Goal: Task Accomplishment & Management: Manage account settings

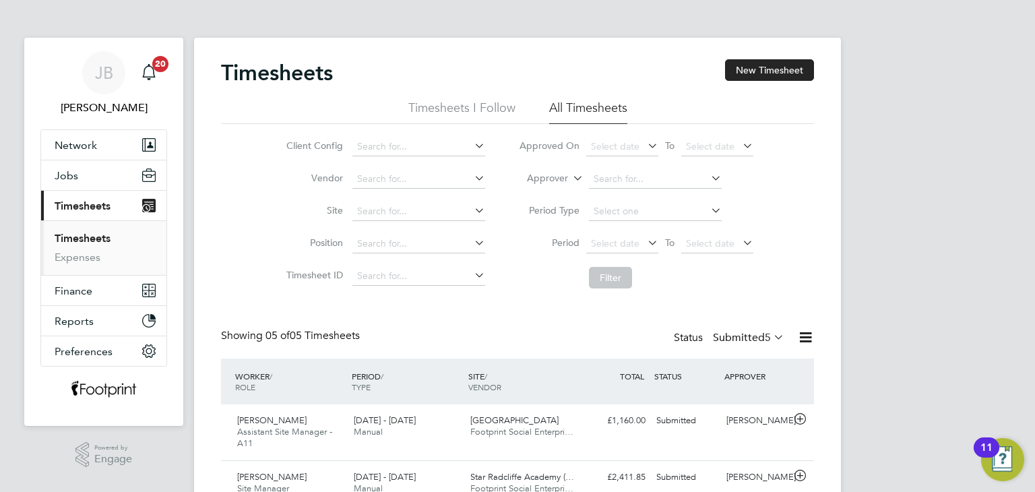
click at [731, 338] on label "Submitted 5" at bounding box center [748, 337] width 71 height 13
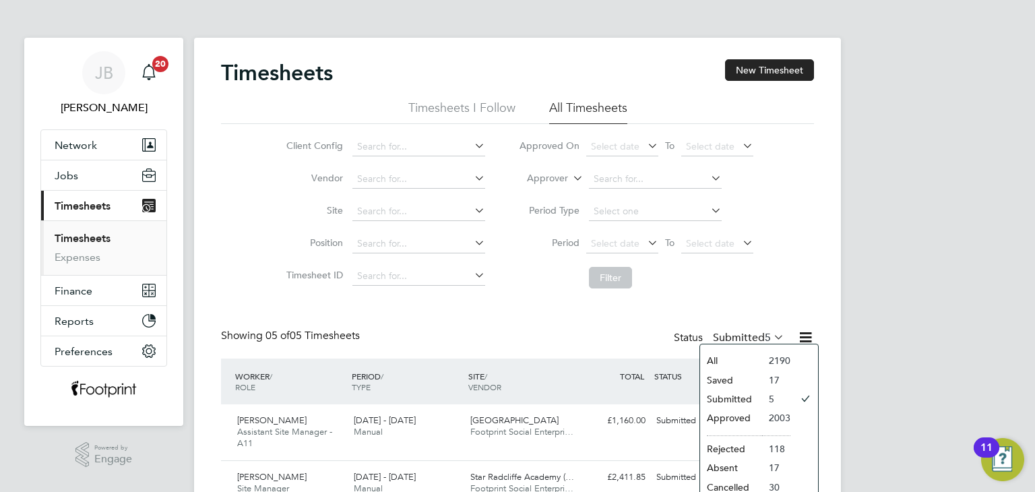
click at [731, 421] on li "Approved" at bounding box center [731, 417] width 62 height 19
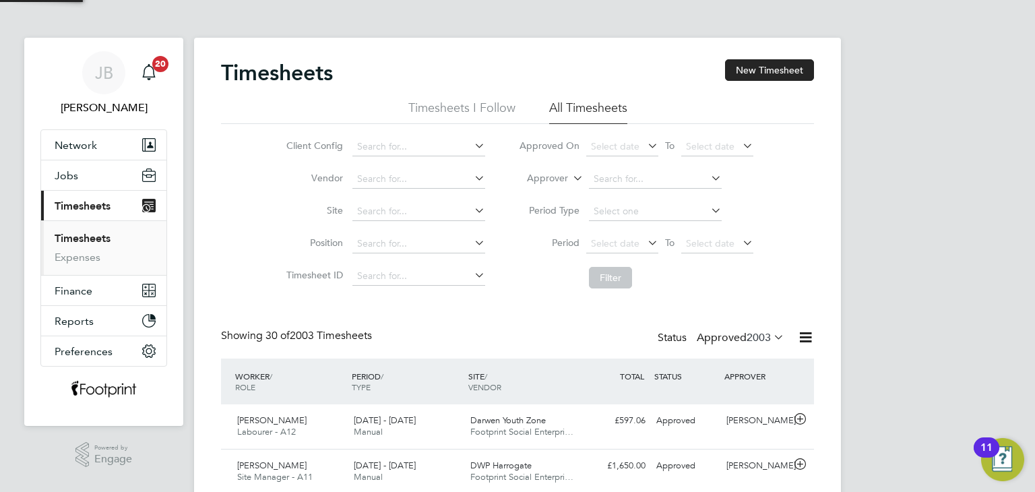
scroll to position [6, 7]
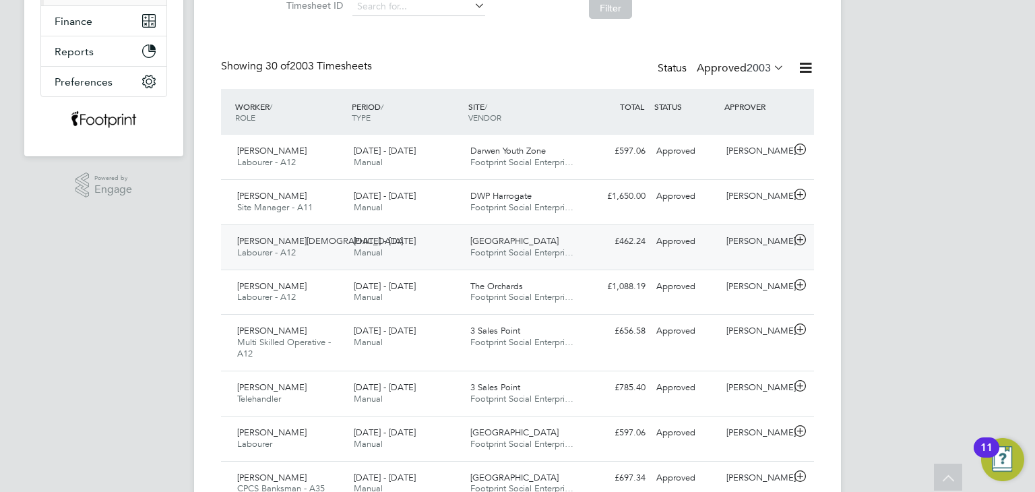
click at [522, 256] on span "Footprint Social Enterpri…" at bounding box center [521, 252] width 103 height 11
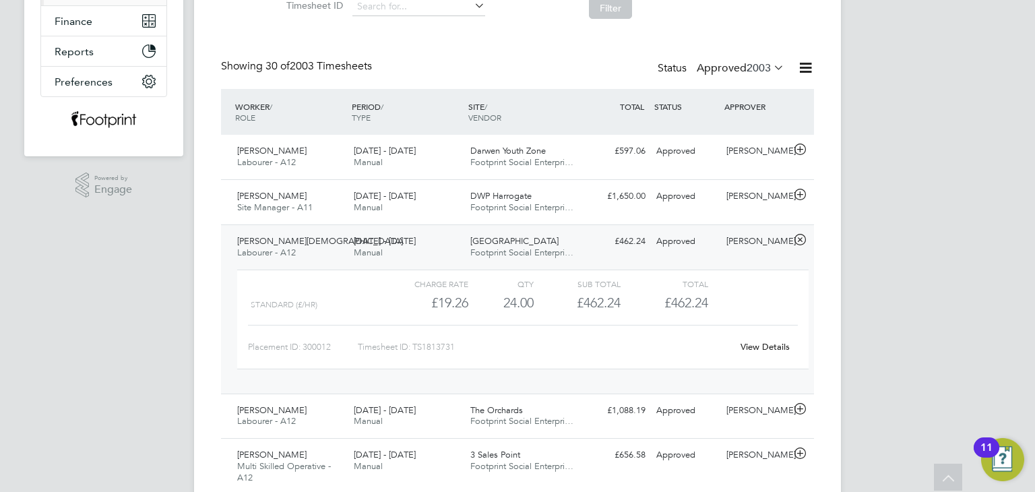
click at [763, 348] on link "View Details" at bounding box center [765, 346] width 49 height 11
click at [583, 252] on div "Mohammed Mohammed Labourer - A12 25 - 31 Aug 2025 25 - 31 Aug 2025 Manual Palme…" at bounding box center [517, 308] width 593 height 169
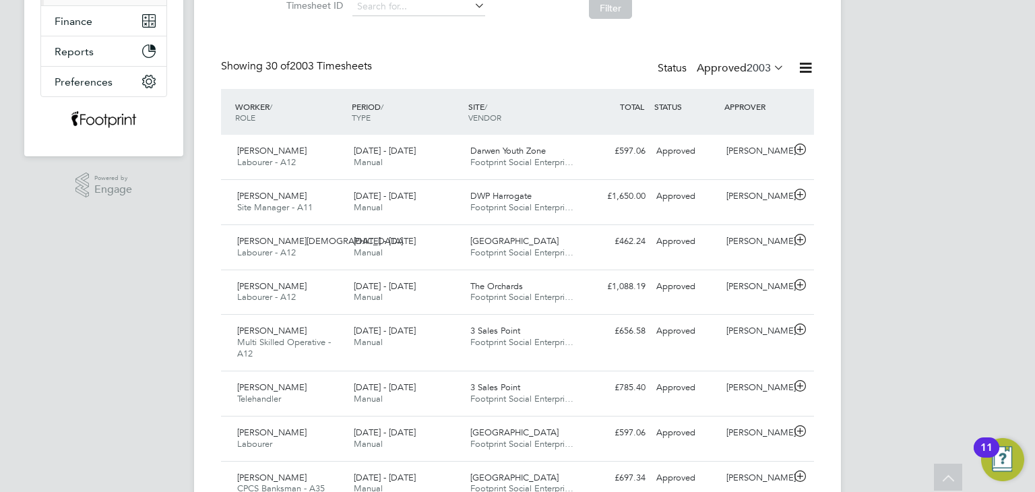
click at [742, 65] on label "Approved 2003" at bounding box center [741, 67] width 88 height 13
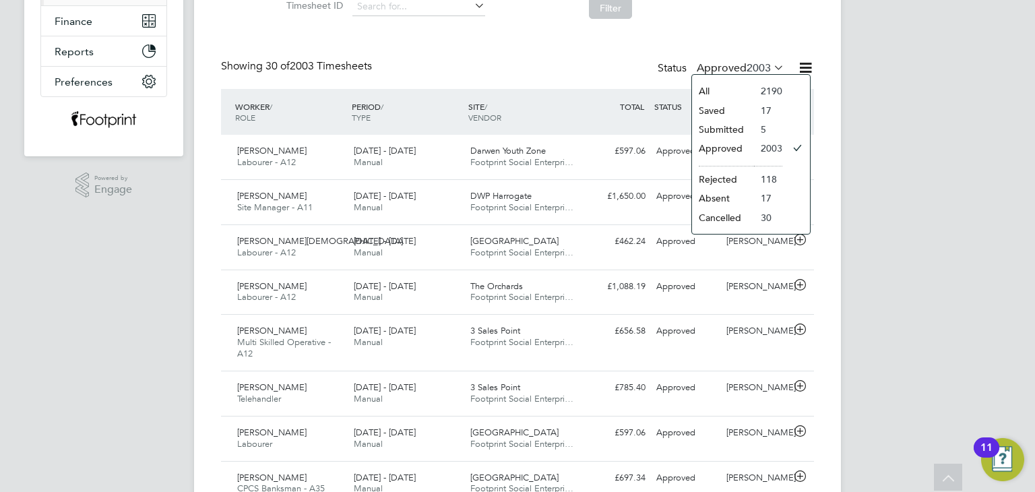
click at [733, 147] on li "Approved" at bounding box center [723, 148] width 62 height 19
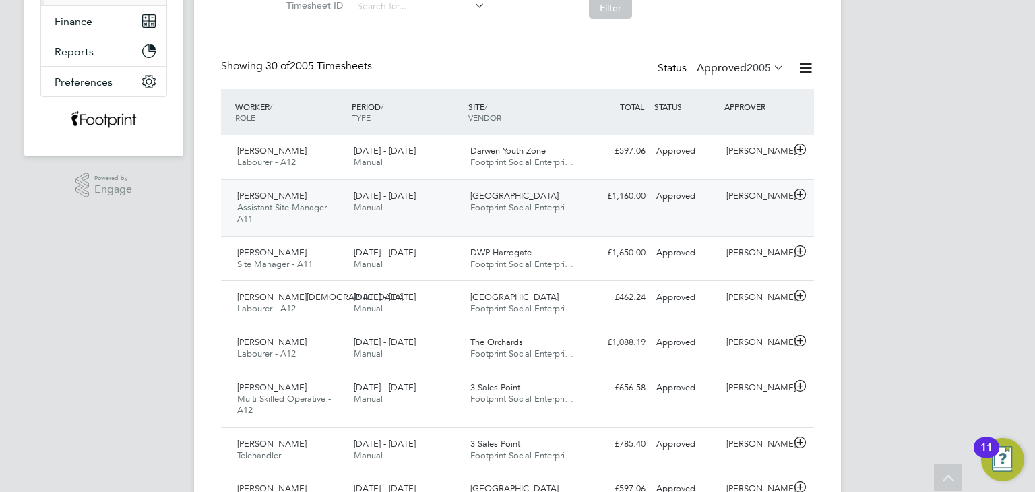
click at [514, 194] on span "[GEOGRAPHIC_DATA]" at bounding box center [514, 195] width 88 height 11
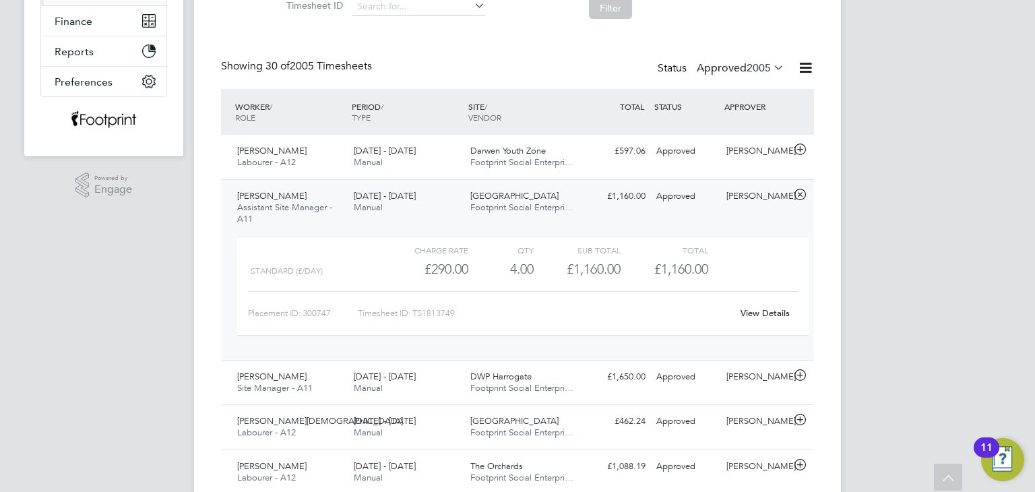
click at [758, 313] on link "View Details" at bounding box center [765, 312] width 49 height 11
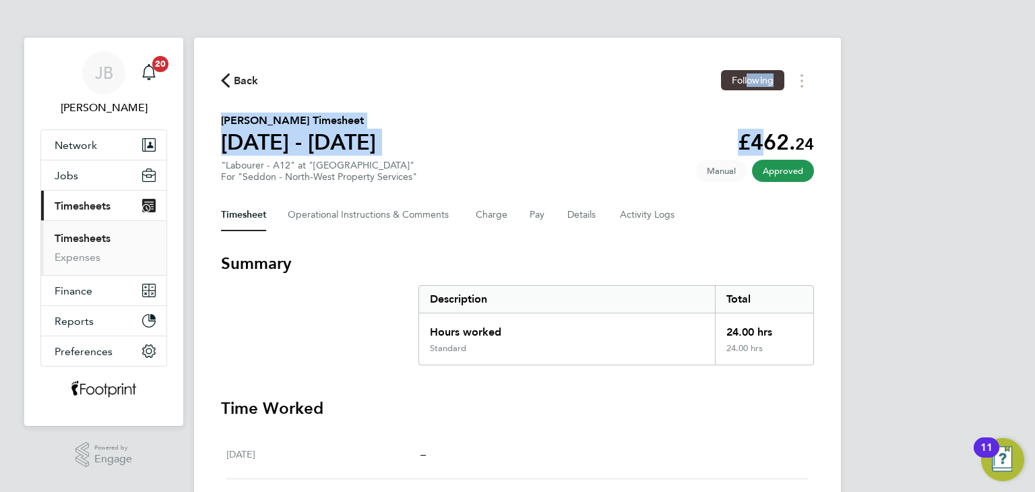
click at [755, 78] on div "Back Following Mohammed Mohammed's Timesheet 25 - 31 Aug 2025 £462. 24 "Laboure…" at bounding box center [517, 479] width 647 height 882
click at [805, 87] on button "Timesheets Menu" at bounding box center [802, 80] width 24 height 21
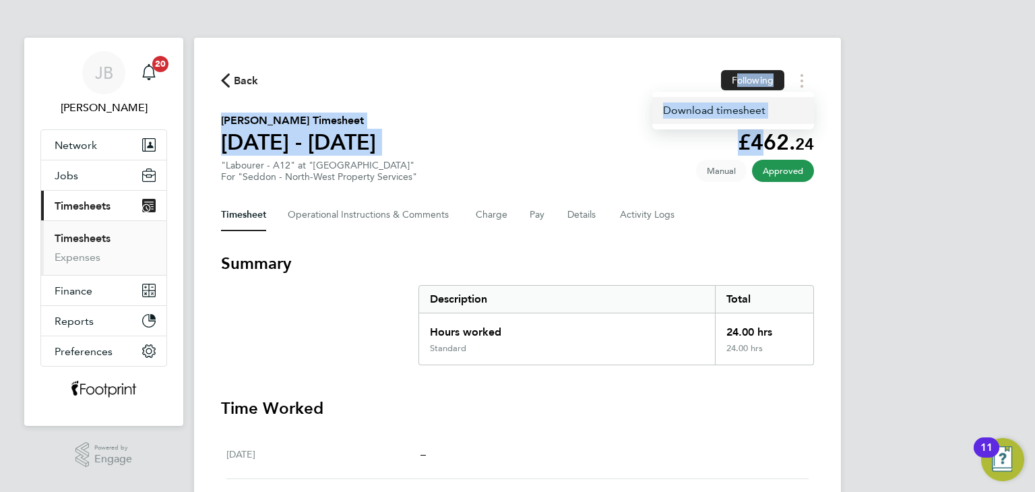
click at [774, 119] on link "Download timesheet" at bounding box center [733, 110] width 162 height 27
click at [254, 87] on span "Back" at bounding box center [246, 81] width 25 height 16
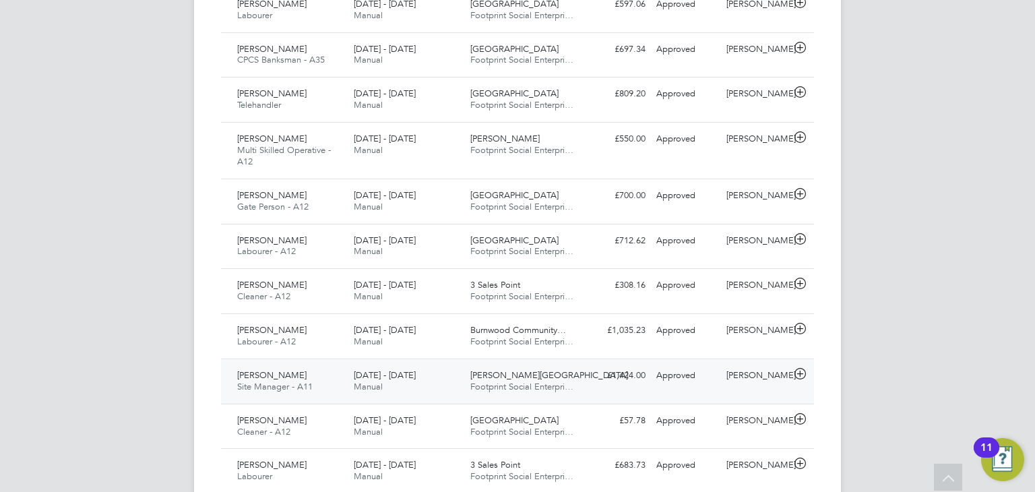
click at [542, 377] on div "Millstead School Footprint Social Enterpri…" at bounding box center [523, 382] width 117 height 34
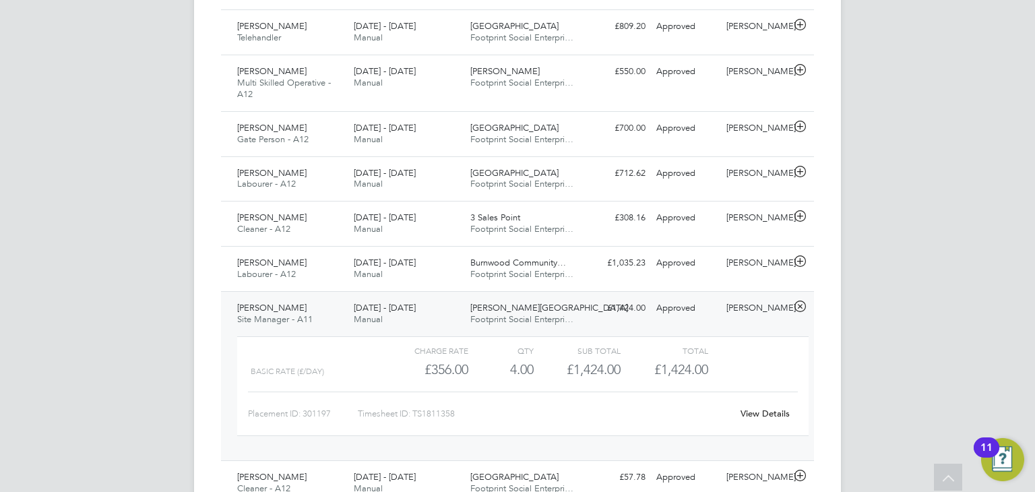
click at [778, 415] on link "View Details" at bounding box center [765, 413] width 49 height 11
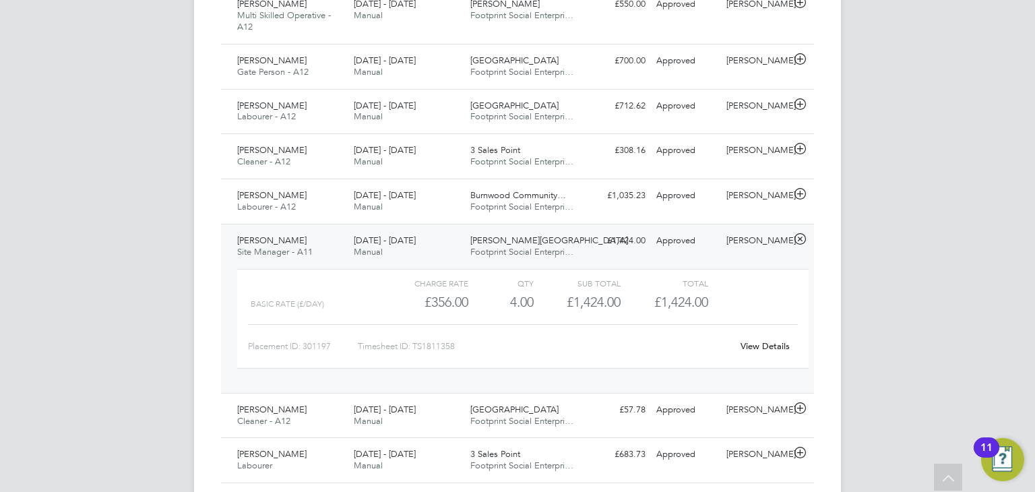
click at [464, 241] on div "25 - 31 Aug 2025 Manual" at bounding box center [406, 247] width 117 height 34
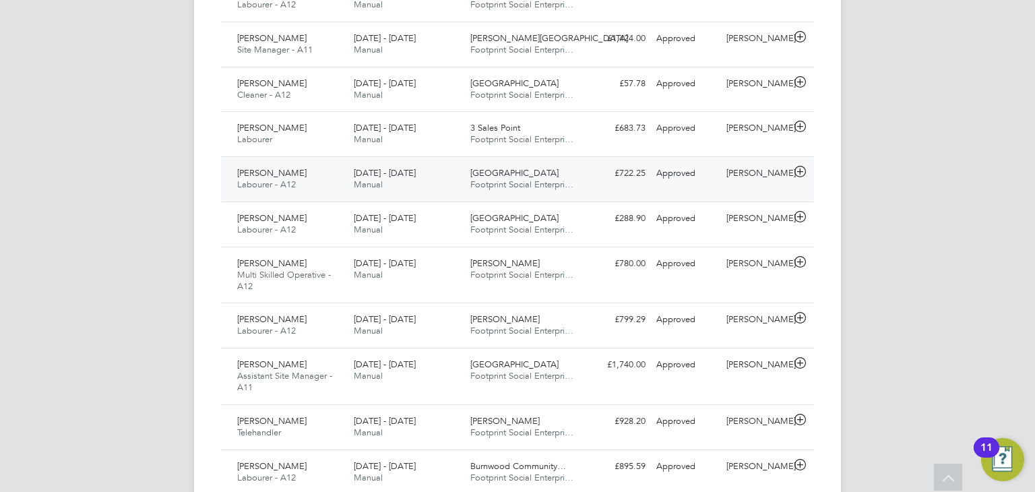
click at [436, 184] on div "25 - 31 Aug 2025 Manual" at bounding box center [406, 179] width 117 height 34
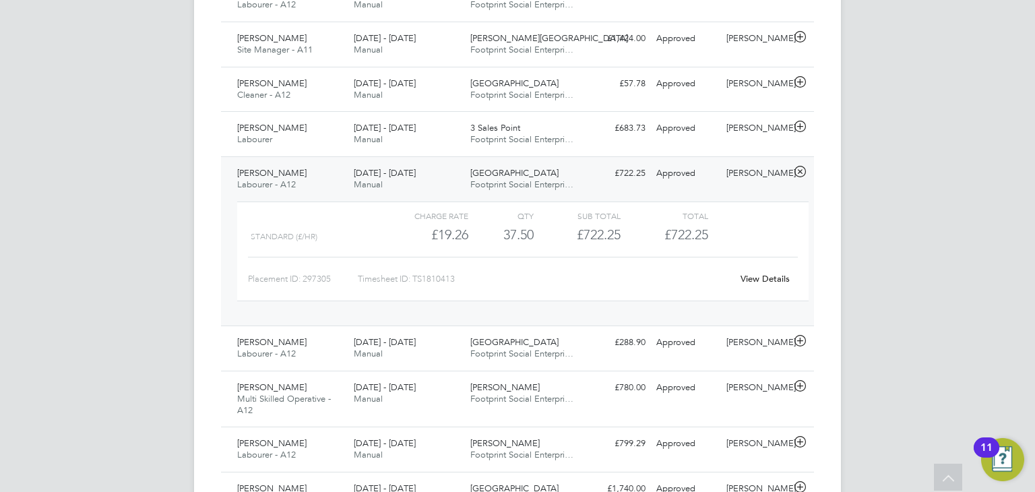
click at [768, 276] on link "View Details" at bounding box center [765, 278] width 49 height 11
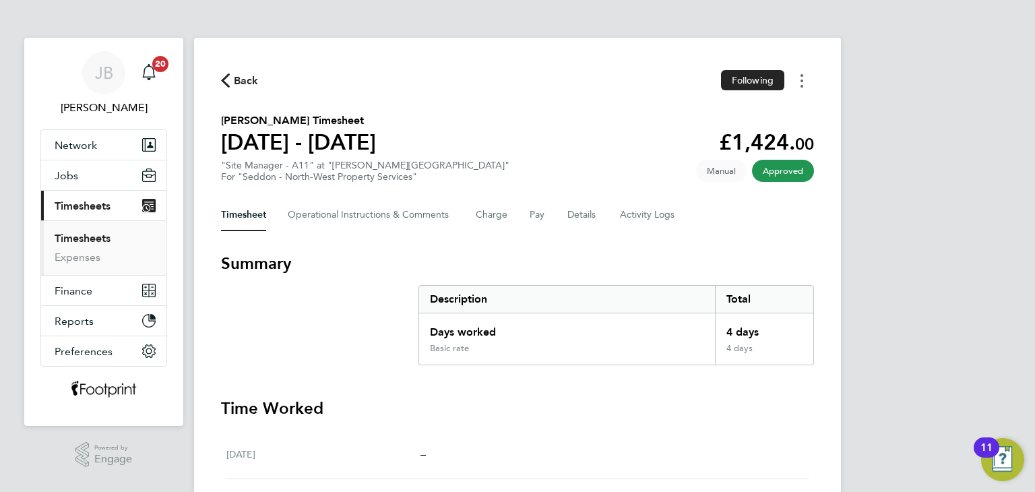
click at [805, 79] on button "Timesheets Menu" at bounding box center [802, 80] width 24 height 21
click at [738, 111] on link "Download timesheet" at bounding box center [733, 110] width 162 height 27
click at [804, 79] on button "Timesheets Menu" at bounding box center [802, 80] width 24 height 21
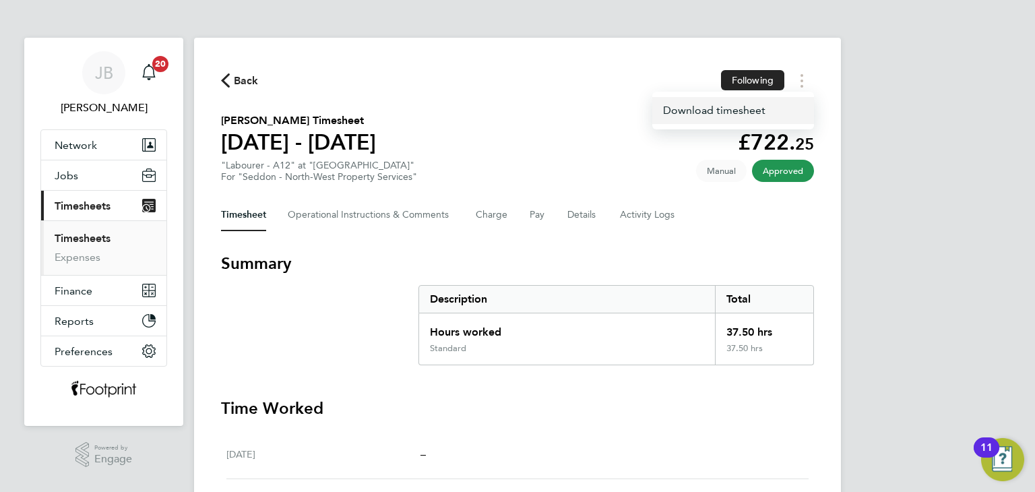
drag, startPoint x: 764, startPoint y: 113, endPoint x: 758, endPoint y: 114, distance: 6.9
click at [764, 113] on link "Download timesheet" at bounding box center [733, 110] width 162 height 27
click at [251, 87] on span "Back" at bounding box center [246, 81] width 25 height 16
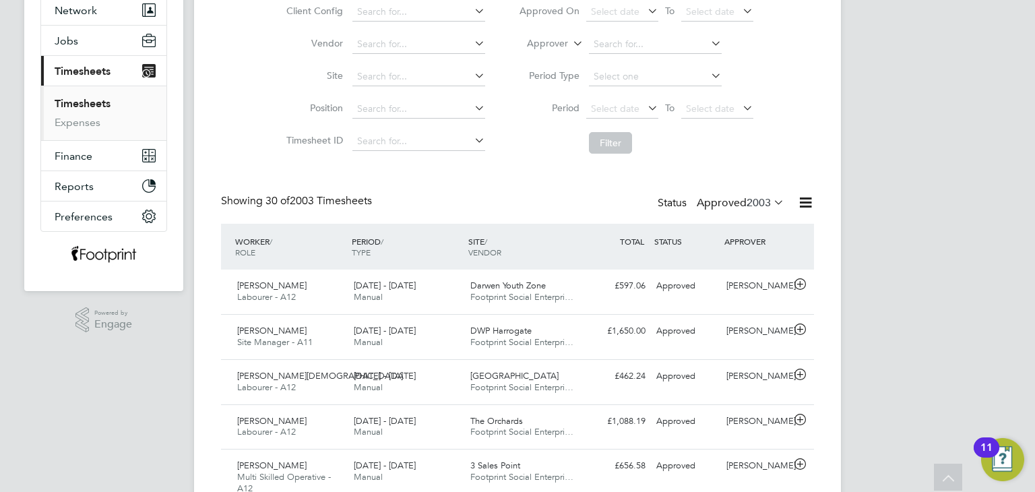
click at [731, 208] on label "Approved 2003" at bounding box center [741, 202] width 88 height 13
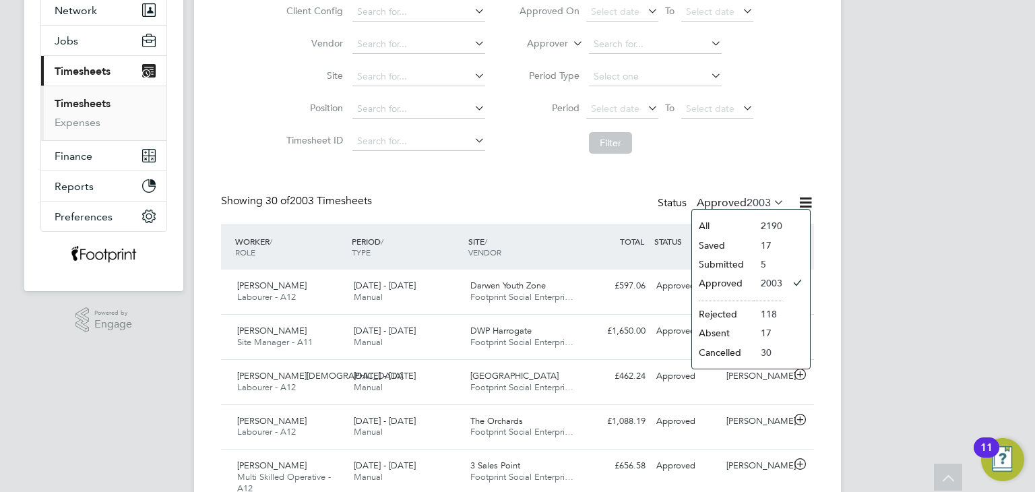
click at [745, 259] on li "Submitted" at bounding box center [723, 264] width 62 height 19
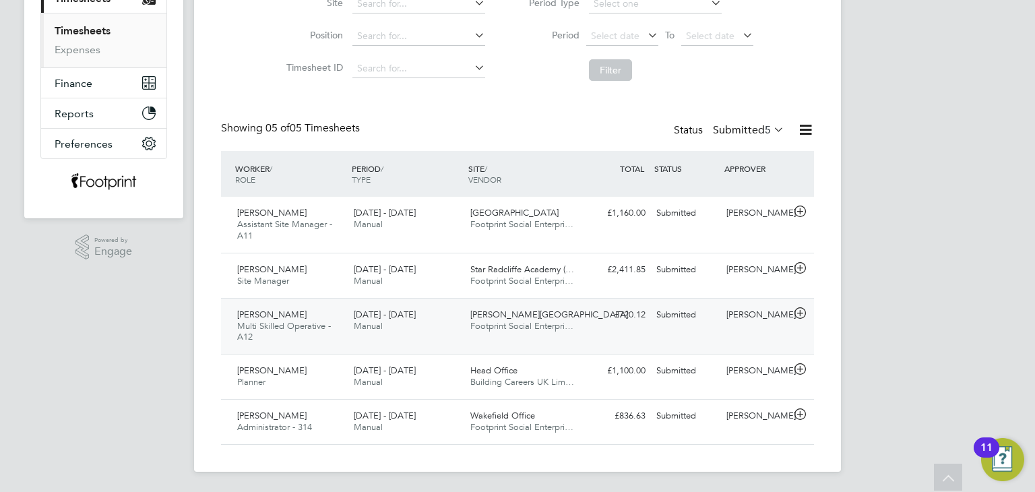
click at [706, 318] on div "Submitted" at bounding box center [686, 315] width 70 height 22
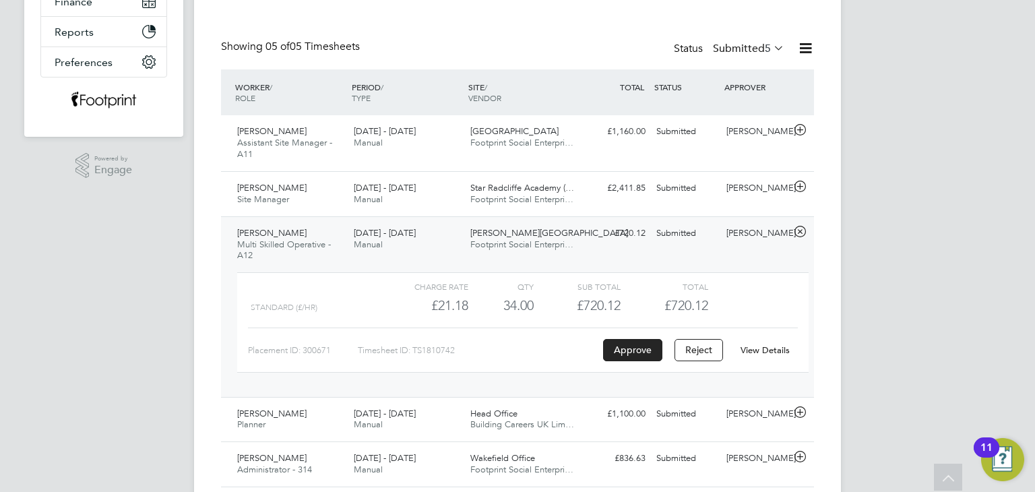
scroll to position [332, 0]
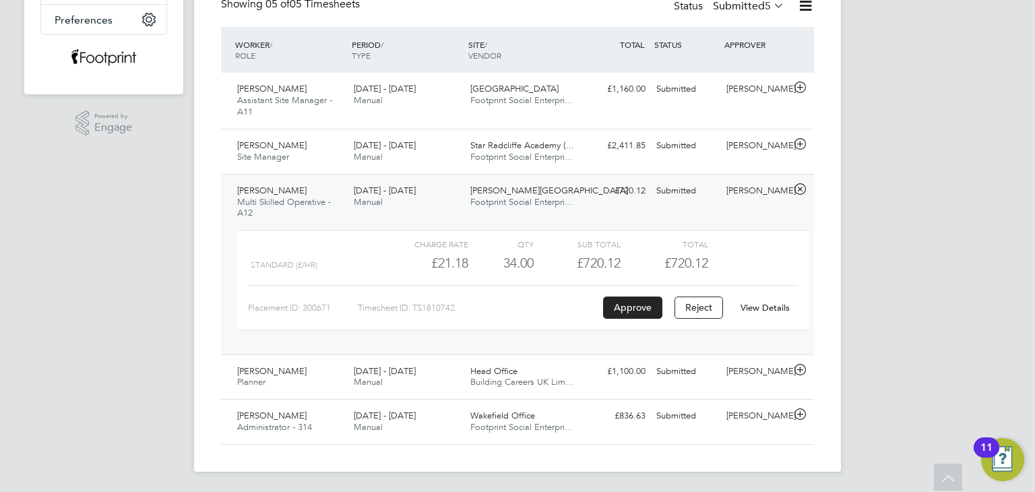
click at [765, 303] on link "View Details" at bounding box center [765, 307] width 49 height 11
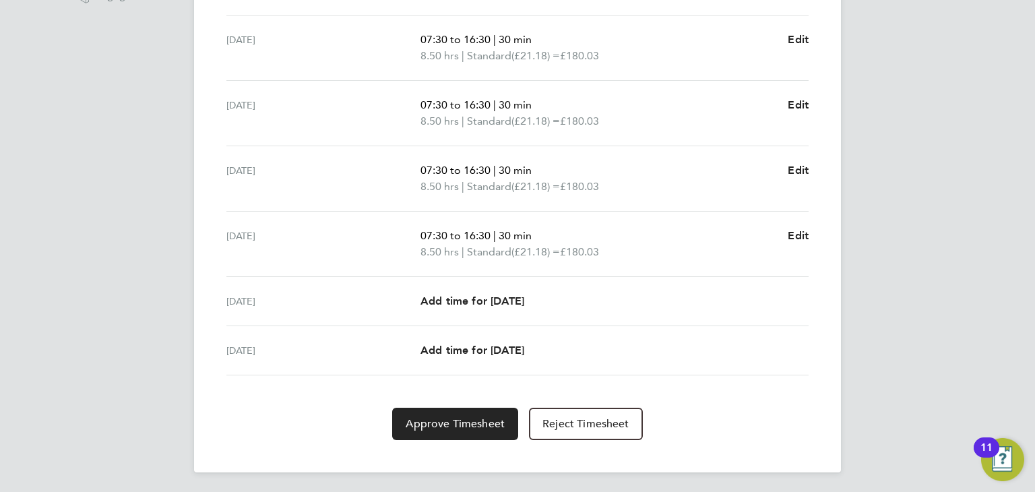
scroll to position [127, 0]
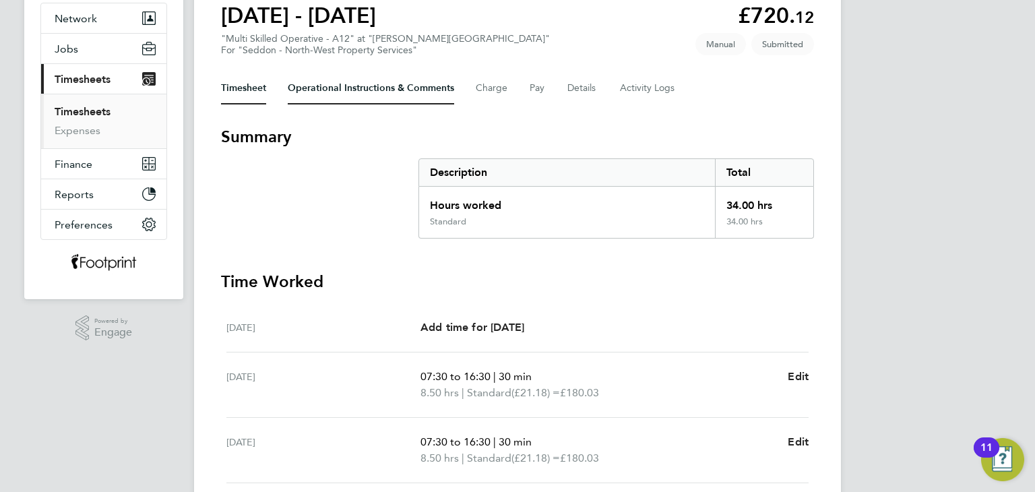
click at [312, 94] on Comments-tab "Operational Instructions & Comments" at bounding box center [371, 88] width 166 height 32
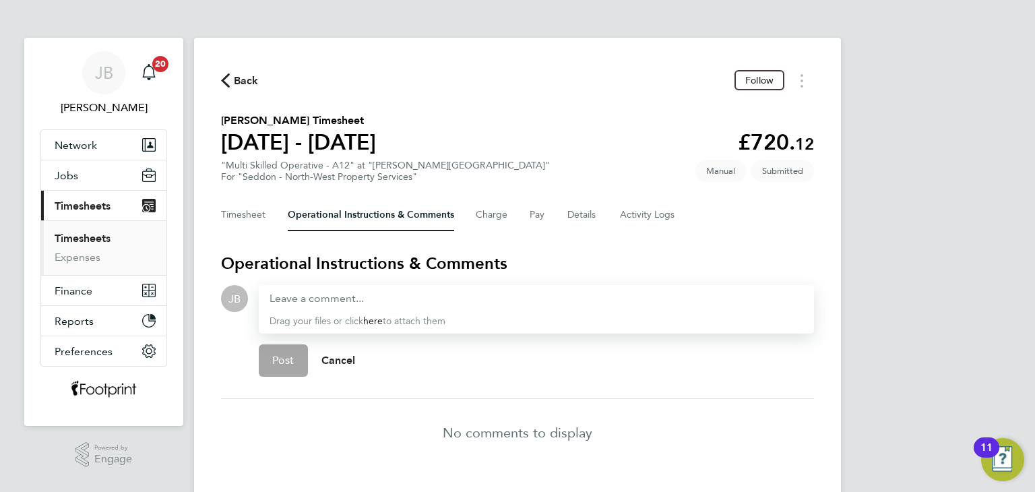
click at [97, 237] on link "Timesheets" at bounding box center [83, 238] width 56 height 13
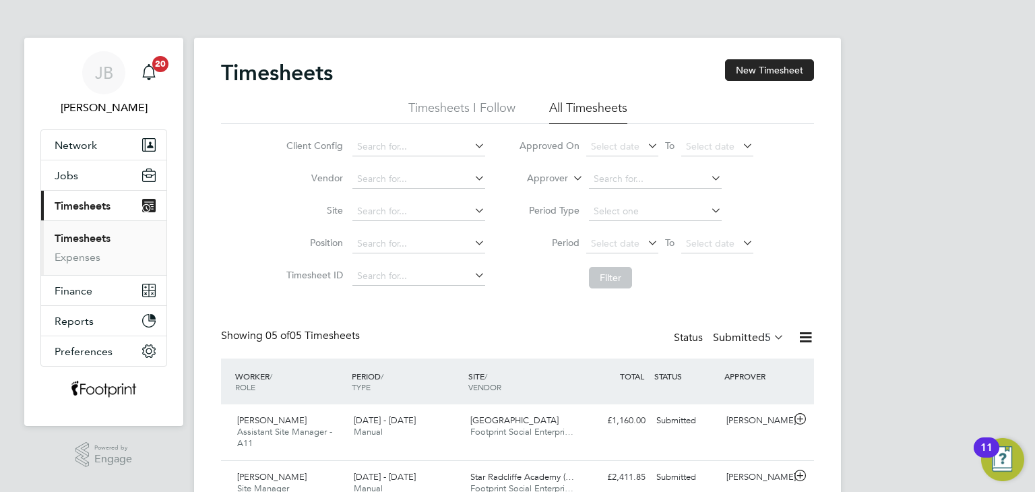
click at [279, 314] on div "Timesheets New Timesheet Timesheets I Follow All Timesheets Client Config Vendo…" at bounding box center [517, 355] width 593 height 593
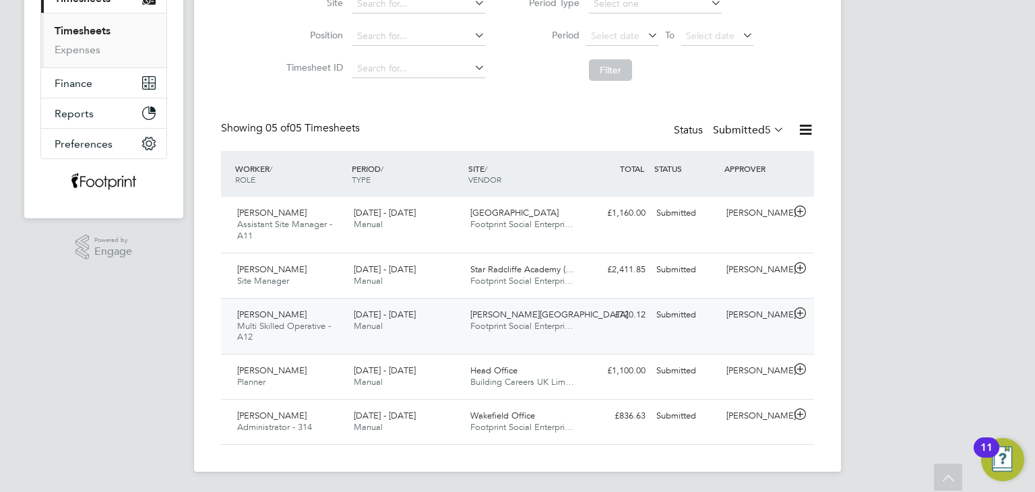
click at [287, 324] on span "Multi Skilled Operative - A12" at bounding box center [284, 331] width 94 height 23
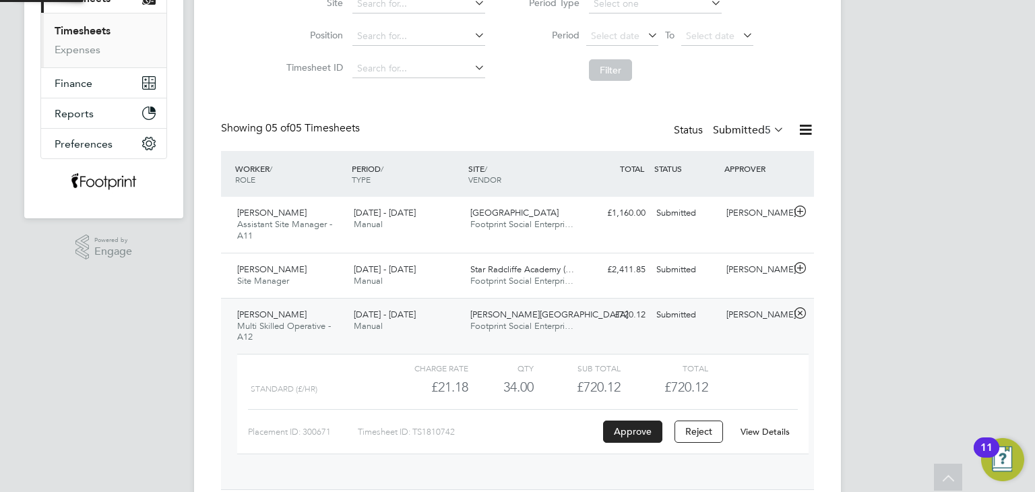
scroll to position [22, 131]
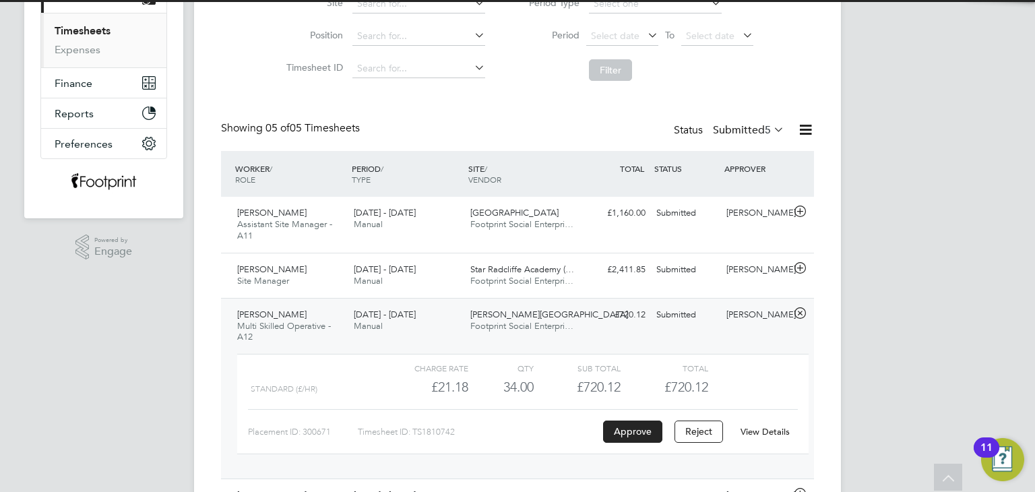
click at [767, 428] on link "View Details" at bounding box center [765, 431] width 49 height 11
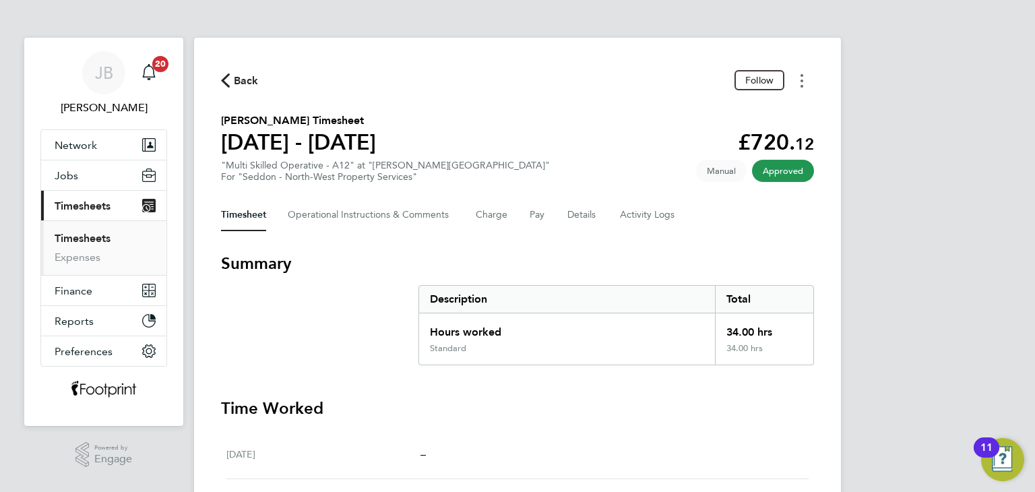
click at [800, 75] on button "Timesheets Menu" at bounding box center [802, 80] width 24 height 21
click at [704, 111] on link "Download timesheet" at bounding box center [733, 110] width 162 height 27
click at [245, 87] on span "Back" at bounding box center [246, 81] width 25 height 16
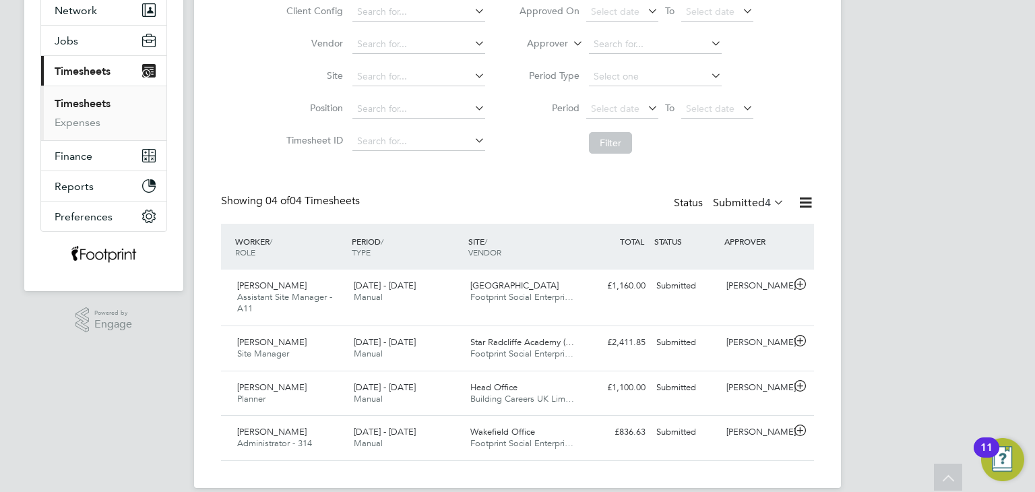
click at [743, 208] on label "Submitted 4" at bounding box center [748, 202] width 71 height 13
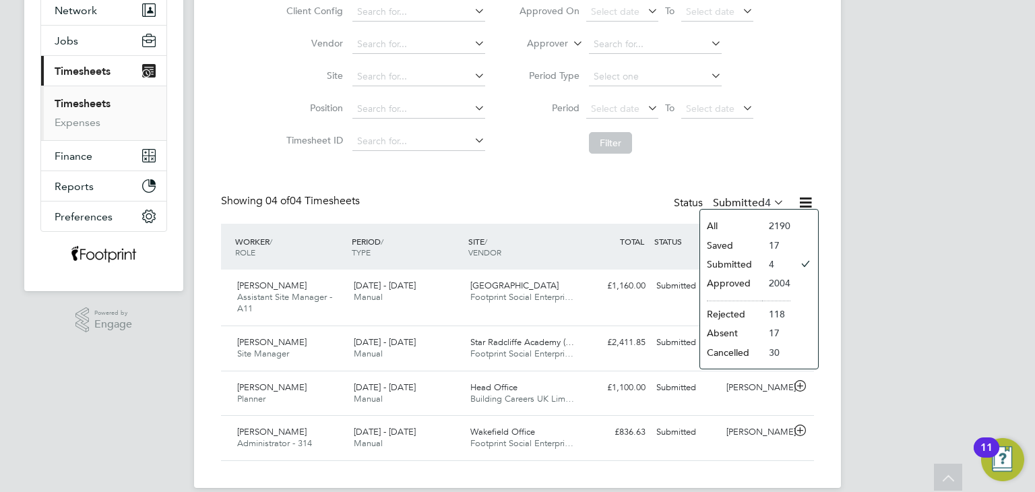
click at [734, 282] on li "Approved" at bounding box center [731, 283] width 62 height 19
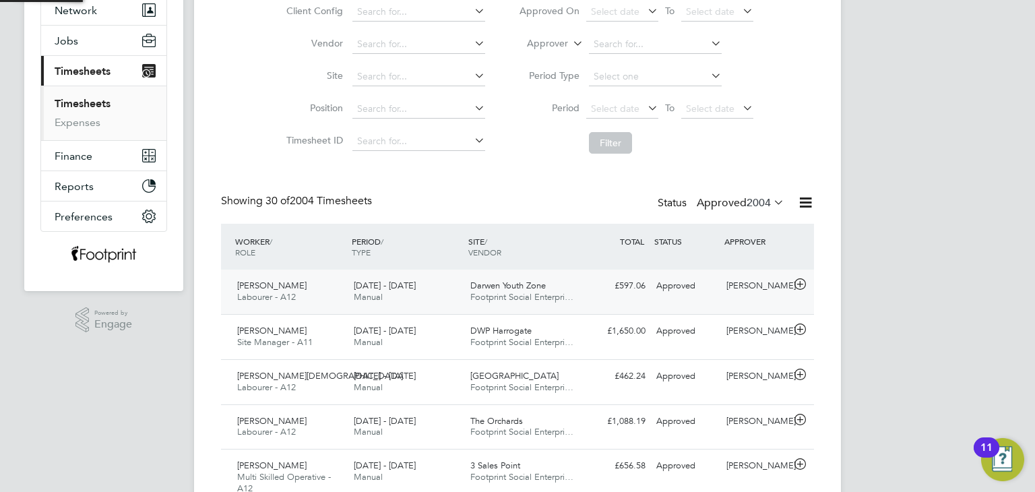
scroll to position [6, 7]
click at [747, 199] on span "2004" at bounding box center [759, 202] width 24 height 13
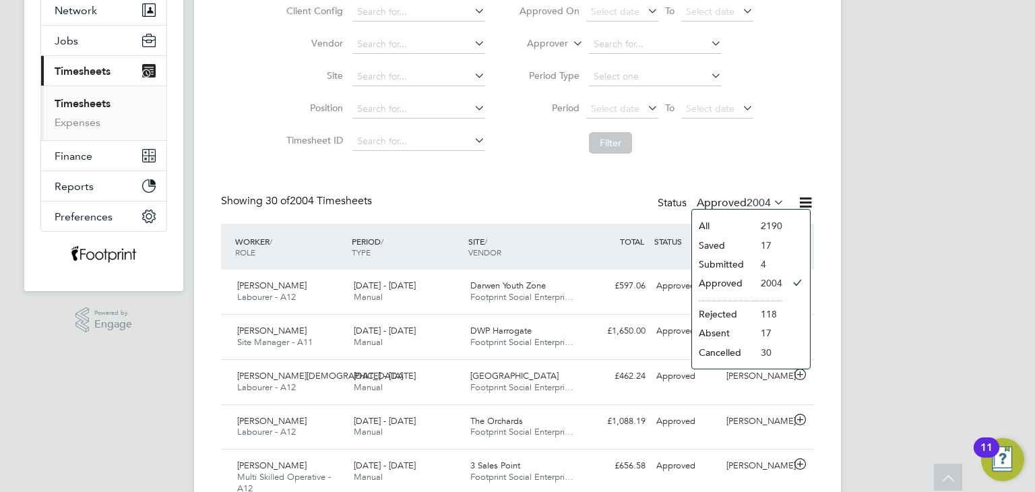
click at [715, 263] on li "Submitted" at bounding box center [723, 264] width 62 height 19
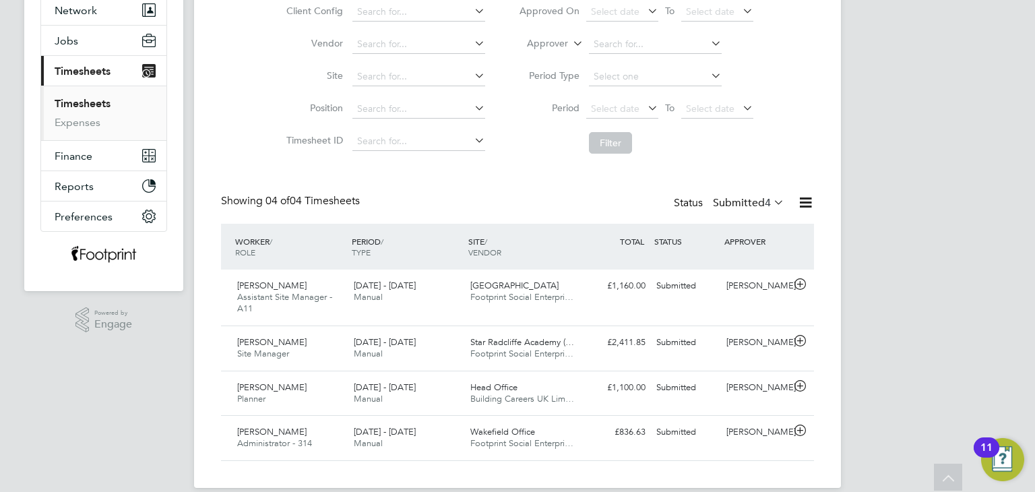
click at [73, 98] on link "Timesheets" at bounding box center [83, 103] width 56 height 13
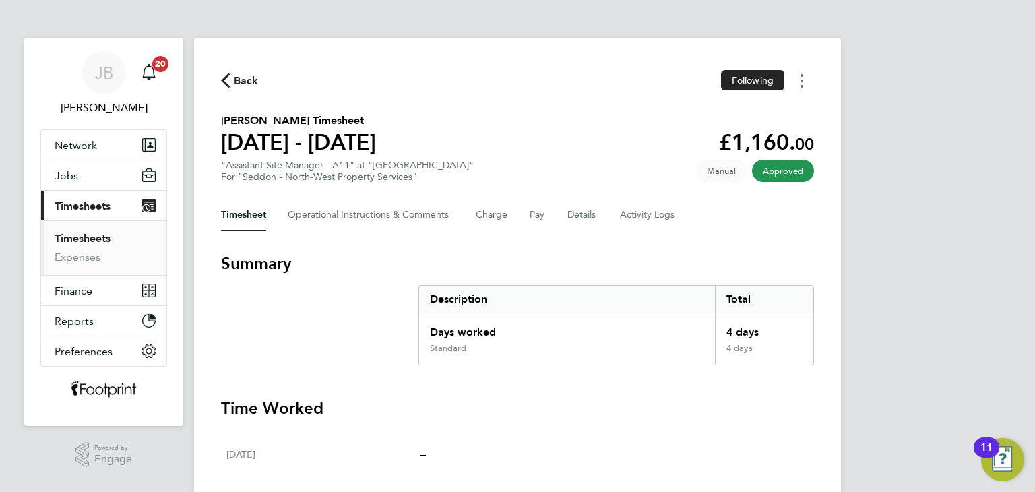
click at [803, 85] on button "Timesheets Menu" at bounding box center [802, 80] width 24 height 21
click at [778, 106] on link "Download timesheet" at bounding box center [733, 110] width 162 height 27
click at [240, 84] on span "Back" at bounding box center [246, 81] width 25 height 16
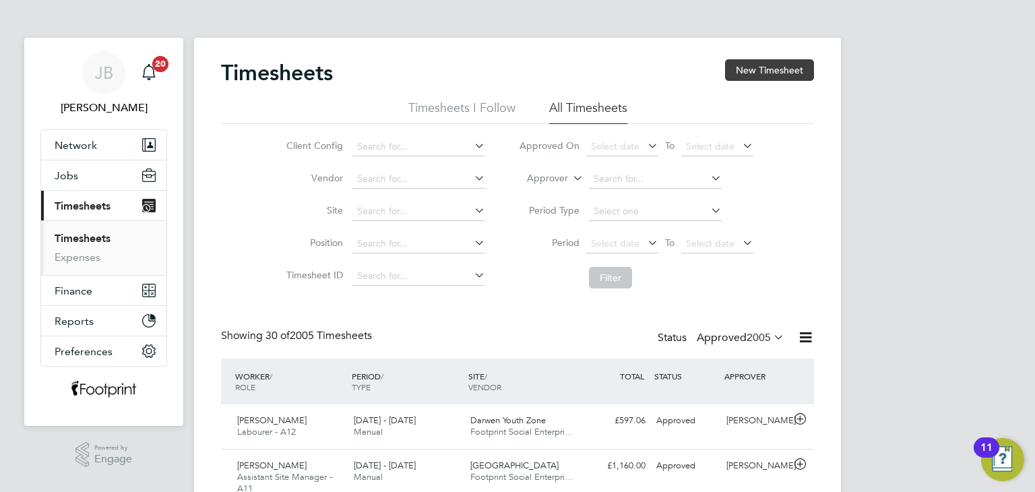
click at [743, 67] on button "New Timesheet" at bounding box center [769, 70] width 89 height 22
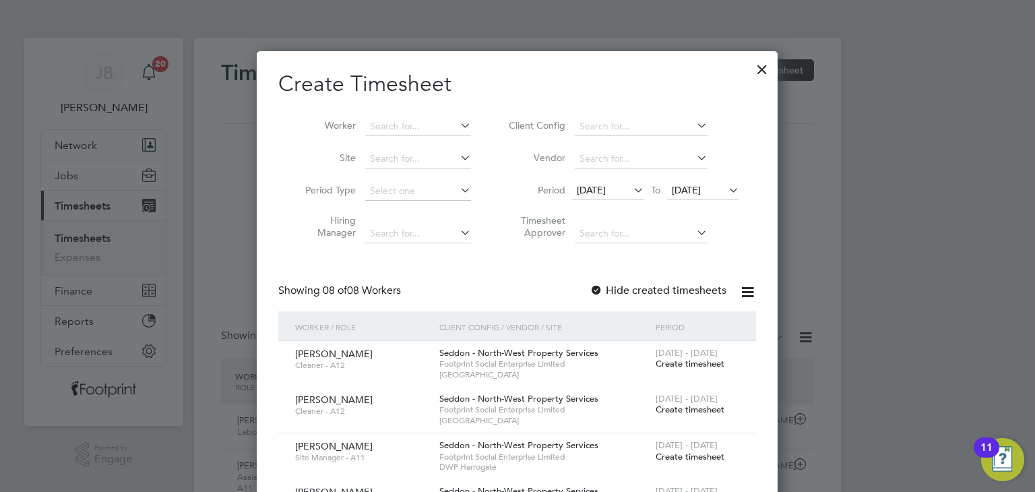
click at [763, 67] on div at bounding box center [762, 66] width 24 height 24
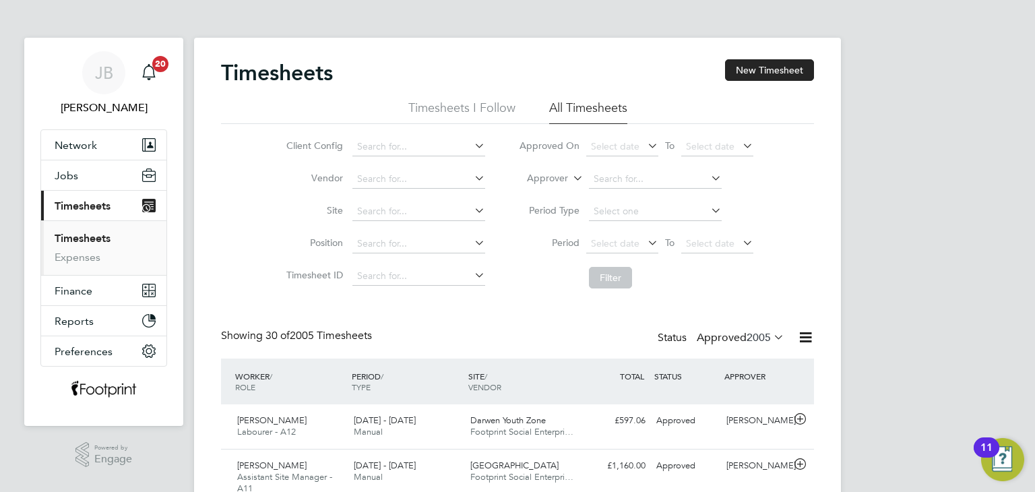
scroll to position [34, 117]
click at [726, 338] on label "Approved 2005" at bounding box center [741, 337] width 88 height 13
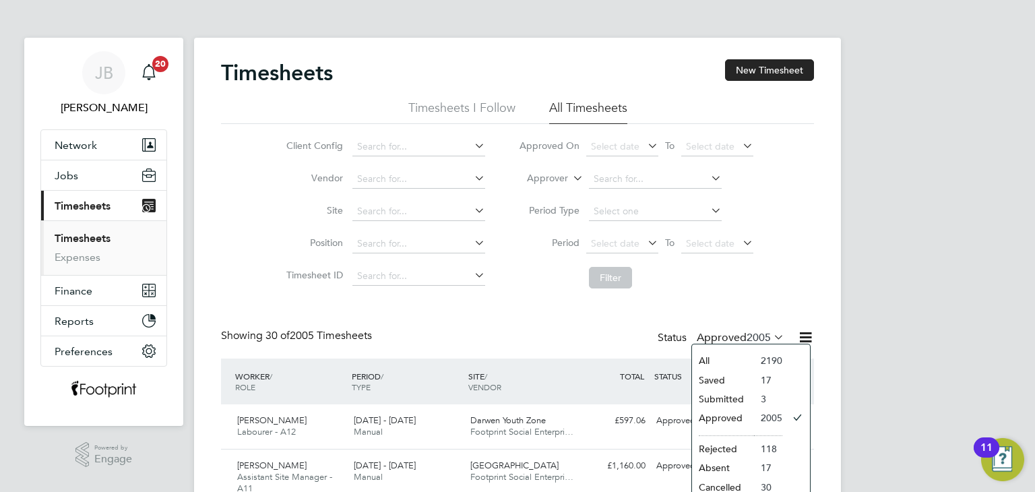
click at [732, 412] on li "Approved" at bounding box center [723, 417] width 62 height 19
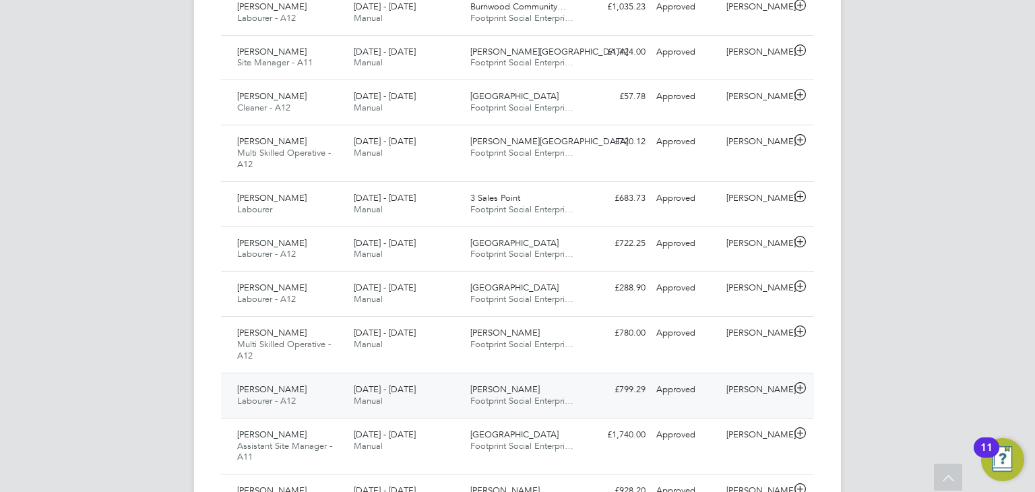
click at [679, 394] on div "Approved" at bounding box center [686, 390] width 70 height 22
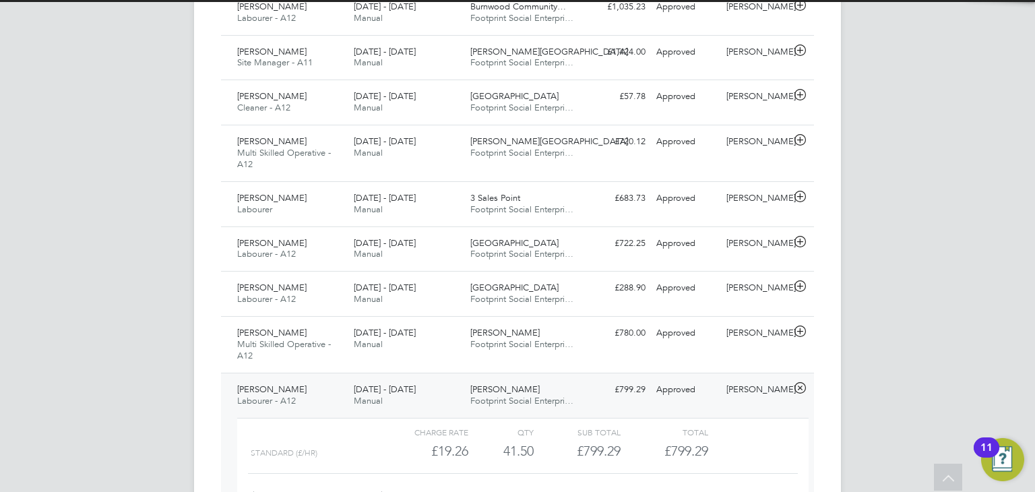
click at [679, 394] on div "Approved" at bounding box center [686, 390] width 70 height 22
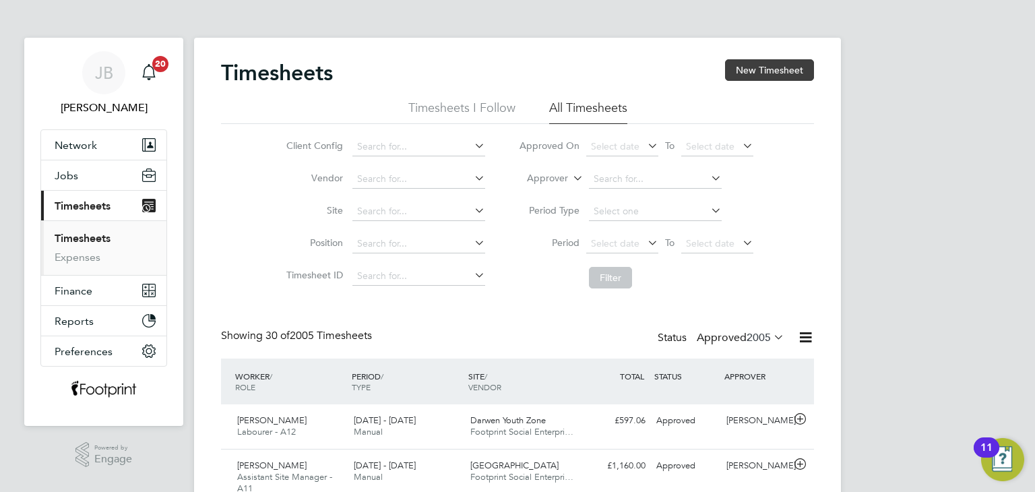
click at [757, 63] on button "New Timesheet" at bounding box center [769, 70] width 89 height 22
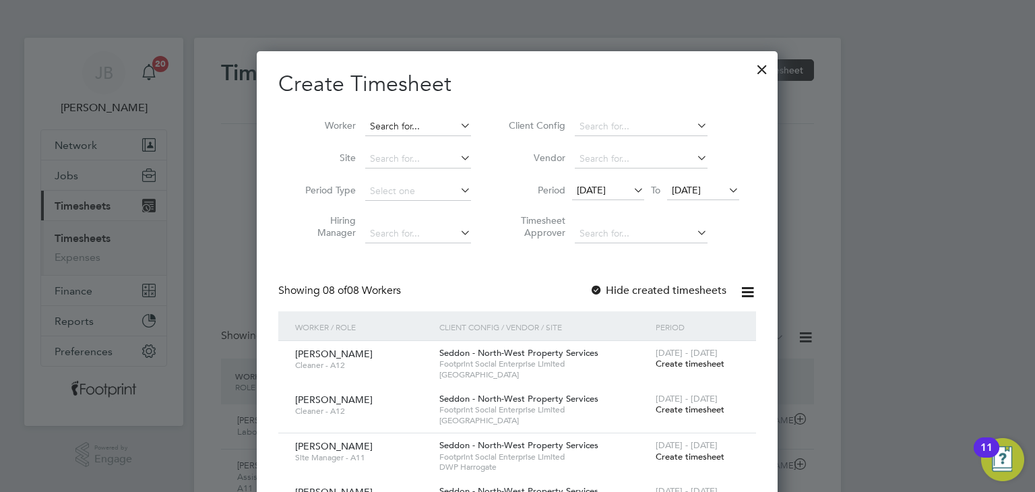
click at [390, 127] on input at bounding box center [418, 126] width 106 height 19
click at [388, 139] on b "Matthew" at bounding box center [410, 144] width 78 height 11
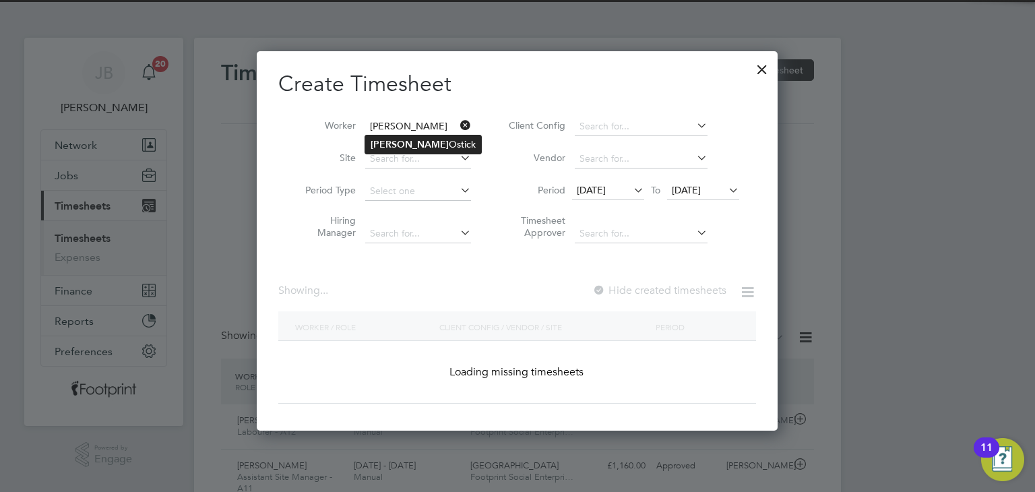
type input "[PERSON_NAME]"
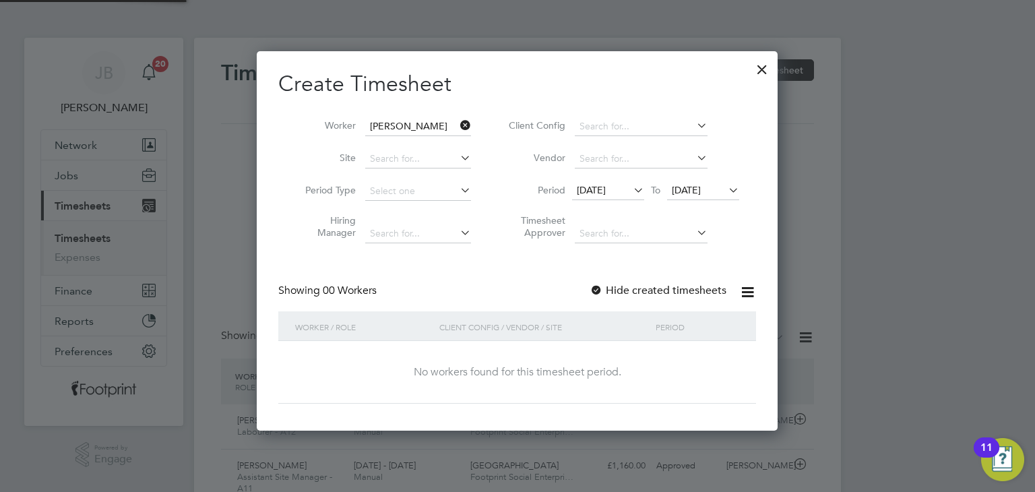
click at [694, 184] on span "26 Aug 2025" at bounding box center [686, 190] width 29 height 12
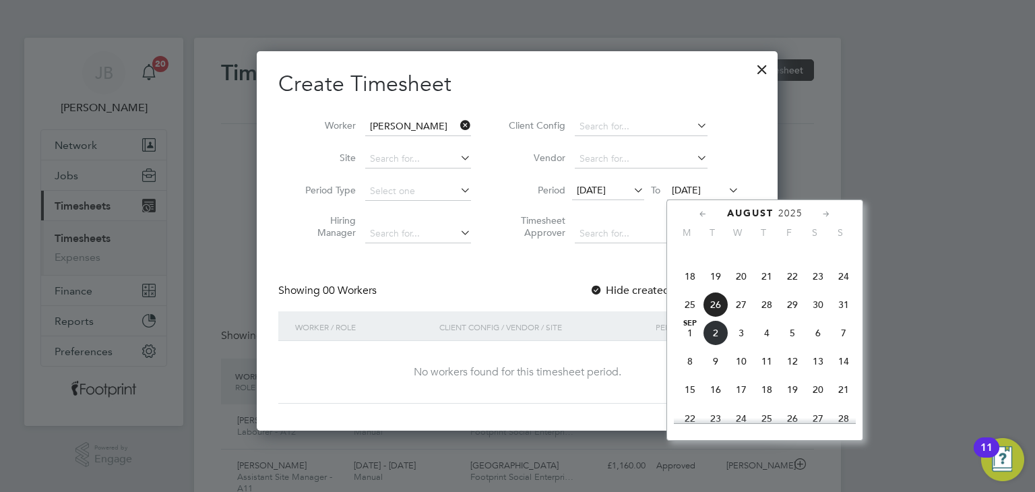
click at [840, 315] on span "31" at bounding box center [844, 305] width 26 height 26
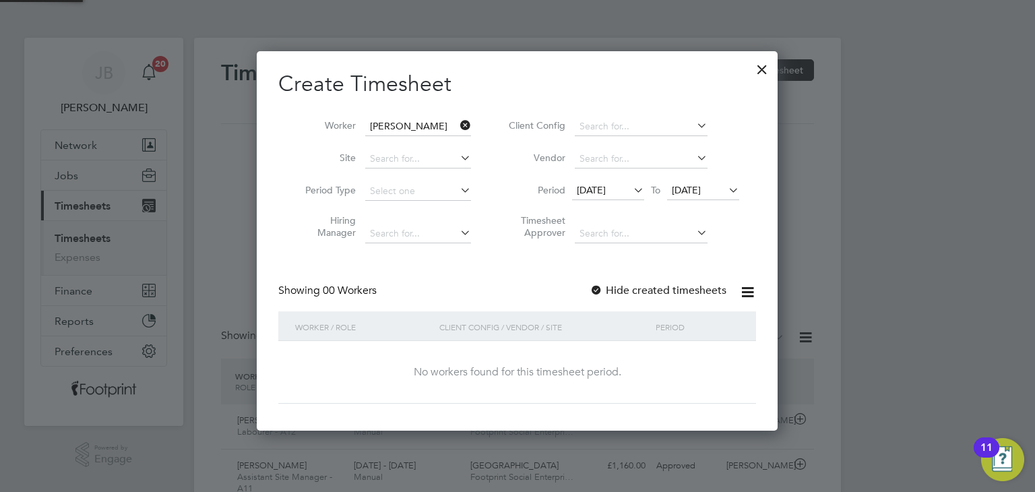
click at [678, 296] on div "Hide created timesheets" at bounding box center [660, 291] width 140 height 14
click at [678, 289] on label "Hide created timesheets" at bounding box center [658, 290] width 137 height 13
click at [701, 190] on span "31 Aug 2025" at bounding box center [686, 190] width 29 height 12
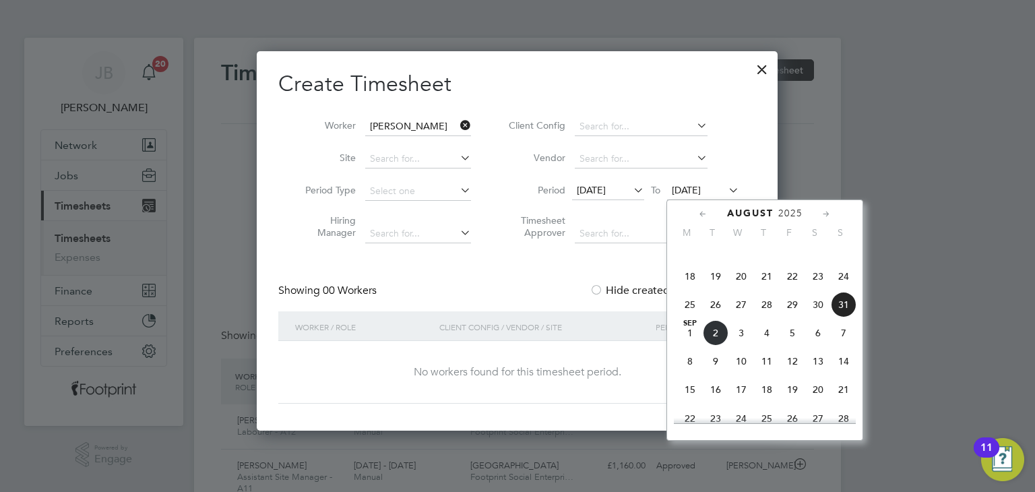
click at [841, 340] on span "7" at bounding box center [844, 333] width 26 height 26
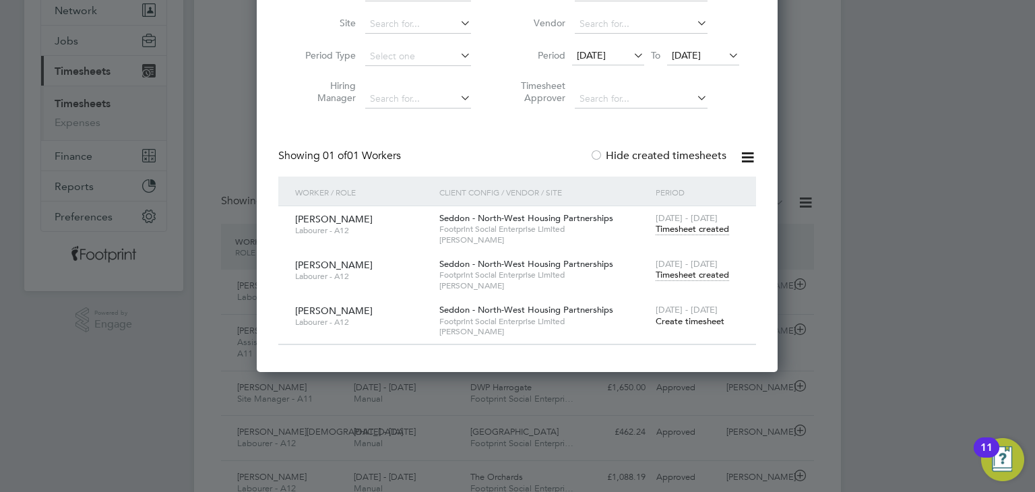
click at [679, 276] on span "Timesheet created" at bounding box center [692, 275] width 73 height 12
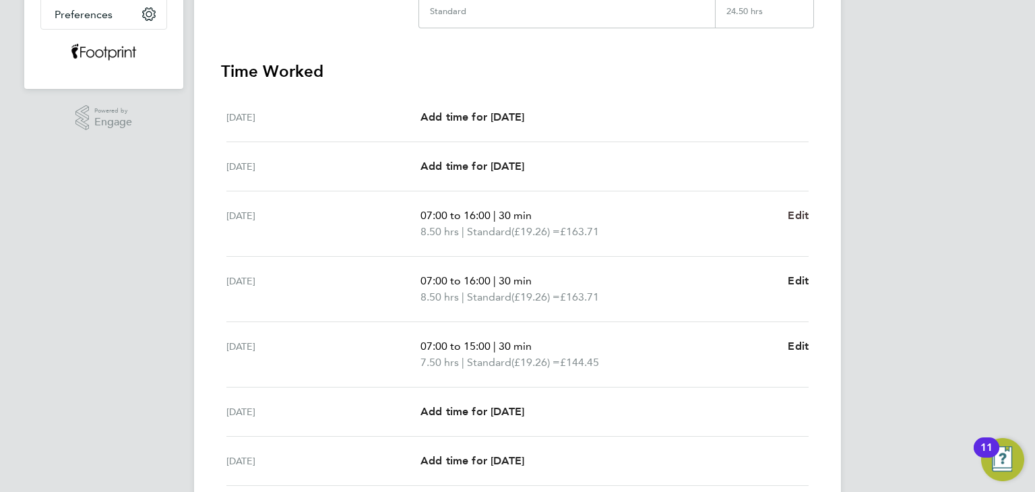
click at [806, 216] on span "Edit" at bounding box center [798, 215] width 21 height 13
select select "30"
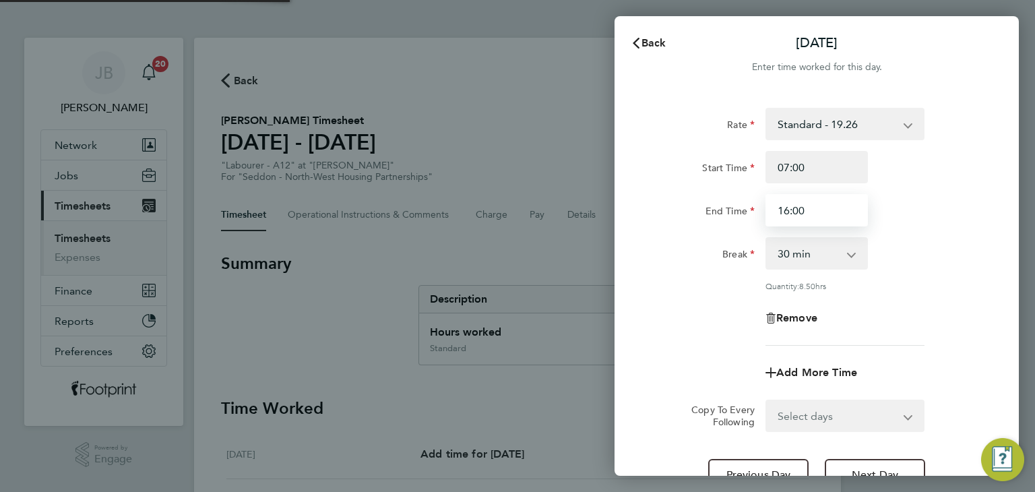
click at [710, 209] on div "End Time 16:00" at bounding box center [817, 210] width 340 height 32
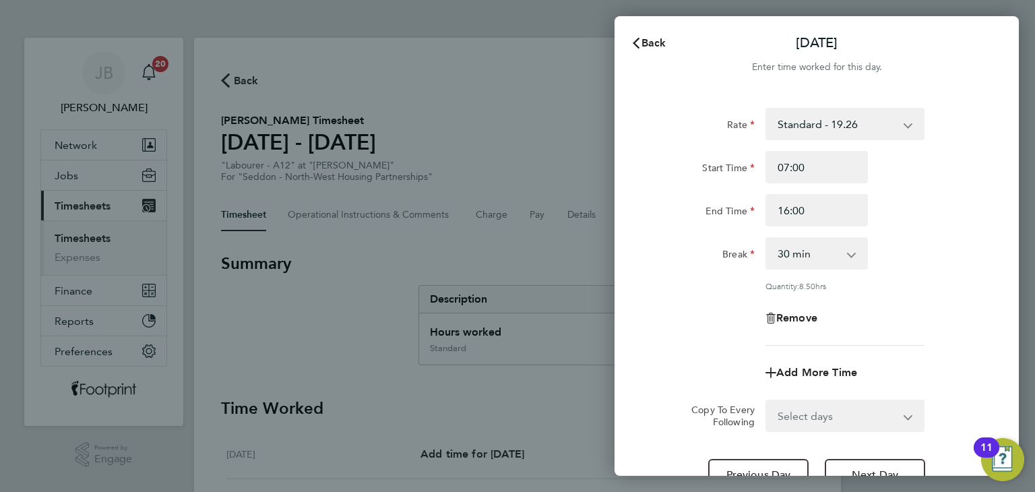
click at [744, 201] on div "End Time" at bounding box center [703, 207] width 102 height 27
click at [660, 45] on span "Back" at bounding box center [654, 42] width 25 height 13
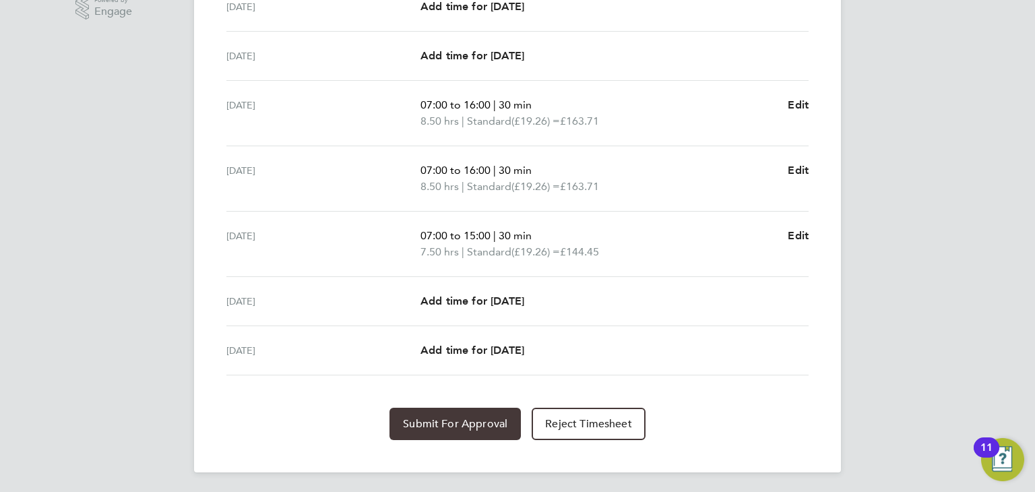
click at [489, 413] on button "Submit For Approval" at bounding box center [455, 424] width 131 height 32
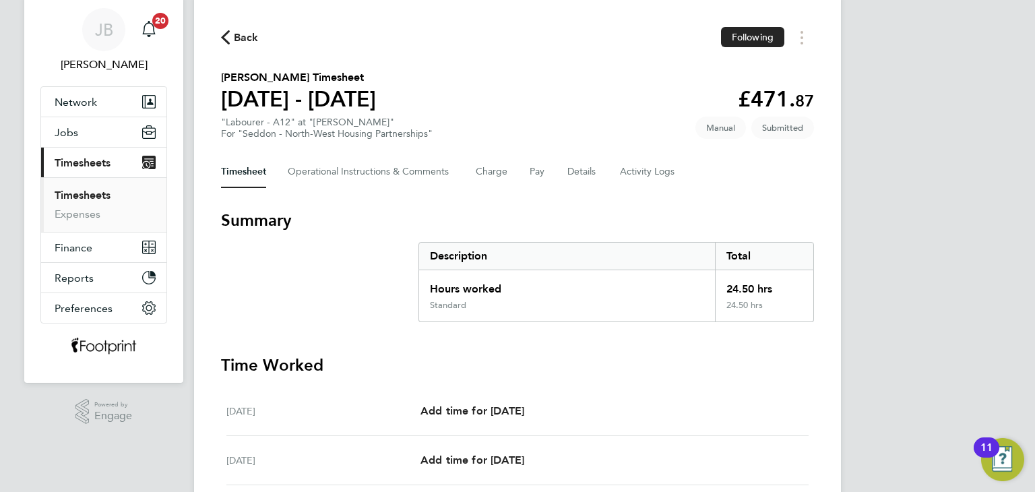
click at [87, 191] on link "Timesheets" at bounding box center [83, 195] width 56 height 13
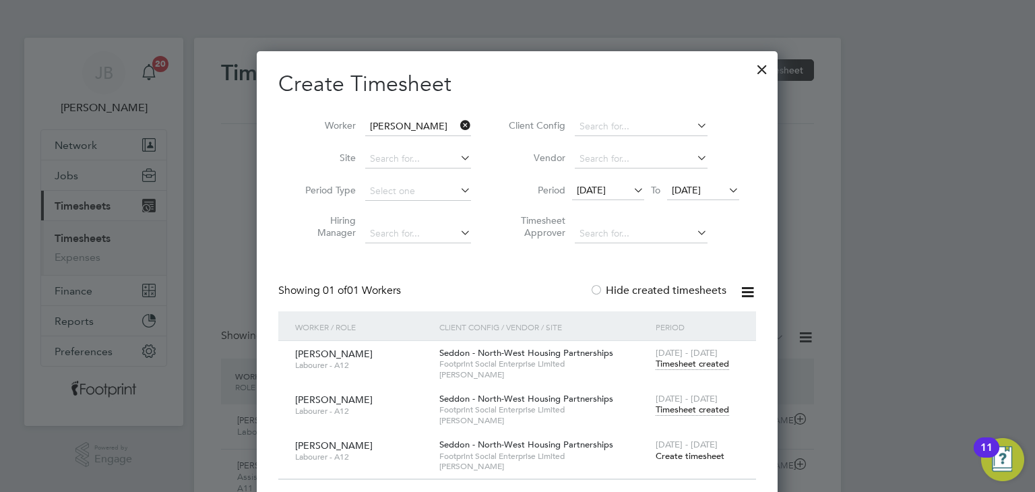
click at [760, 68] on div at bounding box center [762, 66] width 24 height 24
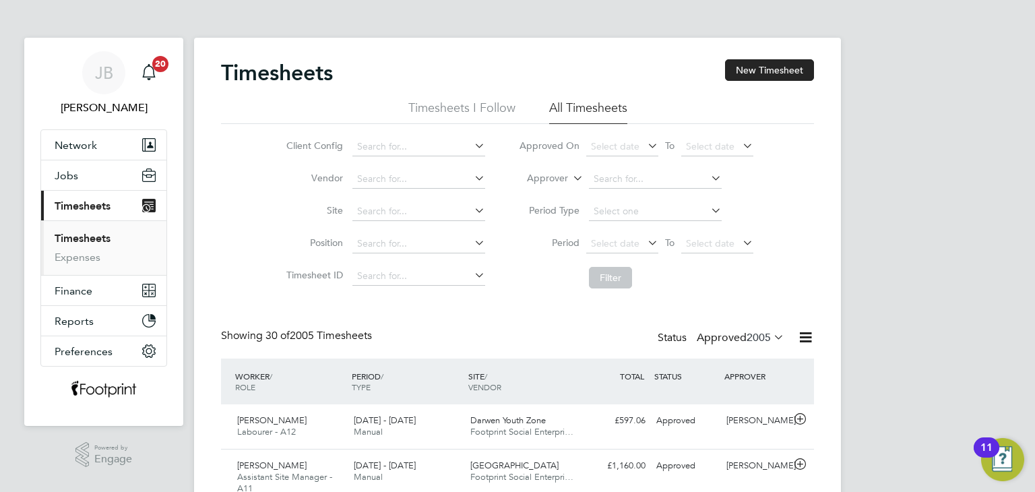
click at [734, 336] on label "Approved 2005" at bounding box center [741, 337] width 88 height 13
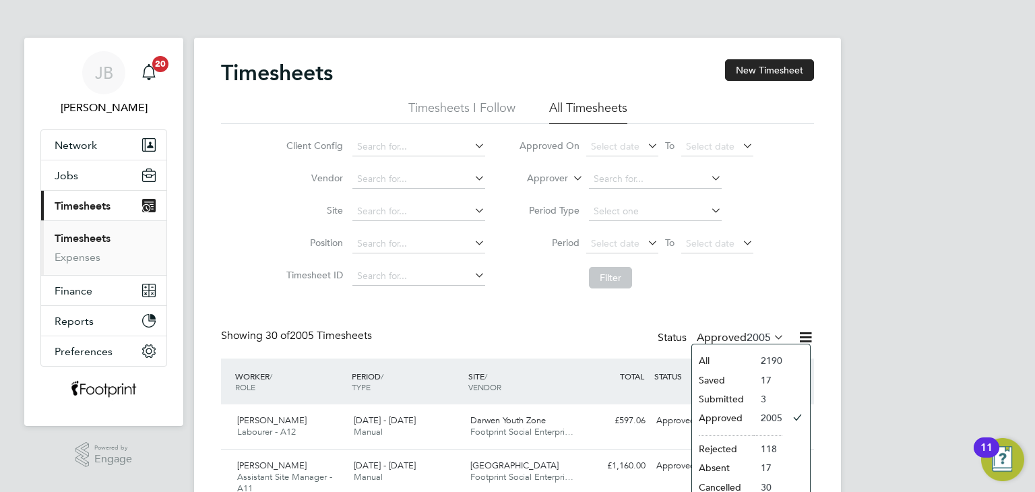
click at [734, 396] on li "Submitted" at bounding box center [723, 399] width 62 height 19
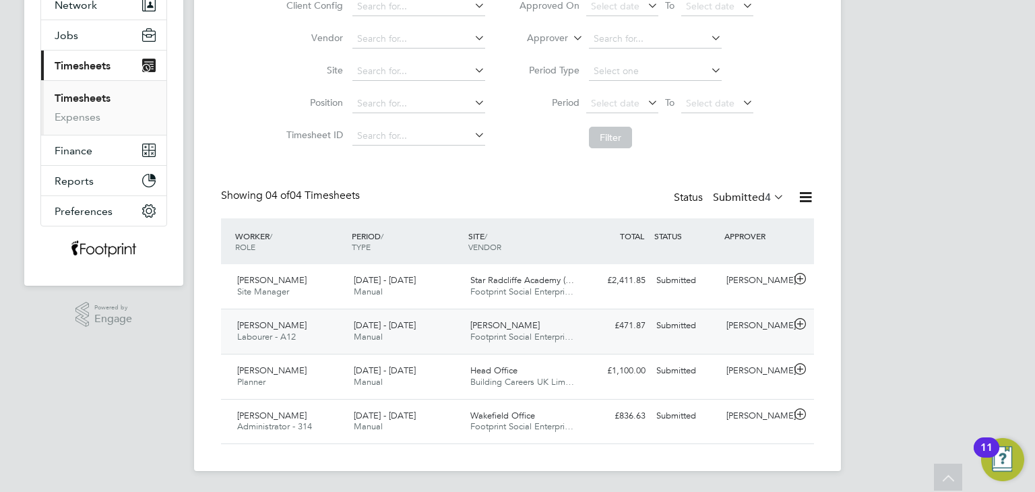
click at [735, 334] on div "Conor Taylor" at bounding box center [756, 326] width 70 height 22
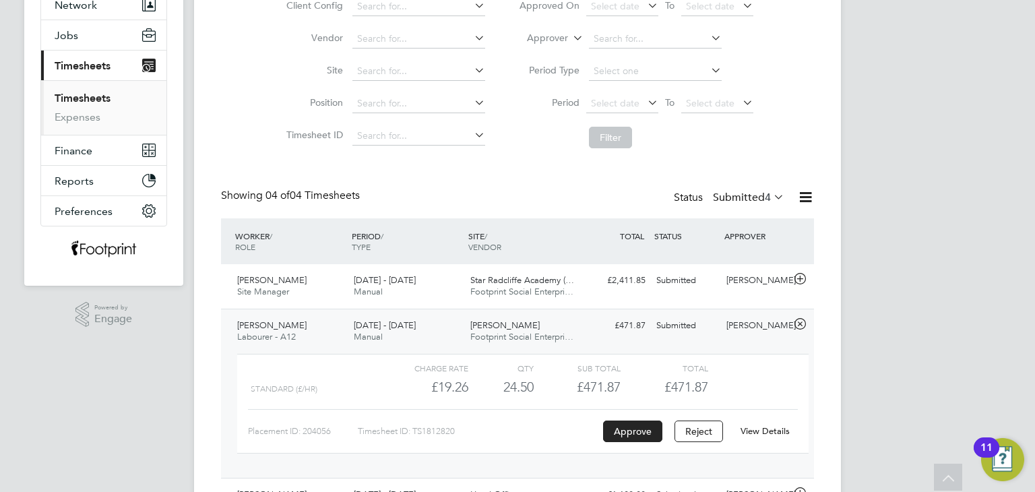
click at [725, 328] on div "Conor Taylor" at bounding box center [756, 326] width 70 height 22
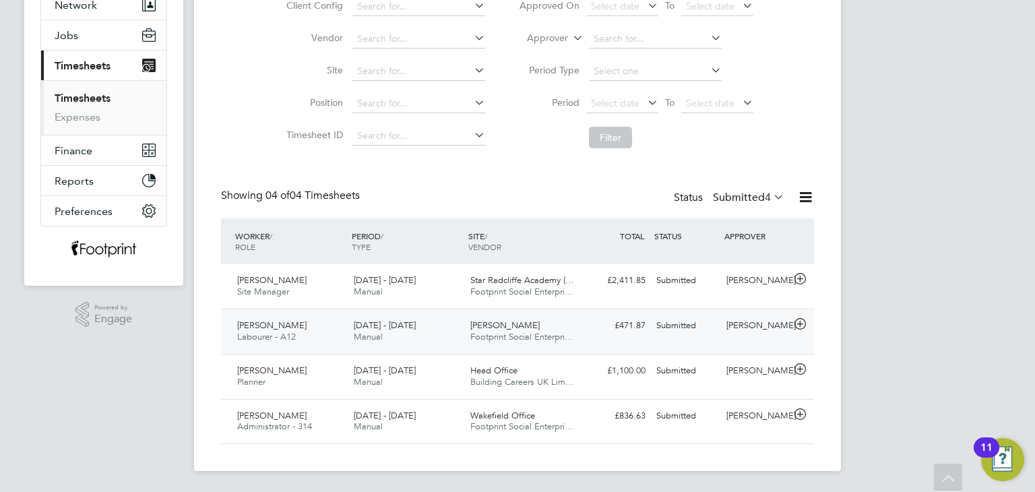
click at [530, 352] on div "Matthew Ostick Labourer - A12 25 - 31 Aug 2025 25 - 31 Aug 2025 Manual Bradley …" at bounding box center [517, 331] width 593 height 45
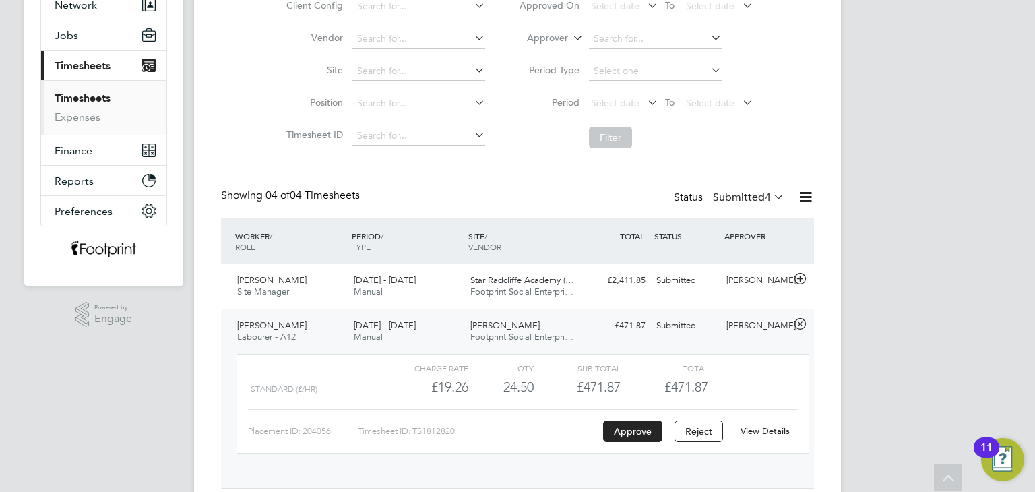
scroll to position [22, 131]
click at [472, 330] on span "Bradley Lane" at bounding box center [504, 324] width 69 height 11
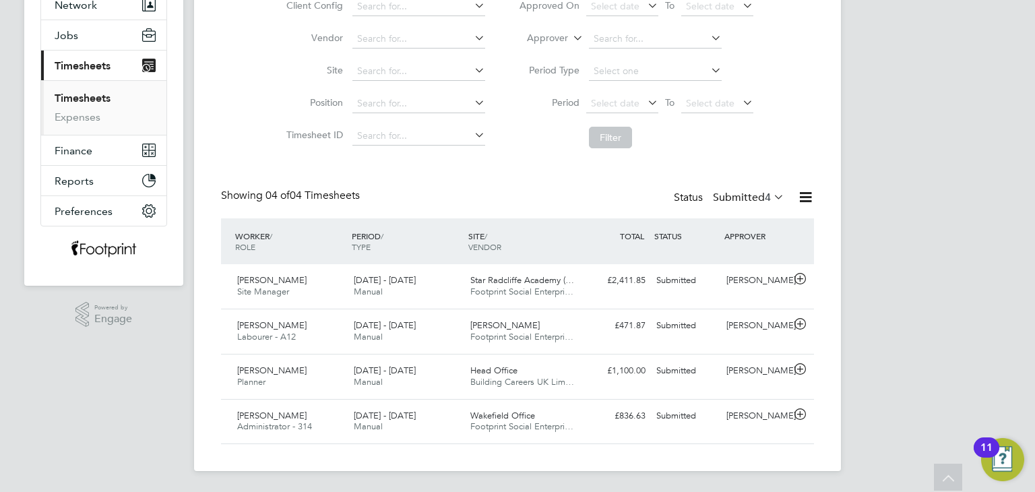
click at [733, 200] on label "Submitted 4" at bounding box center [748, 197] width 71 height 13
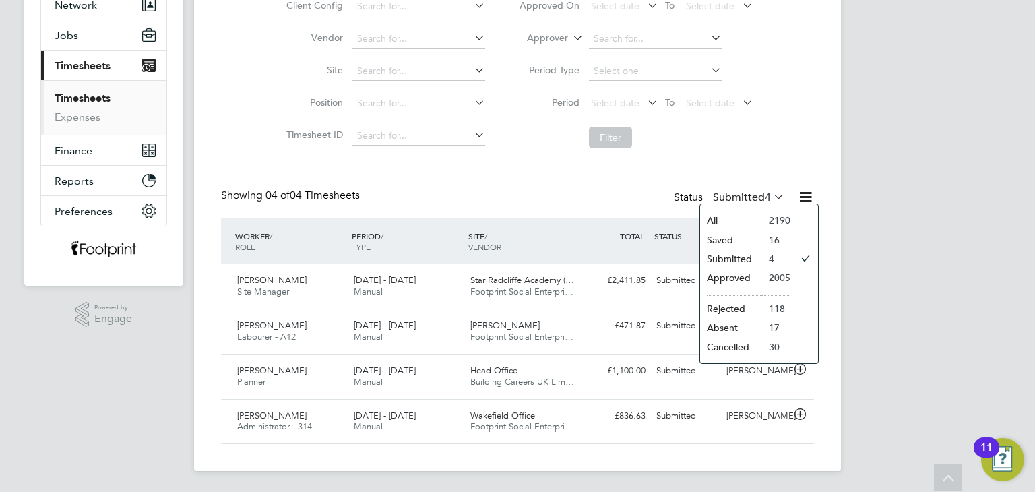
click at [741, 281] on li "Approved" at bounding box center [731, 277] width 62 height 19
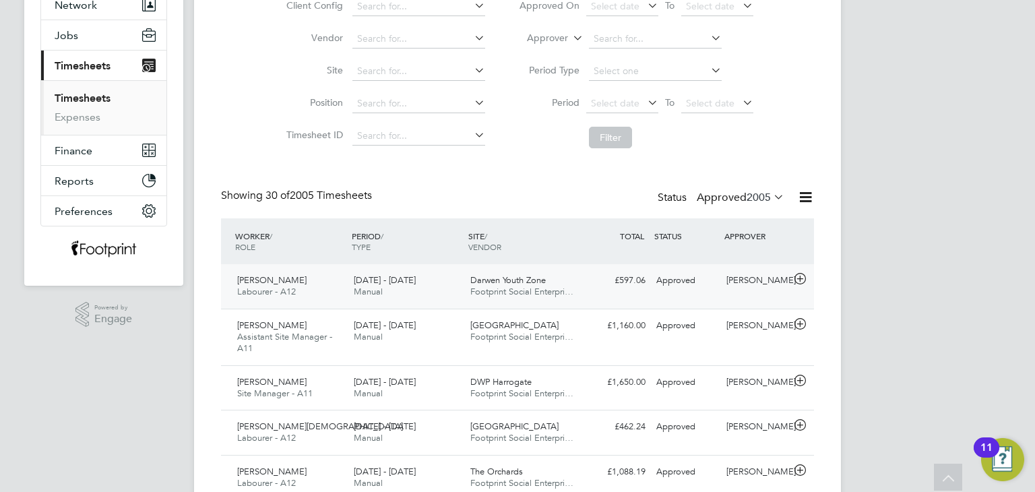
scroll to position [34, 117]
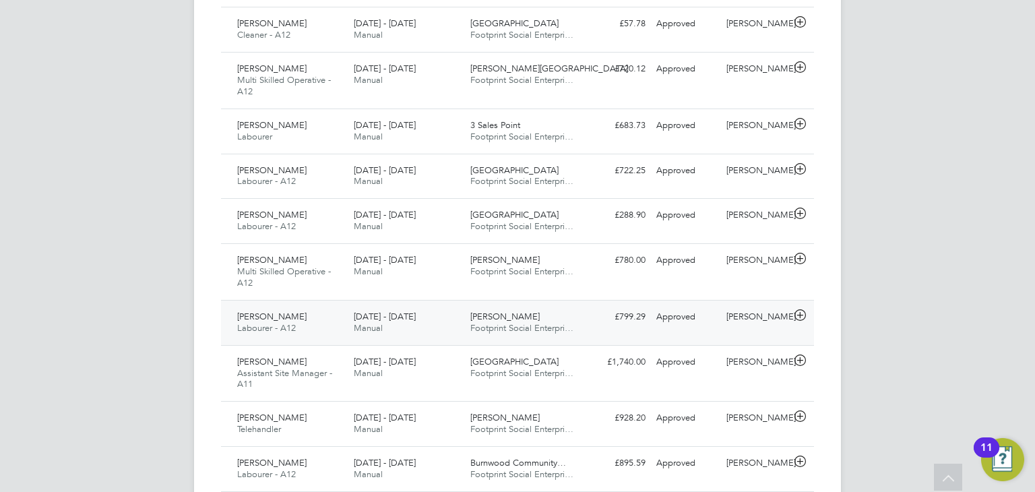
click at [439, 319] on div "18 - 24 Aug 2025 Manual" at bounding box center [406, 323] width 117 height 34
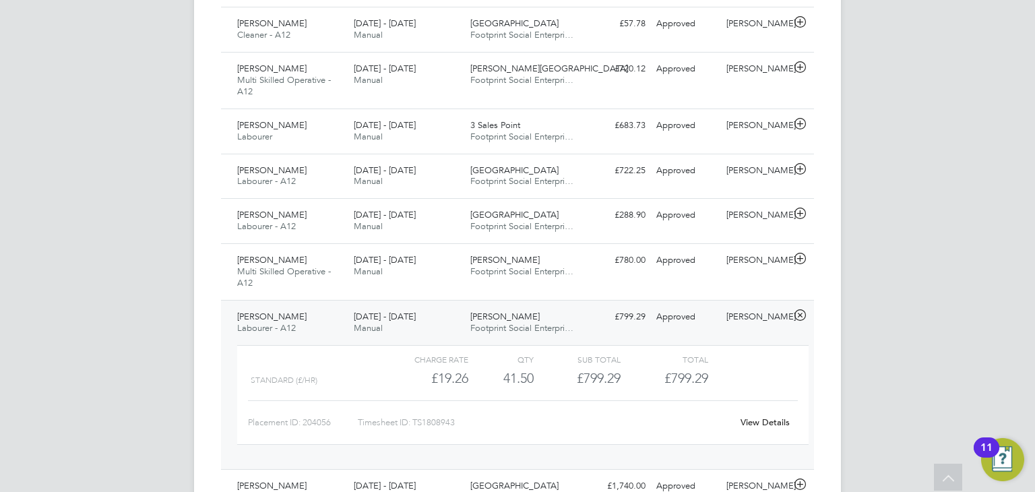
click at [556, 328] on span "Footprint Social Enterpri…" at bounding box center [521, 327] width 103 height 11
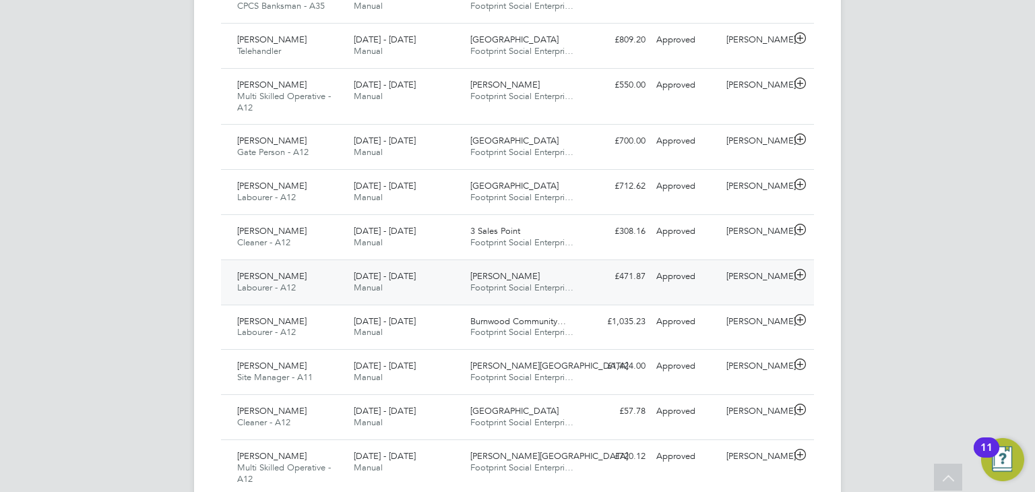
click at [708, 286] on div "Matthew Ostick Labourer - A12 25 - 31 Aug 2025 25 - 31 Aug 2025 Manual Bradley …" at bounding box center [517, 281] width 593 height 45
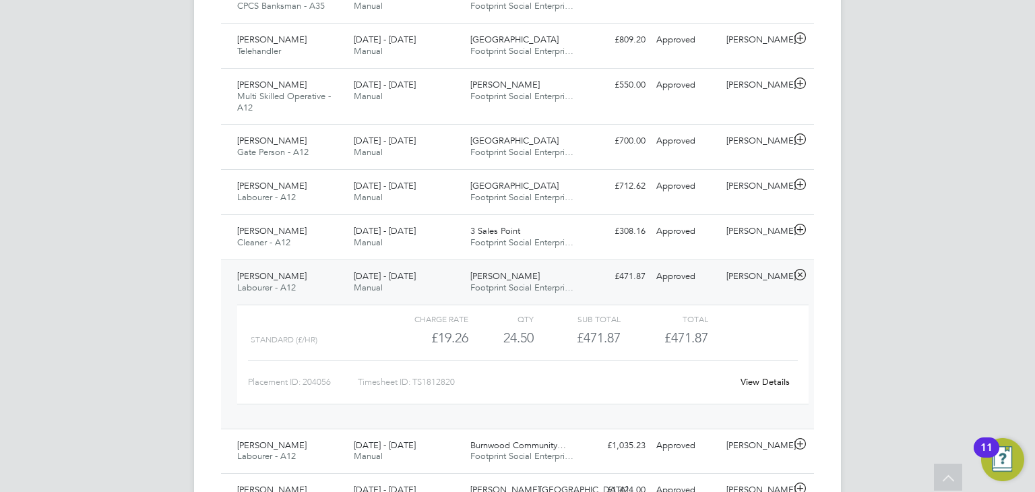
click at [766, 383] on link "View Details" at bounding box center [765, 381] width 49 height 11
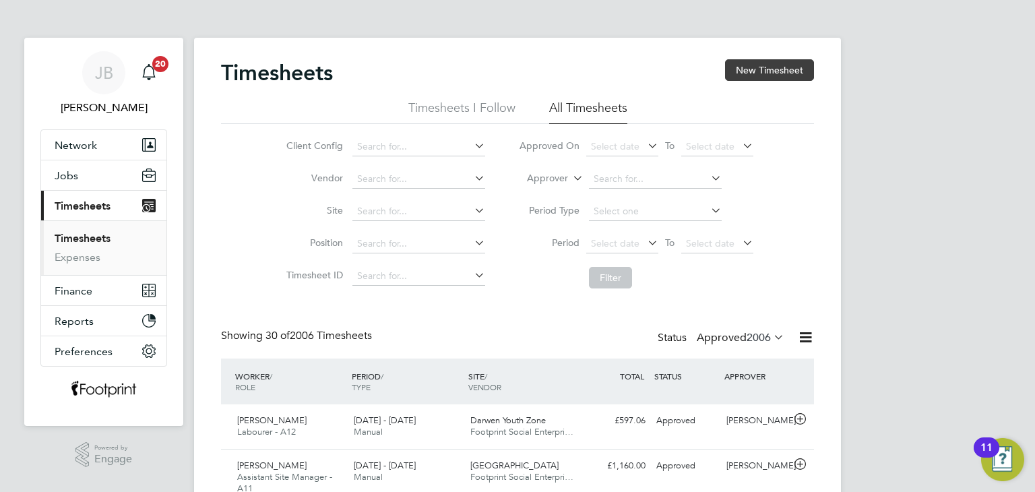
click at [747, 67] on button "New Timesheet" at bounding box center [769, 70] width 89 height 22
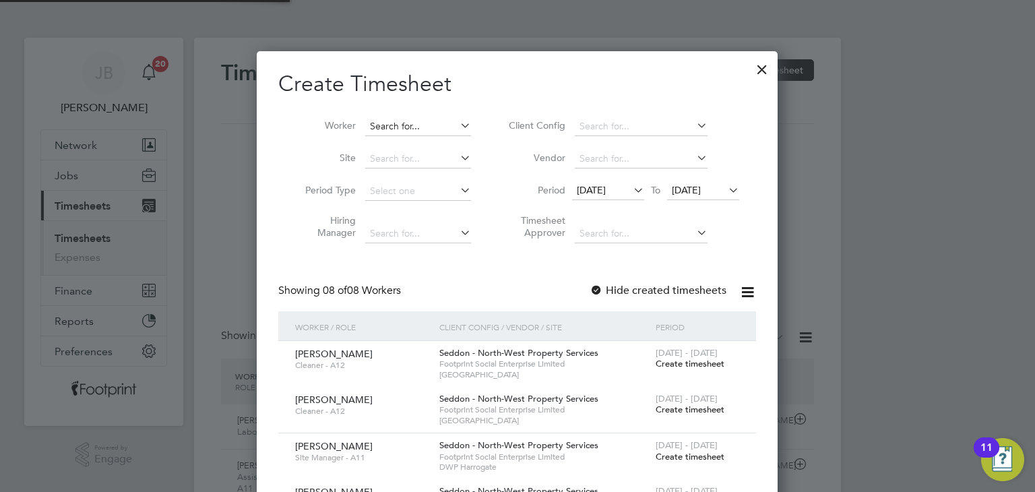
scroll to position [7, 7]
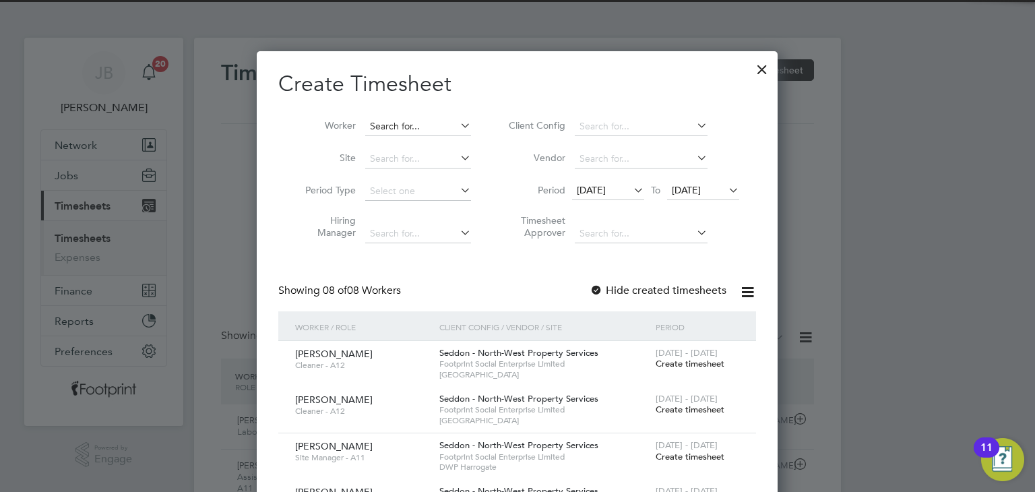
click at [412, 127] on input at bounding box center [418, 126] width 106 height 19
click at [448, 142] on b "Gui" at bounding box center [456, 144] width 16 height 11
type input "Michael Guiney"
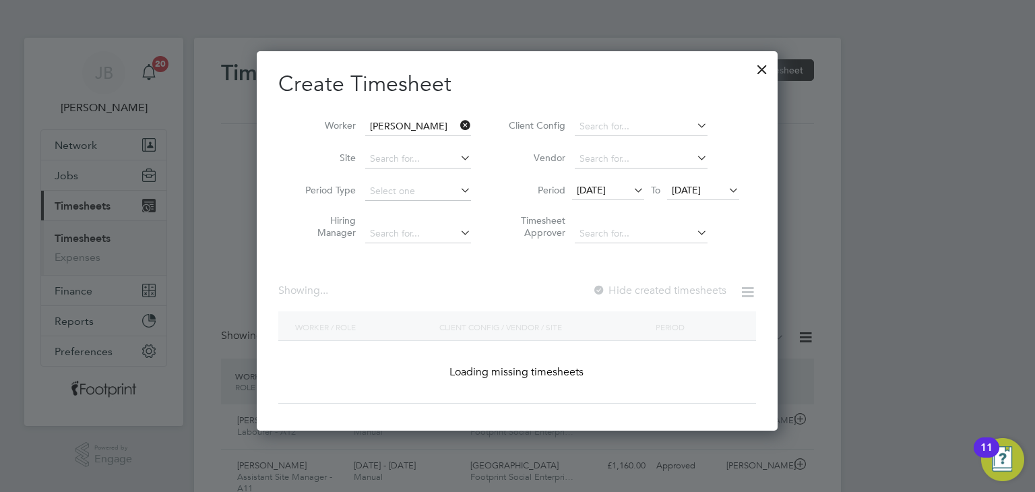
scroll to position [379, 522]
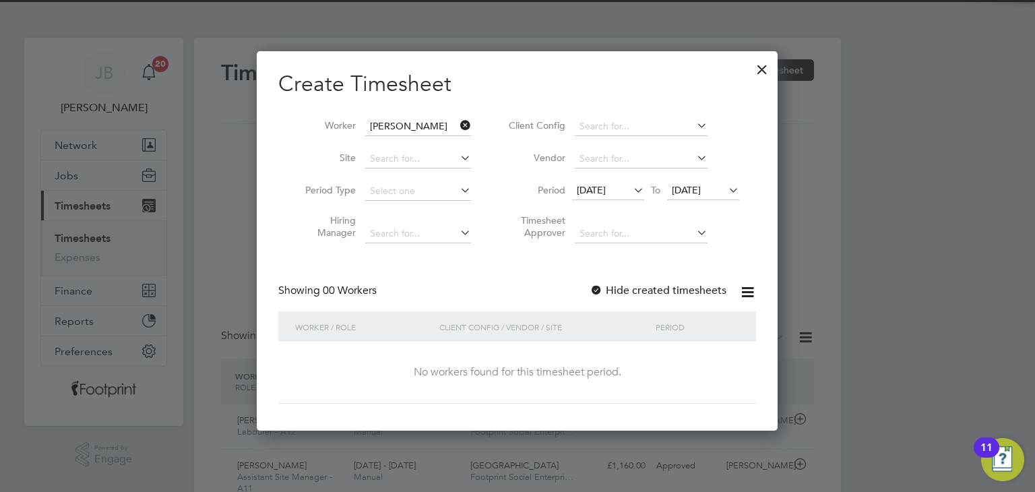
click at [666, 292] on label "Hide created timesheets" at bounding box center [658, 290] width 137 height 13
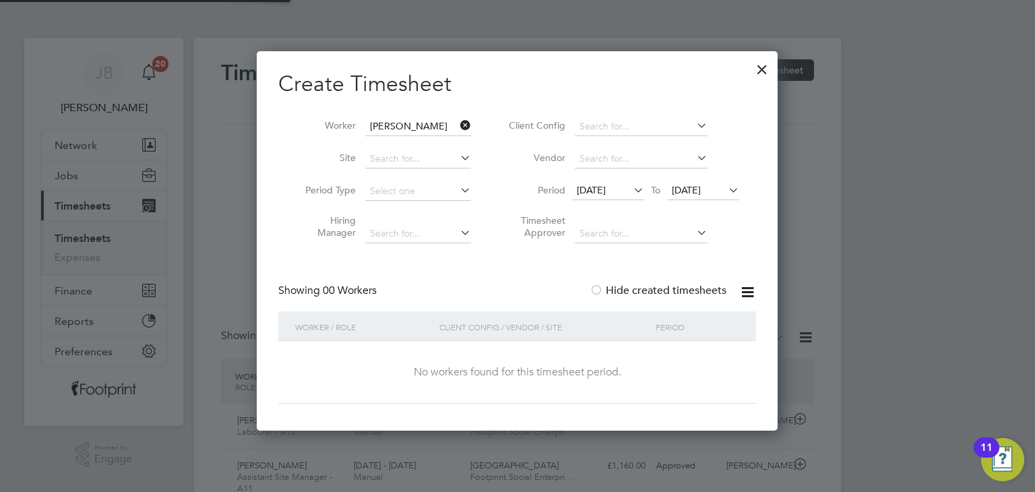
click at [701, 187] on span "26 Aug 2025" at bounding box center [686, 190] width 29 height 12
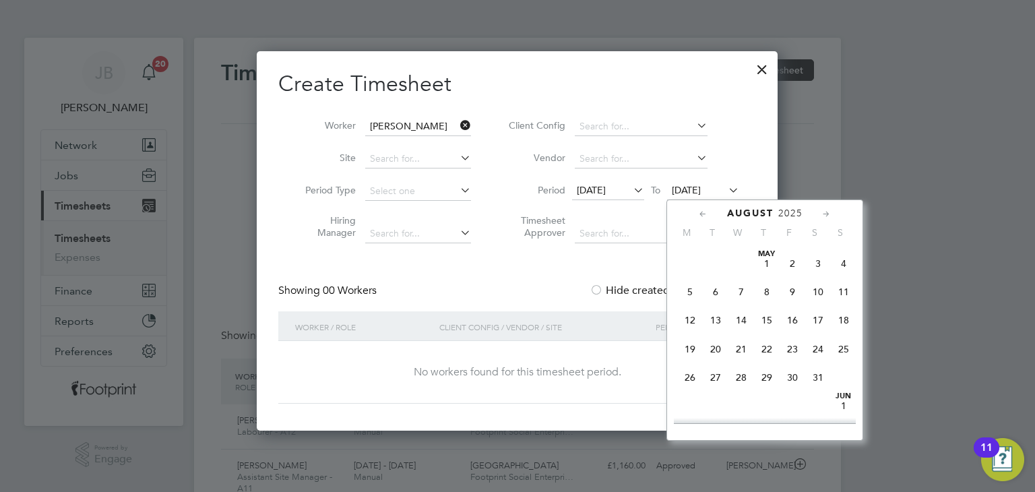
scroll to position [528, 0]
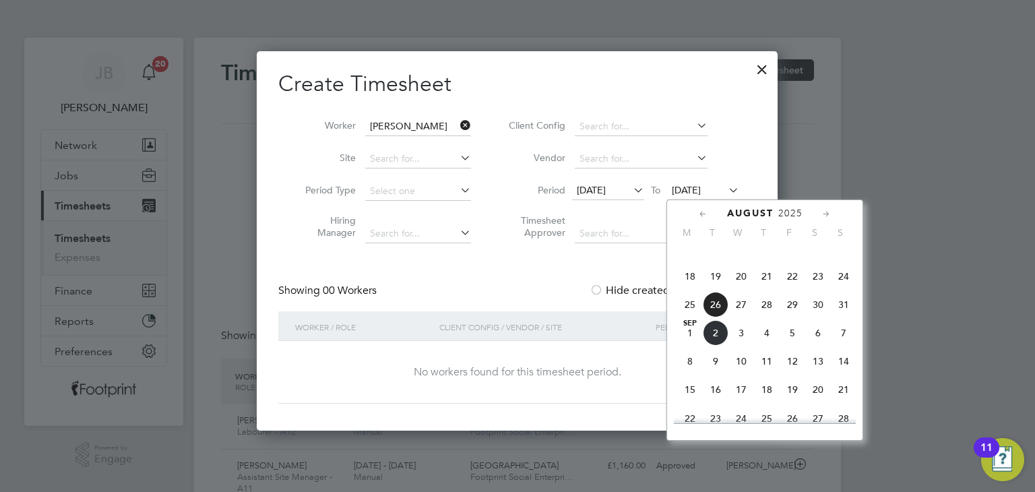
click at [852, 317] on span "31" at bounding box center [844, 305] width 26 height 26
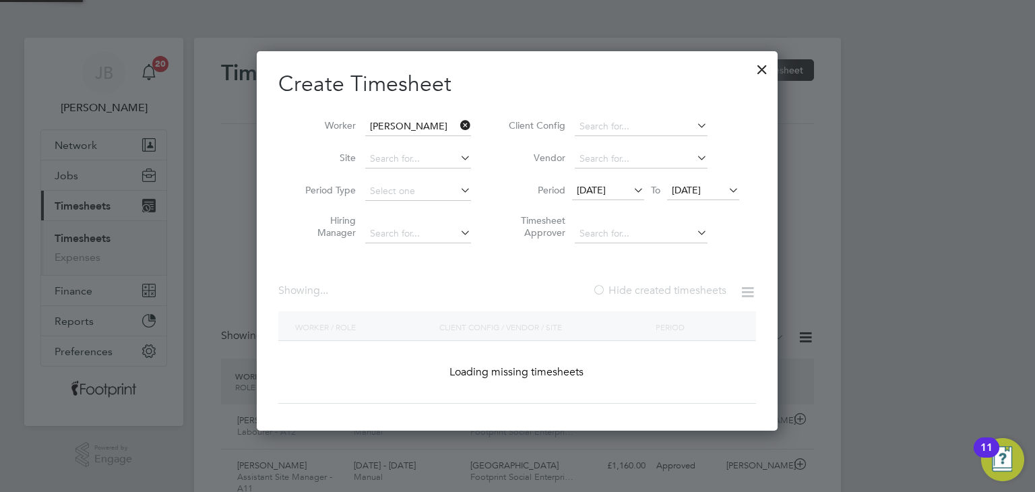
scroll to position [363, 522]
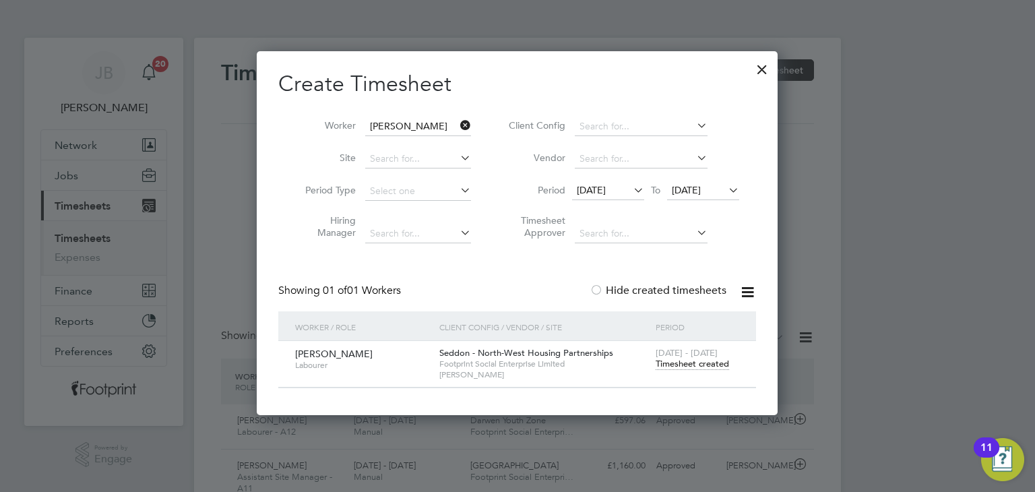
click at [698, 189] on span "31 Aug 2025" at bounding box center [686, 190] width 29 height 12
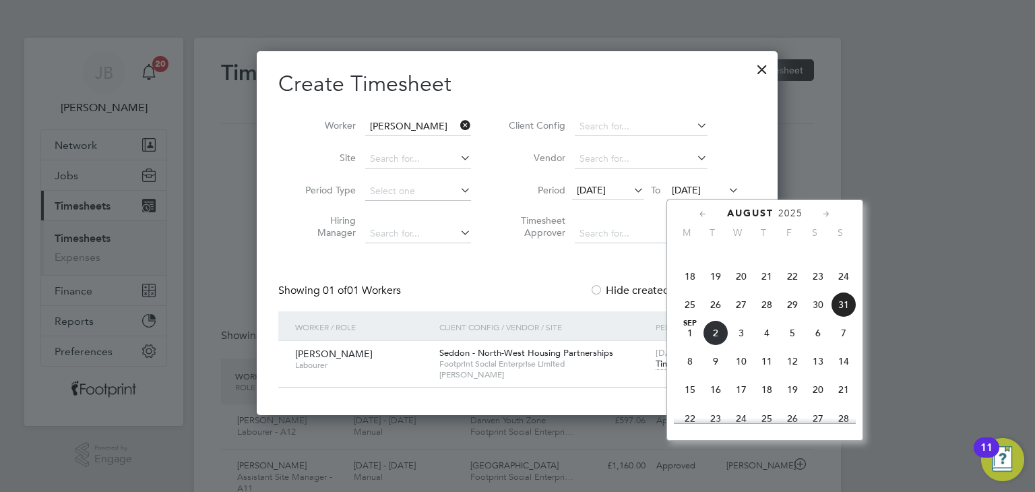
click at [693, 327] on span "Sep" at bounding box center [690, 323] width 26 height 7
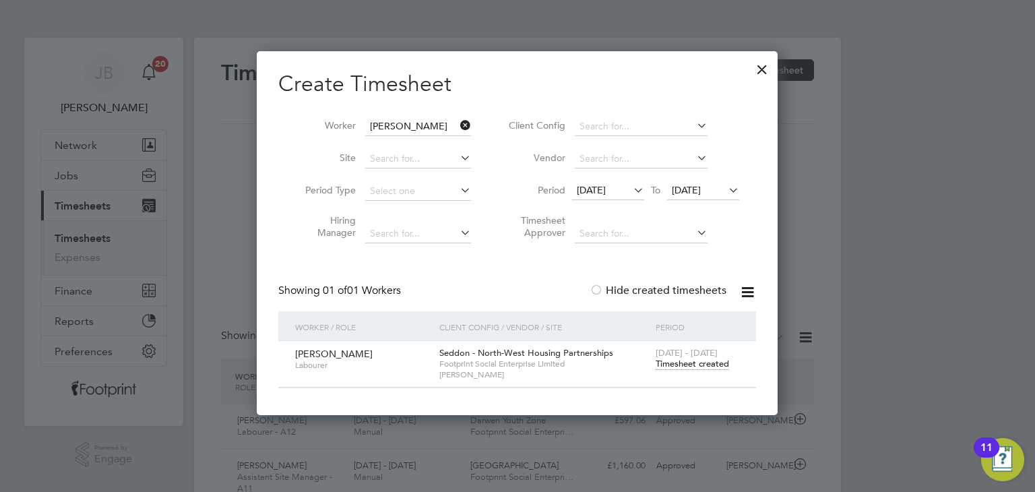
click at [766, 72] on div at bounding box center [762, 66] width 24 height 24
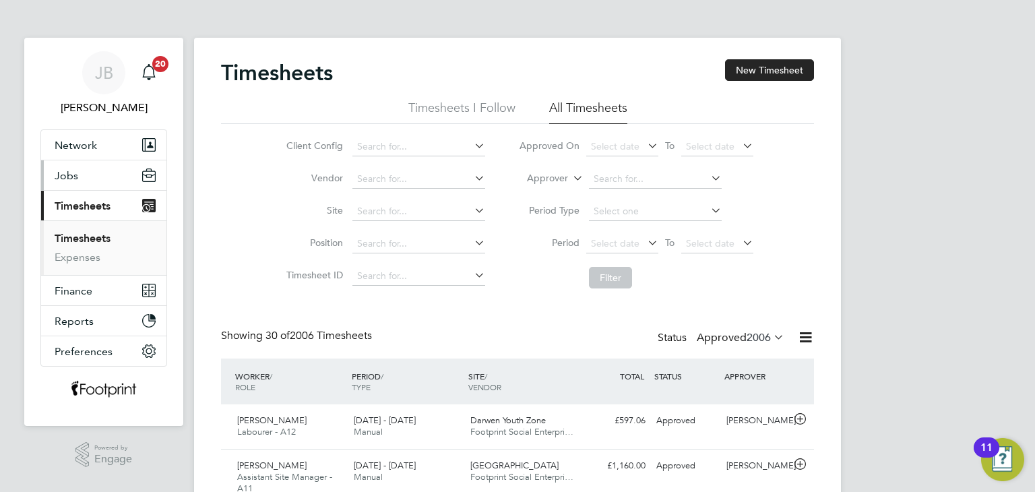
scroll to position [34, 117]
click at [63, 170] on span "Jobs" at bounding box center [67, 175] width 24 height 13
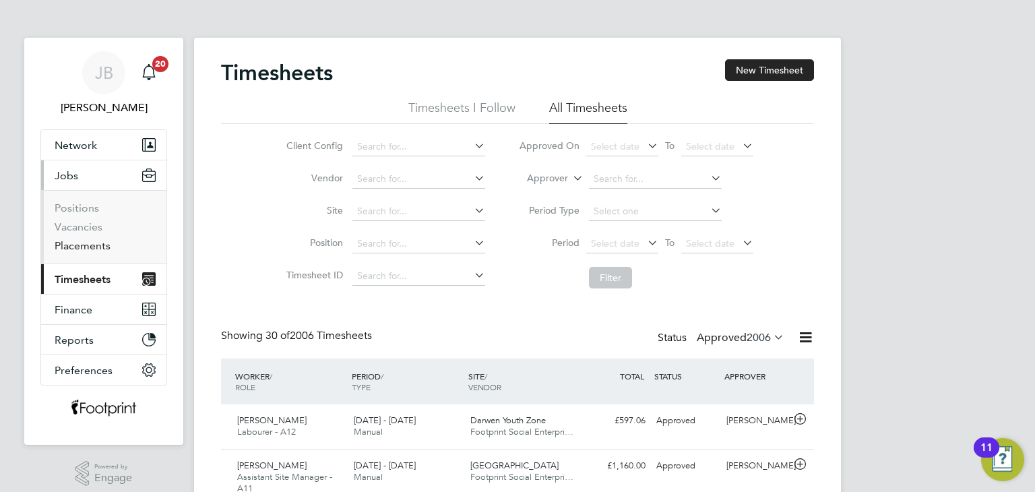
click at [100, 244] on link "Placements" at bounding box center [83, 245] width 56 height 13
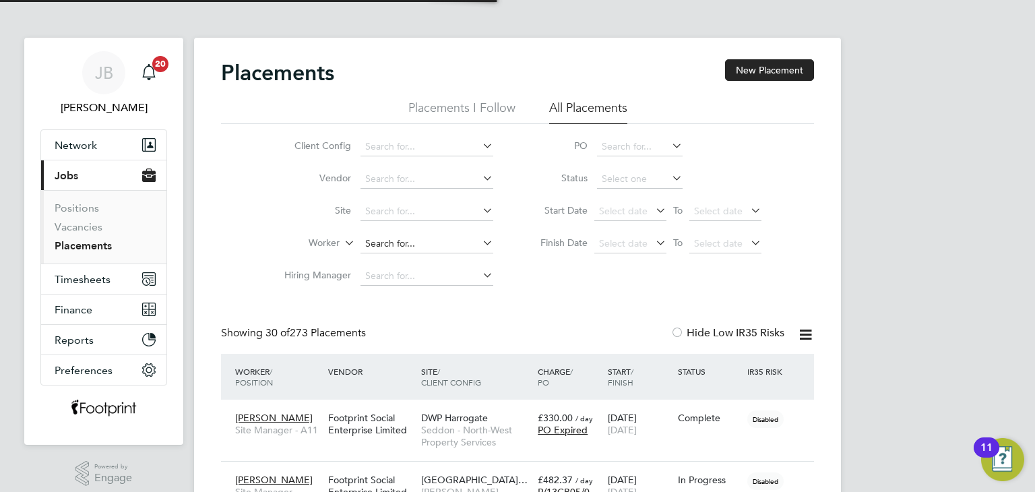
click at [383, 242] on input at bounding box center [427, 244] width 133 height 19
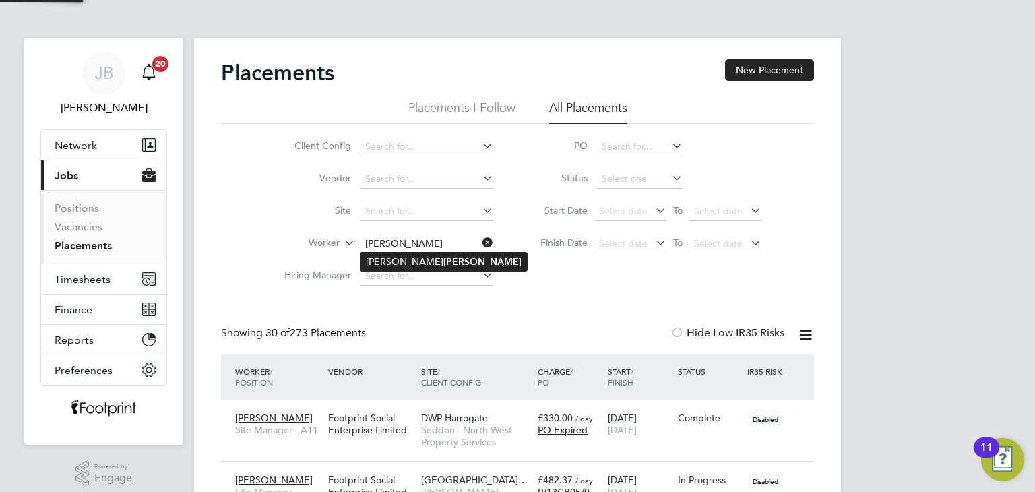
click at [397, 257] on li "Michael Guiney" at bounding box center [444, 262] width 166 height 18
type input "Michael Guiney"
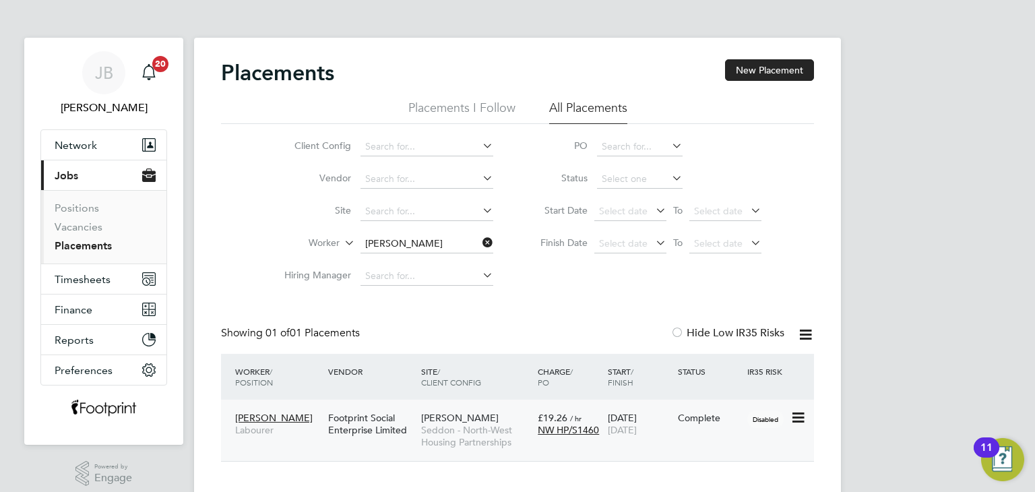
click at [637, 427] on span "24 Aug 2025" at bounding box center [622, 430] width 29 height 12
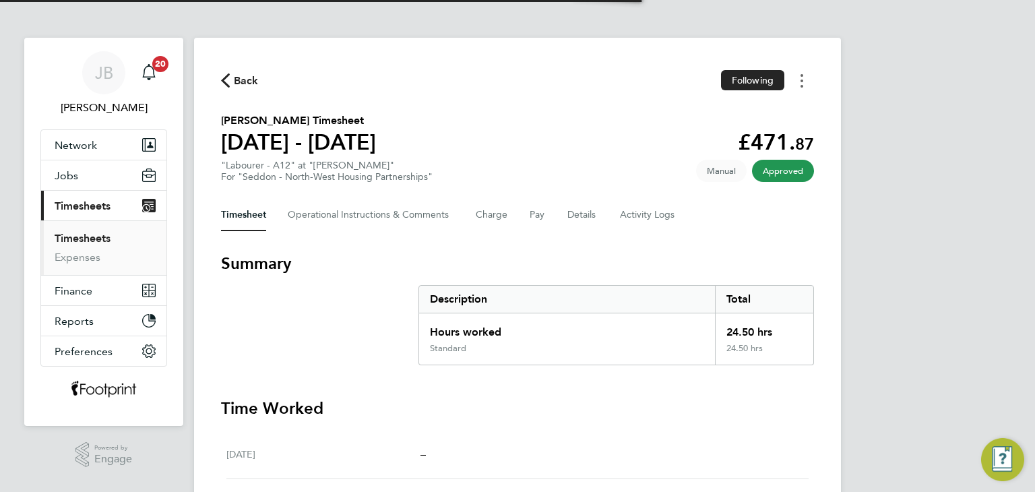
click at [801, 84] on icon "Timesheets Menu" at bounding box center [802, 80] width 3 height 13
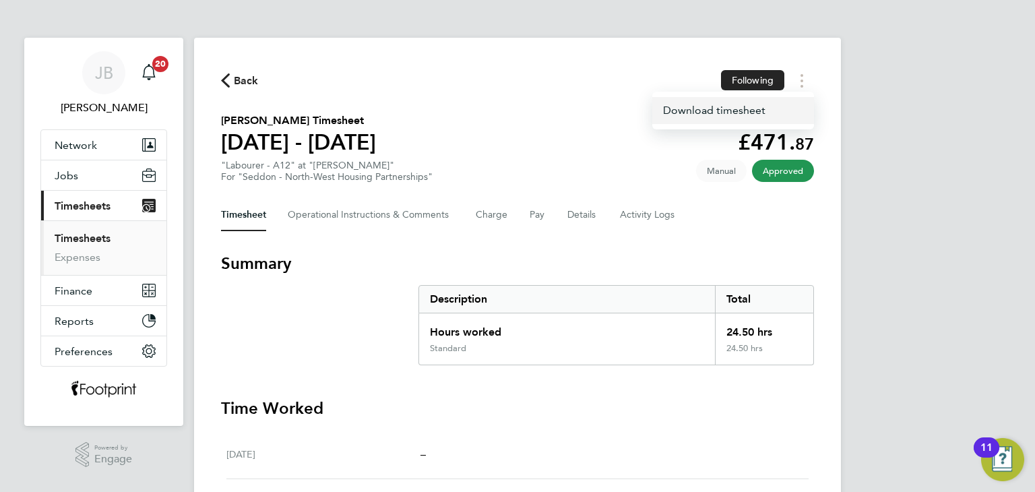
click at [778, 109] on link "Download timesheet" at bounding box center [733, 110] width 162 height 27
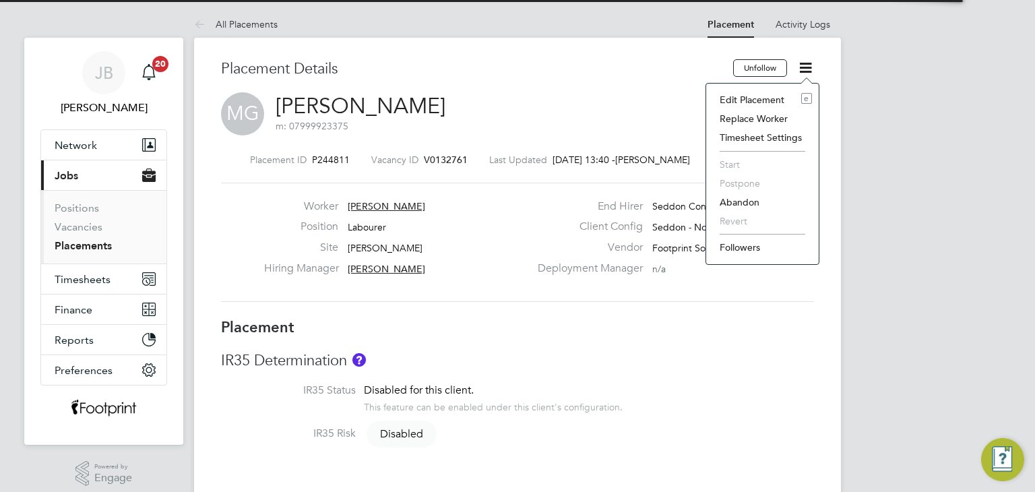
click at [771, 95] on li "Edit Placement e" at bounding box center [762, 99] width 99 height 19
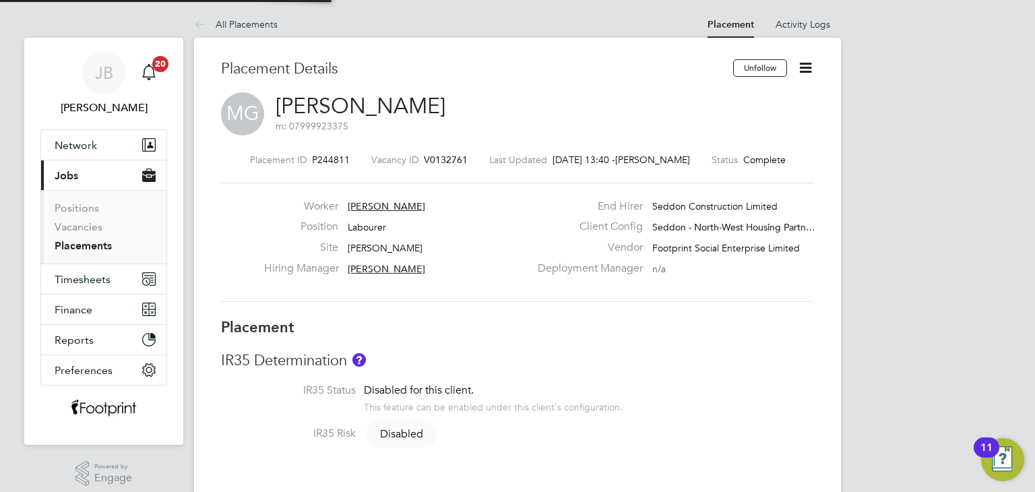
type input "[PERSON_NAME]"
type input "[DATE]"
type input "07:00"
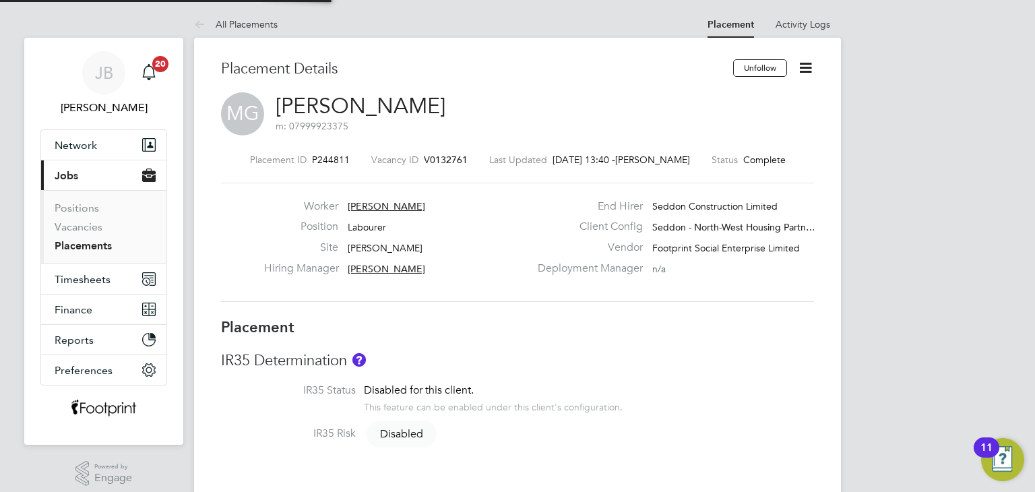
type input "00:00"
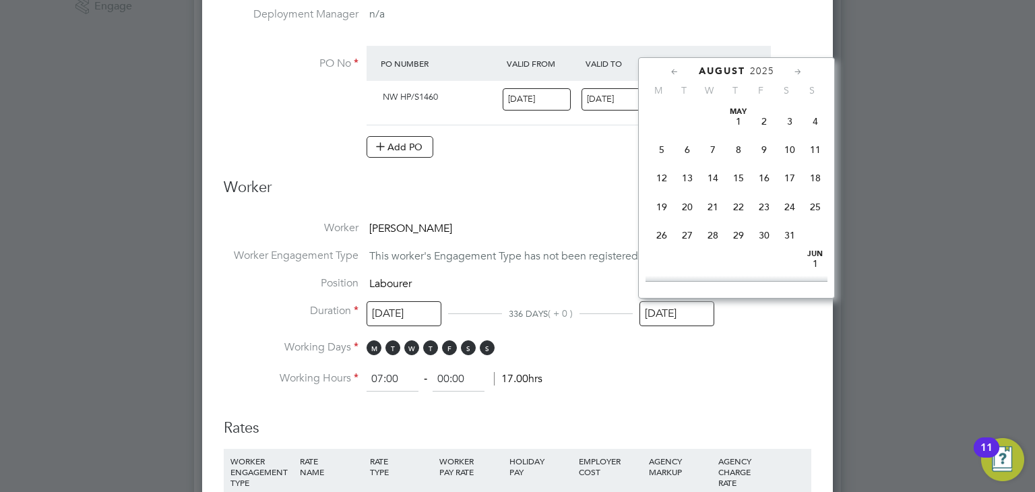
click at [684, 308] on input "24 Aug 2025" at bounding box center [677, 313] width 75 height 25
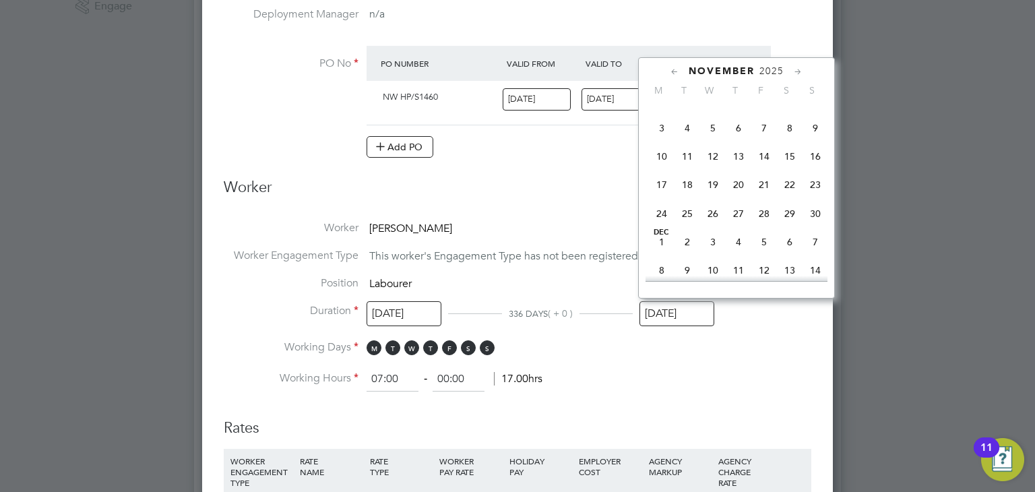
click at [813, 226] on span "30" at bounding box center [816, 214] width 26 height 26
type input "30 Nov 2025"
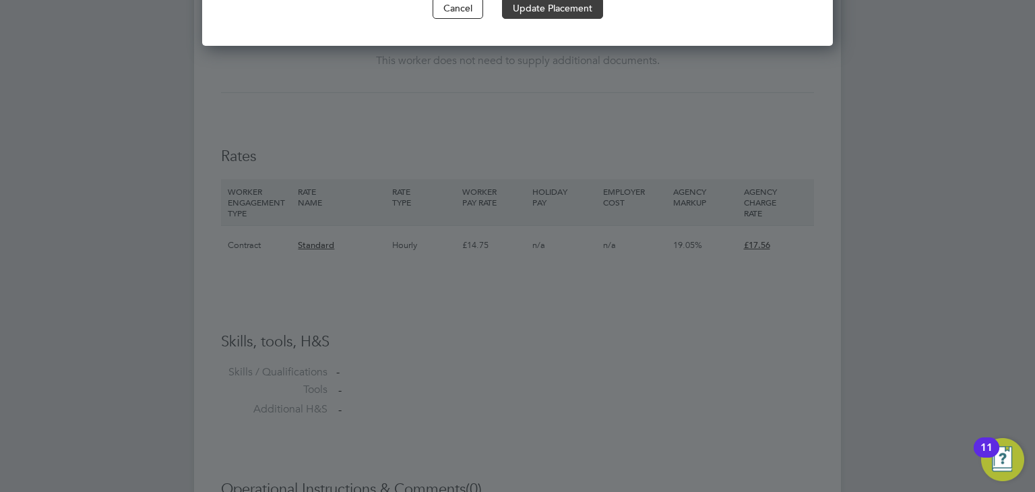
click at [569, 6] on button "Update Placement" at bounding box center [552, 8] width 101 height 22
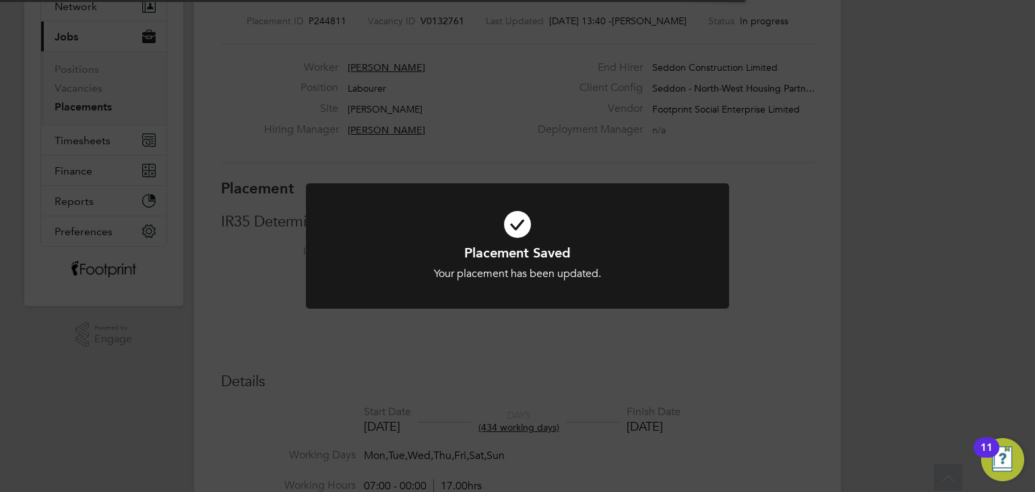
click at [255, 216] on div "Placement Saved Your placement has been updated. Cancel Okay" at bounding box center [517, 246] width 1035 height 492
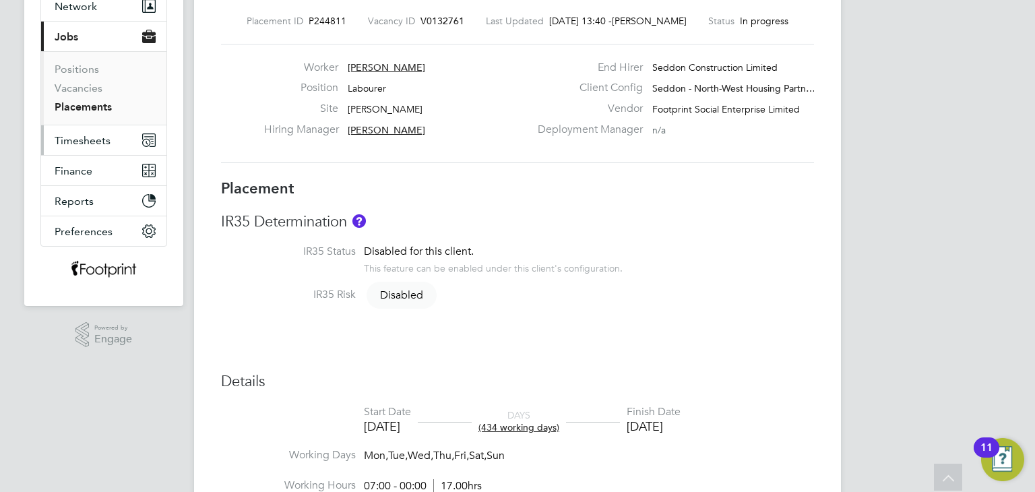
click at [78, 135] on span "Timesheets" at bounding box center [83, 140] width 56 height 13
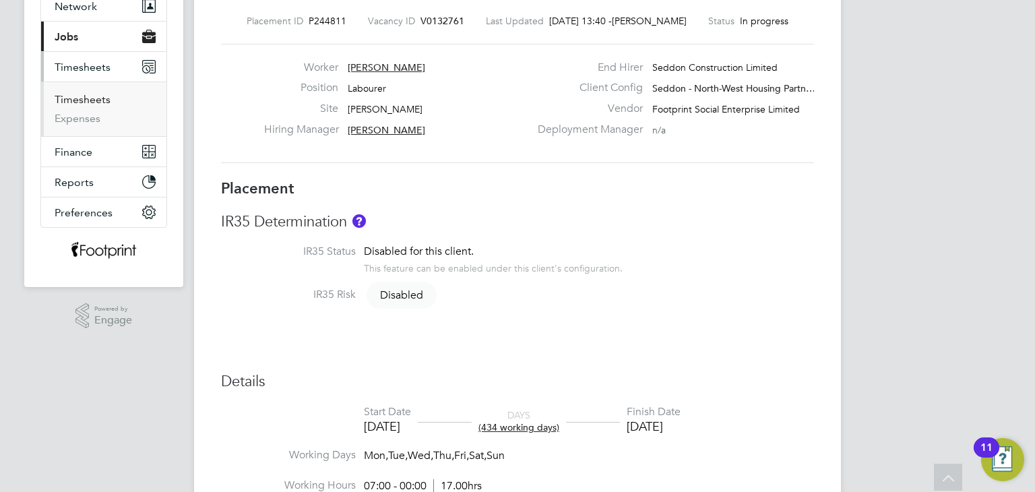
click at [108, 98] on link "Timesheets" at bounding box center [83, 99] width 56 height 13
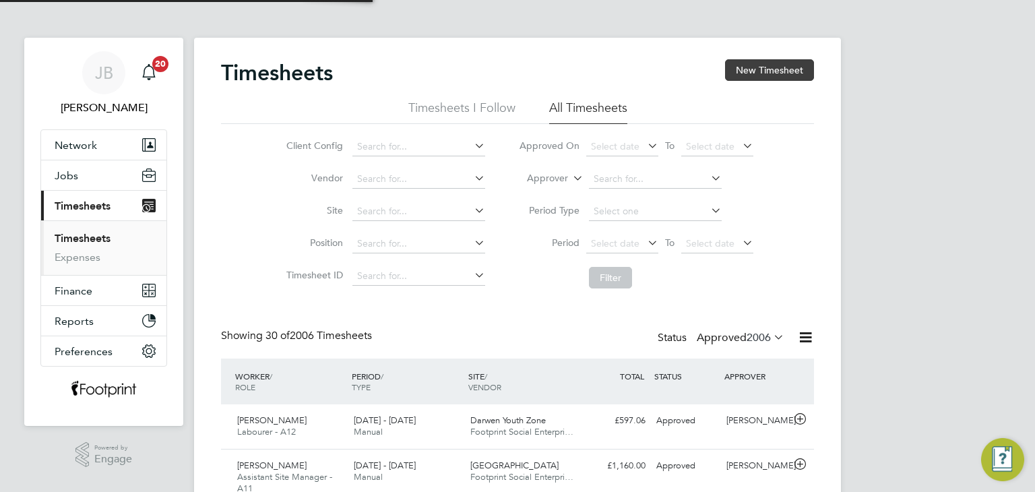
click at [740, 65] on button "New Timesheet" at bounding box center [769, 70] width 89 height 22
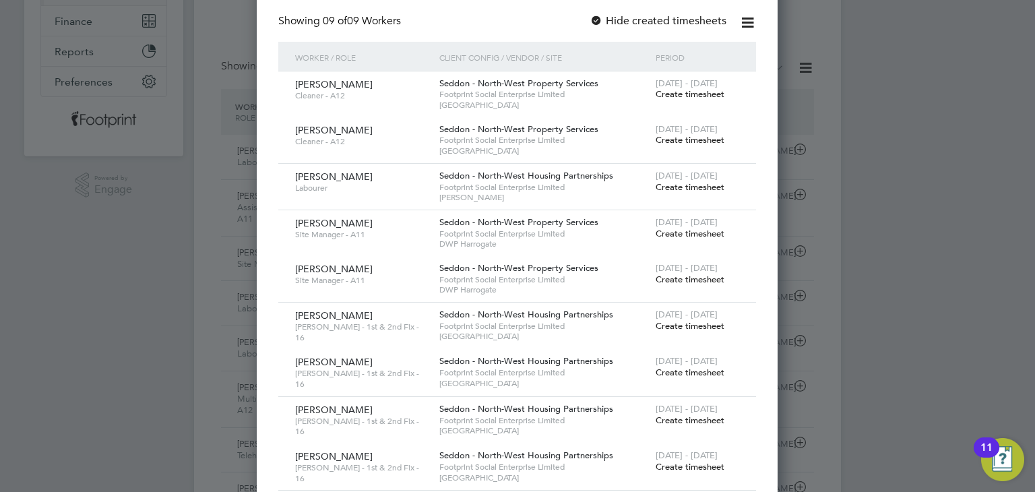
click at [698, 183] on span "Create timesheet" at bounding box center [690, 186] width 69 height 11
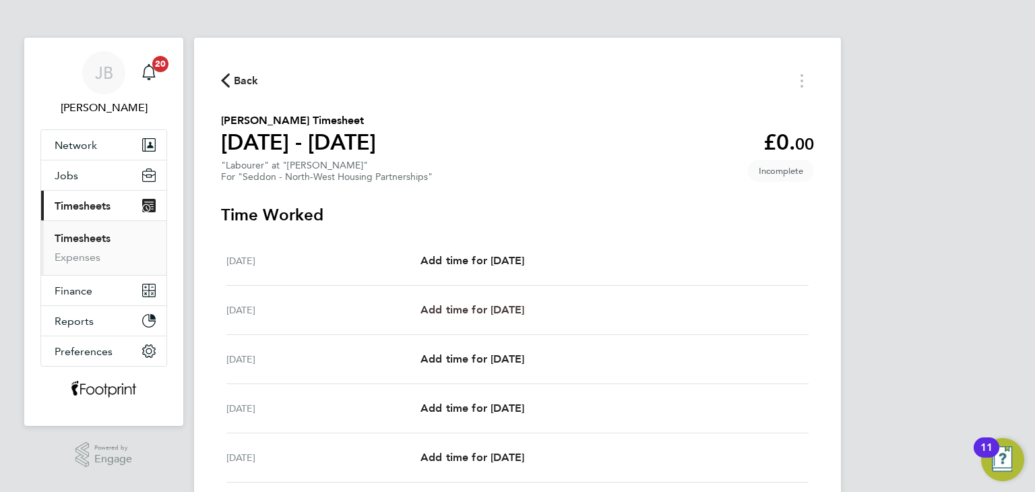
click at [520, 311] on span "Add time for Tue 26 Aug" at bounding box center [473, 309] width 104 height 13
select select "30"
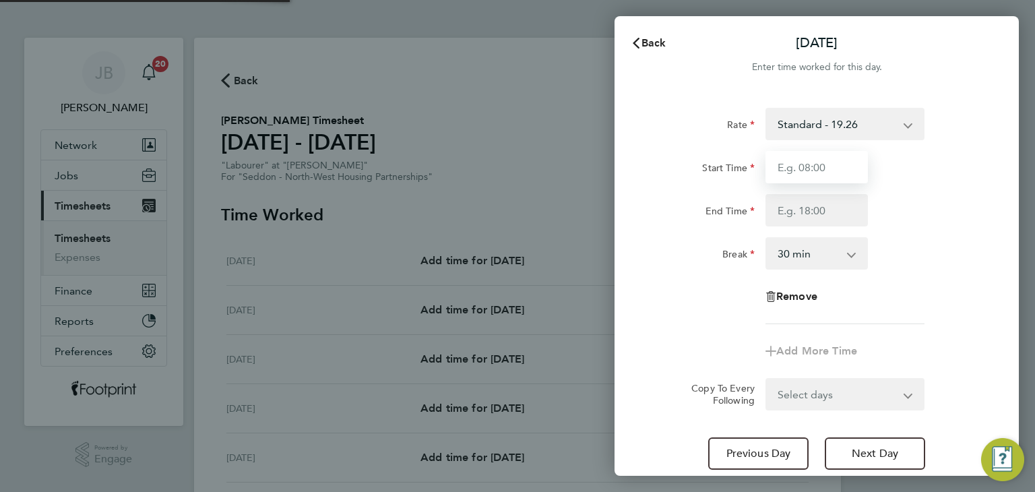
click at [820, 163] on input "Start Time" at bounding box center [817, 167] width 102 height 32
type input "07:30"
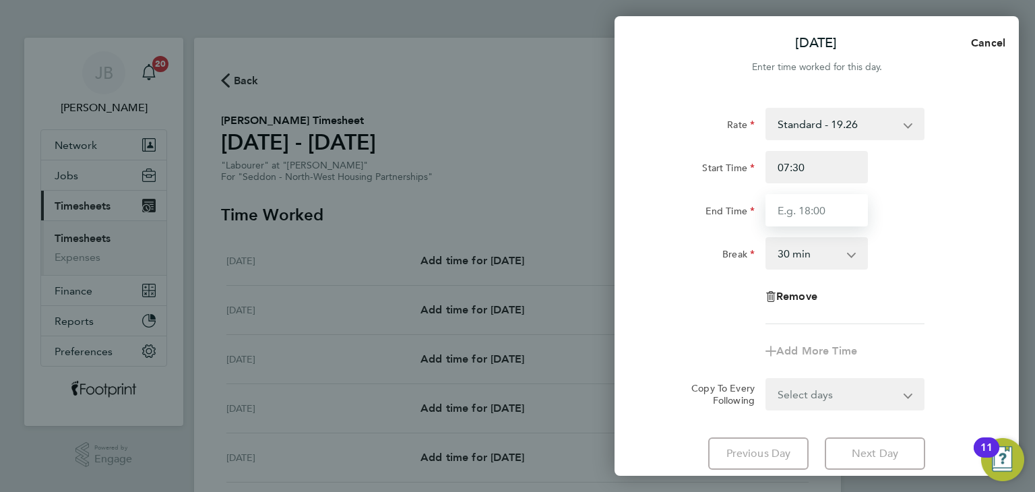
click at [822, 207] on input "End Time" at bounding box center [817, 210] width 102 height 32
type input "16:00"
click at [827, 390] on form "Rate Standard - 19.26 Start Time 07:30 End Time 16:00 Break 0 min 15 min 30 min…" at bounding box center [816, 259] width 329 height 303
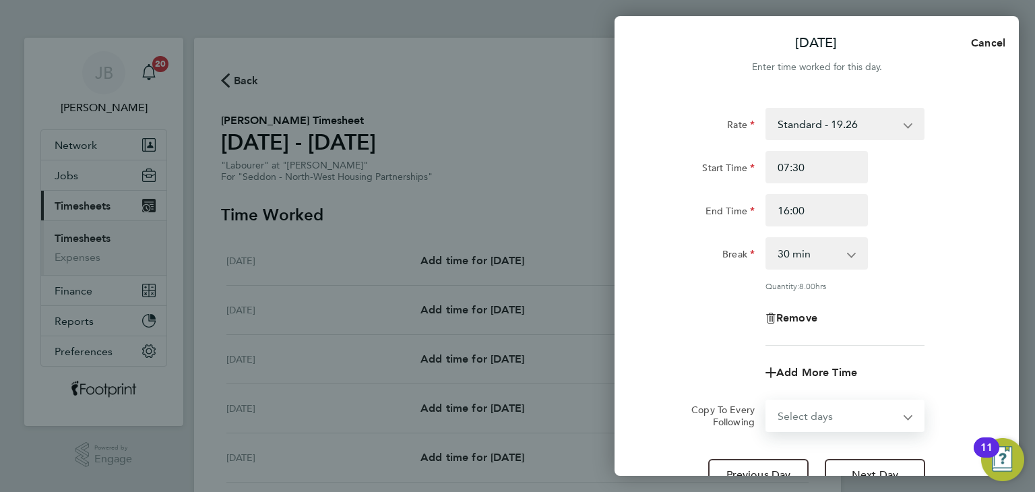
select select "WEEKDAY"
click at [767, 401] on select "Select days Day Weekday (Mon-Fri) Weekend (Sat-Sun) Wednesday Thursday Friday S…" at bounding box center [838, 416] width 142 height 30
select select "2025-08-31"
click at [705, 316] on div "Remove" at bounding box center [817, 318] width 340 height 32
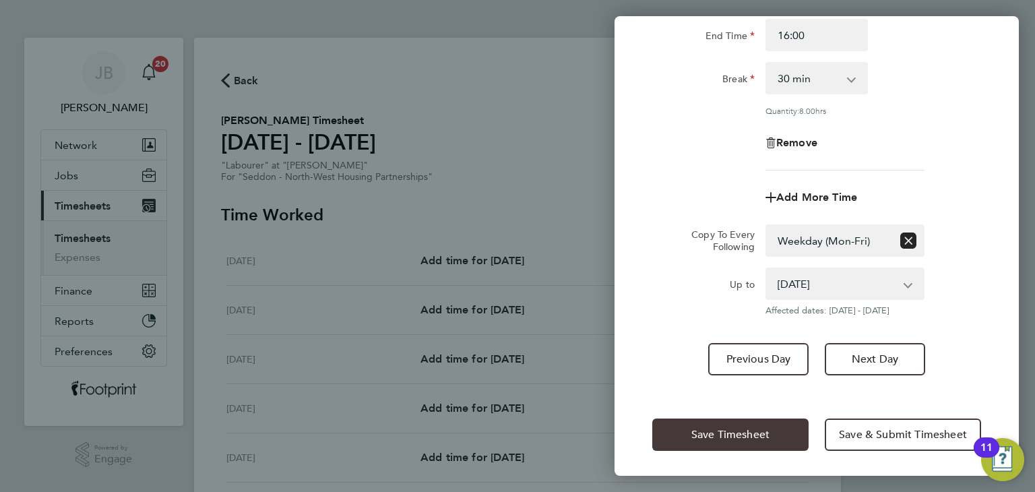
click at [733, 431] on span "Save Timesheet" at bounding box center [730, 434] width 78 height 13
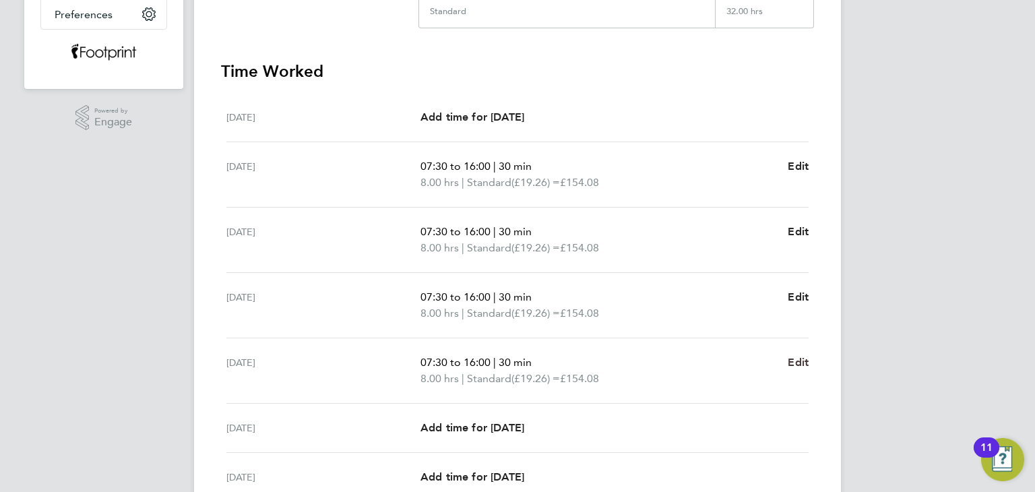
click at [807, 364] on span "Edit" at bounding box center [798, 362] width 21 height 13
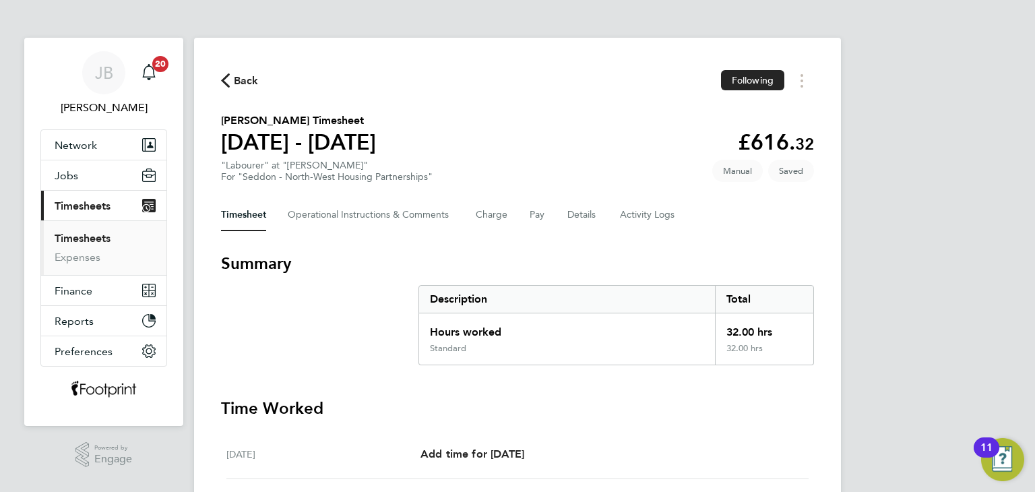
select select "30"
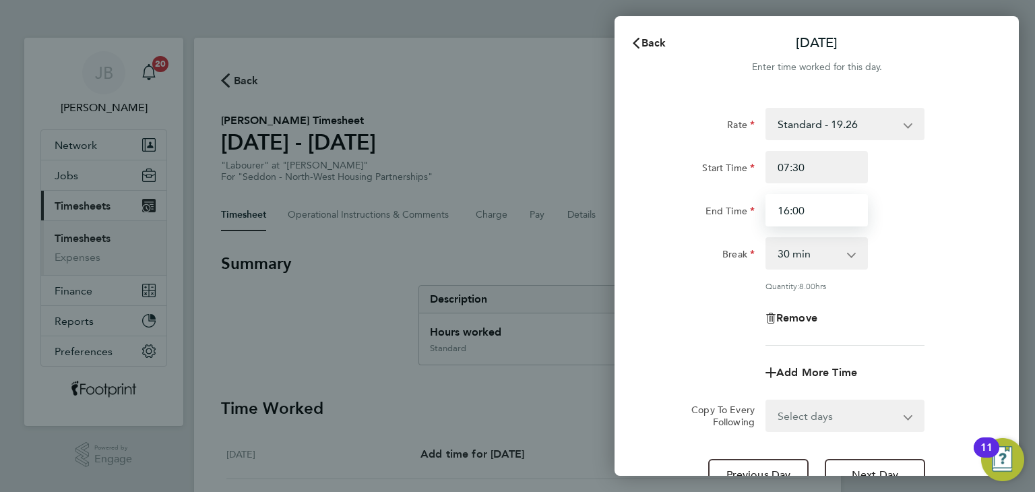
drag, startPoint x: 813, startPoint y: 212, endPoint x: 731, endPoint y: 217, distance: 82.4
click at [731, 217] on div "End Time 16:00" at bounding box center [817, 210] width 340 height 32
type input "15:00"
click at [731, 217] on label "End Time" at bounding box center [730, 213] width 49 height 16
click at [766, 217] on input "End Time" at bounding box center [817, 210] width 102 height 32
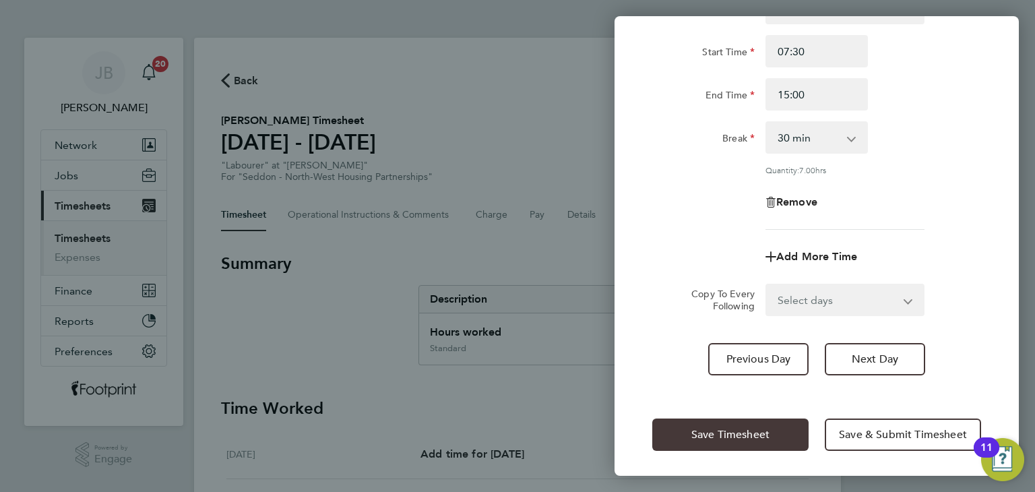
click at [744, 424] on button "Save Timesheet" at bounding box center [730, 435] width 156 height 32
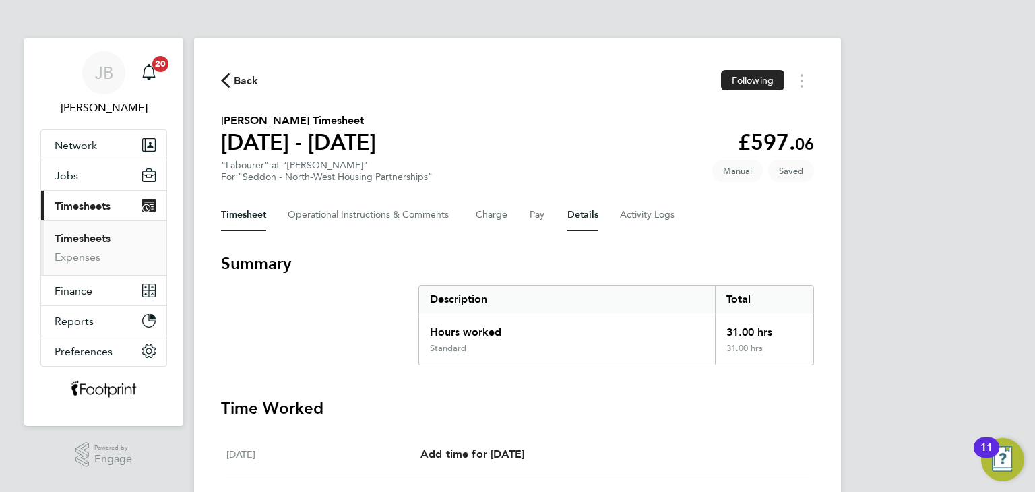
click at [571, 208] on button "Details" at bounding box center [582, 215] width 31 height 32
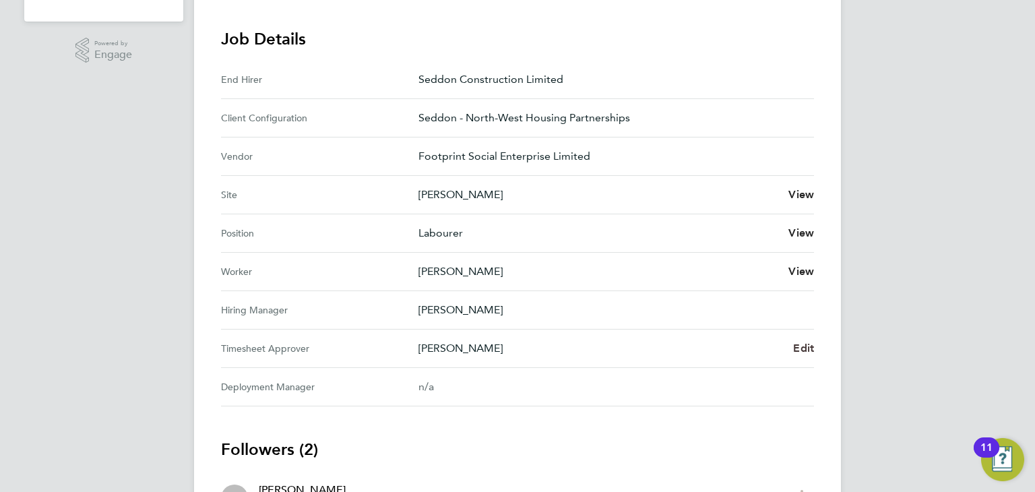
click at [803, 344] on span "Edit" at bounding box center [803, 348] width 21 height 13
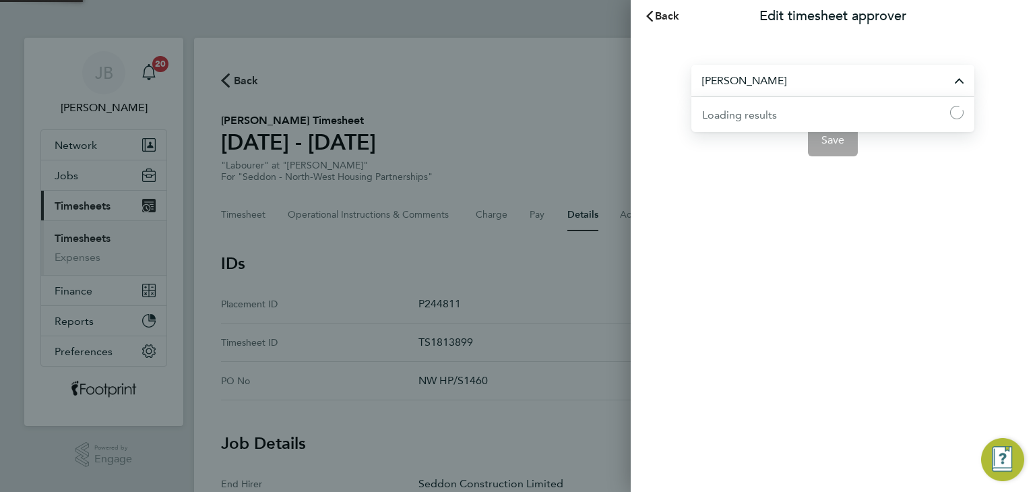
click at [790, 80] on input "Peter Walsh" at bounding box center [832, 81] width 283 height 32
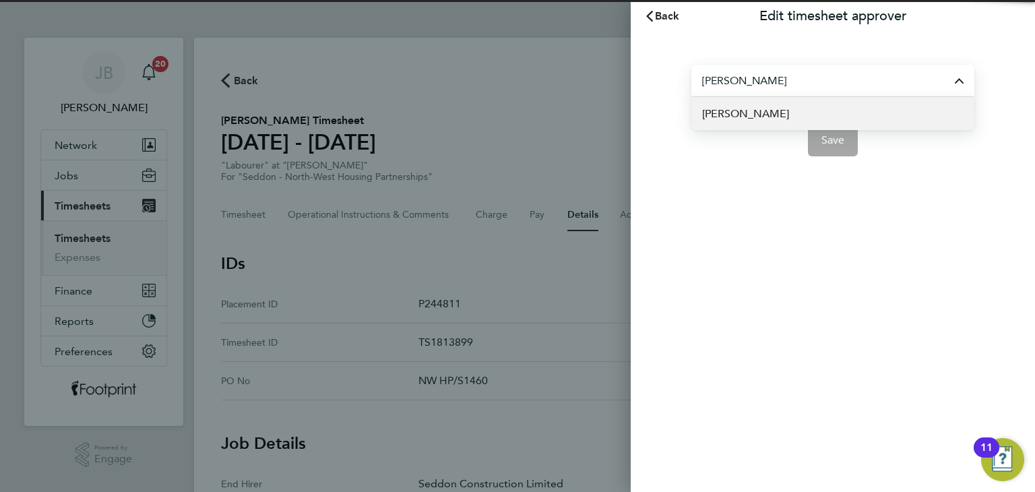
type input "[PERSON_NAME]"
click at [771, 114] on li "[PERSON_NAME]" at bounding box center [832, 113] width 283 height 33
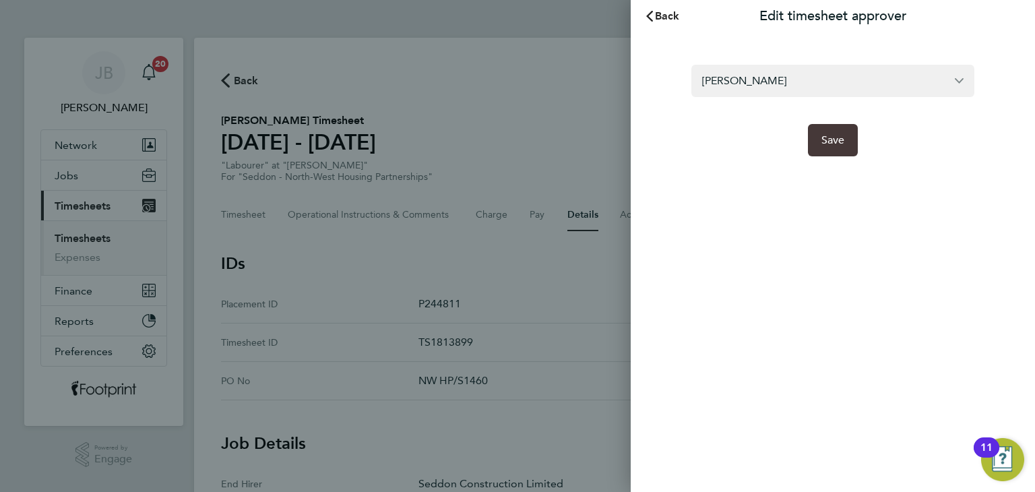
click at [844, 142] on span "Save" at bounding box center [834, 139] width 24 height 13
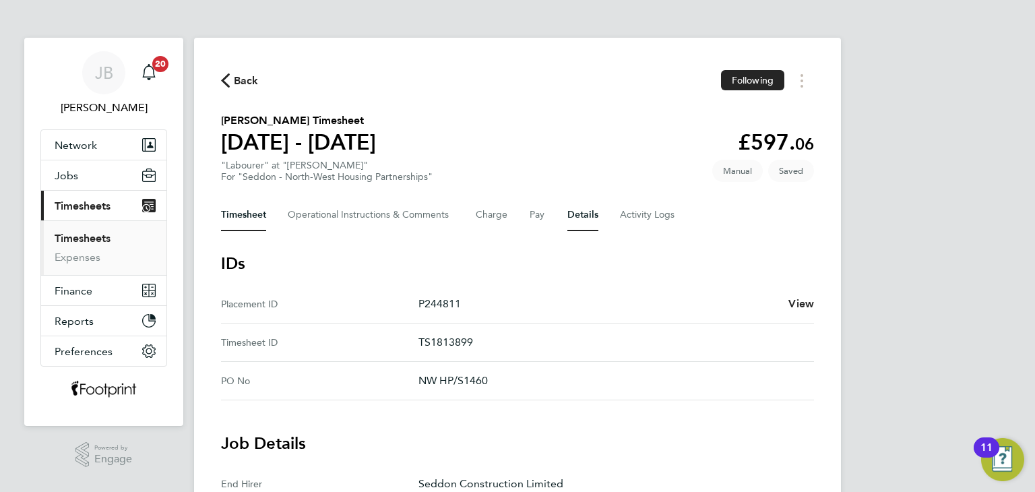
click at [263, 218] on button "Timesheet" at bounding box center [243, 215] width 45 height 32
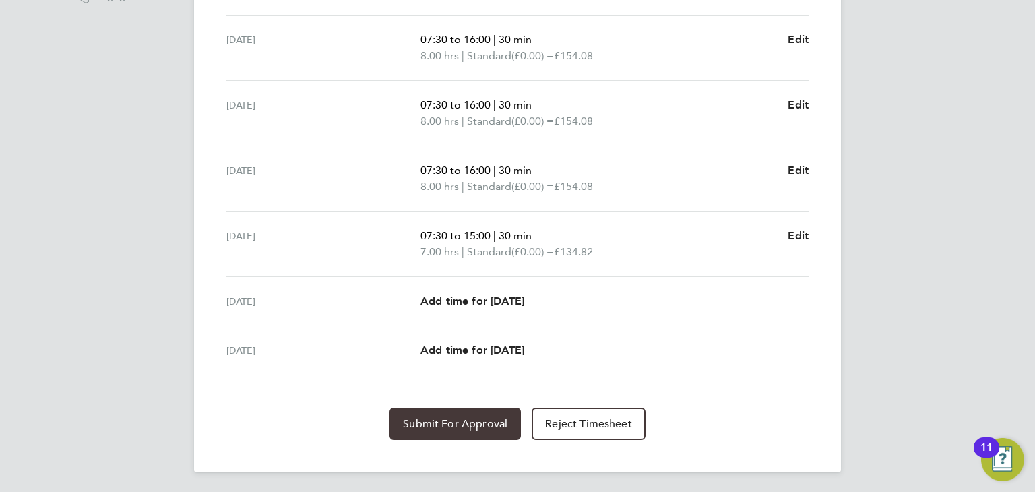
click at [437, 425] on span "Submit For Approval" at bounding box center [455, 423] width 104 height 13
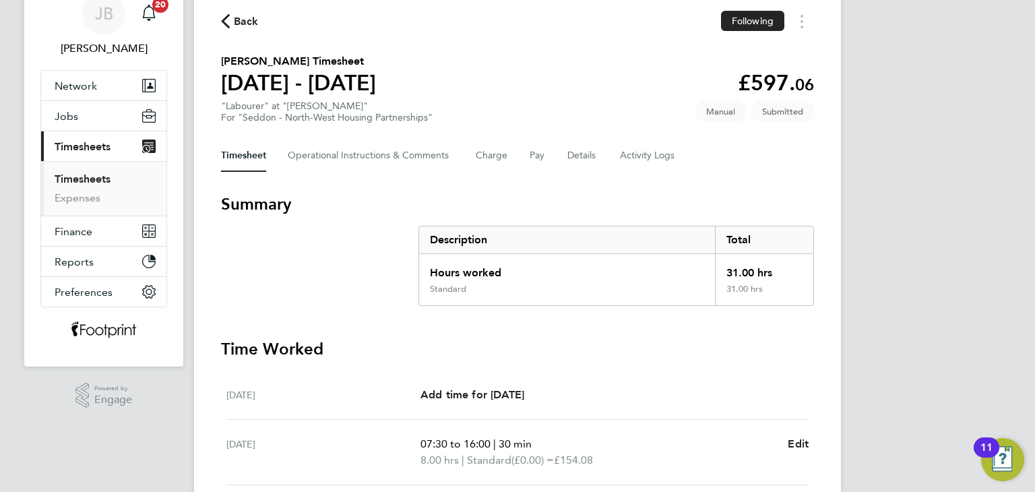
click at [82, 174] on link "Timesheets" at bounding box center [83, 179] width 56 height 13
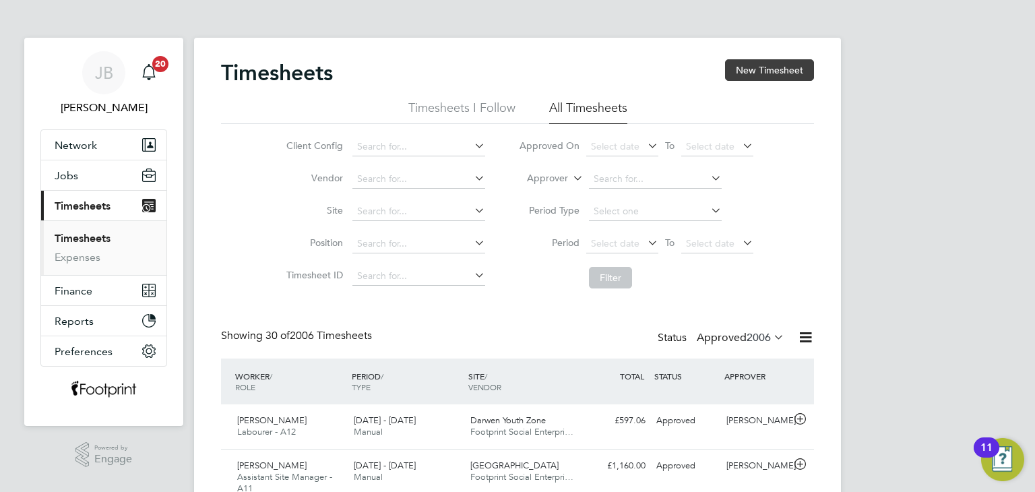
click at [741, 73] on button "New Timesheet" at bounding box center [769, 70] width 89 height 22
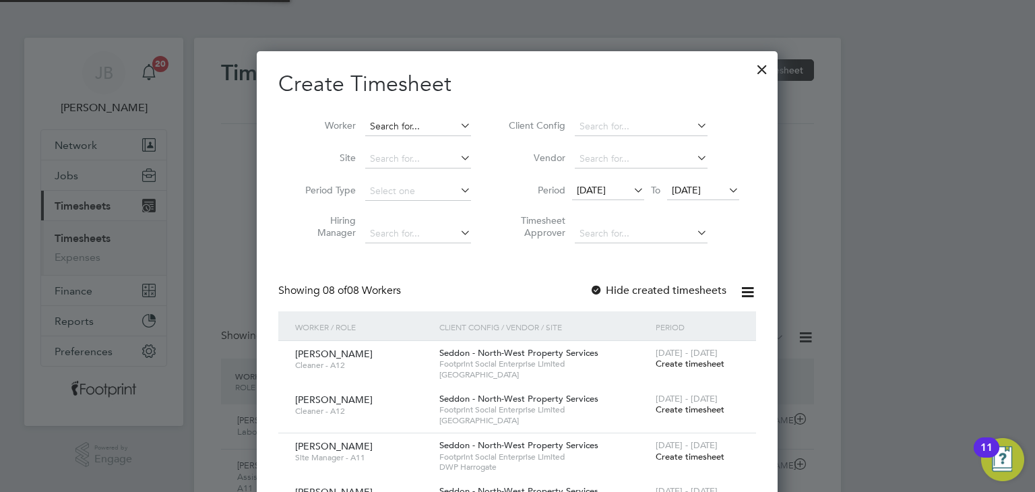
scroll to position [917, 522]
click at [419, 129] on input at bounding box center [418, 126] width 106 height 19
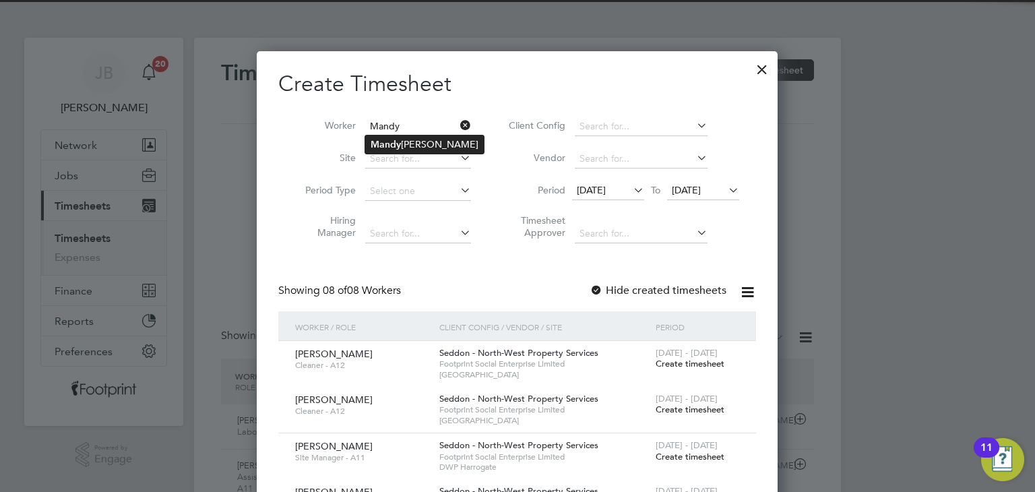
click at [388, 144] on b "Mandy" at bounding box center [386, 144] width 30 height 11
type input "[PERSON_NAME]"
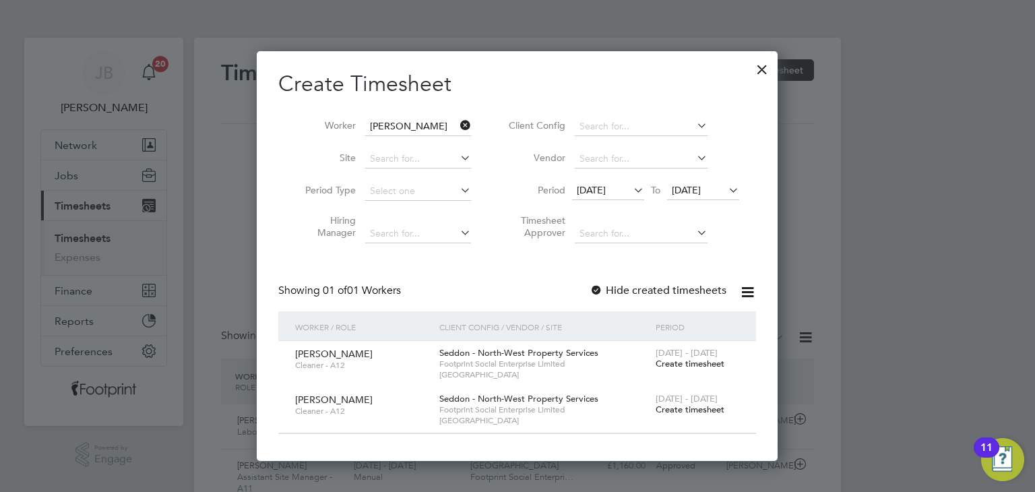
scroll to position [408, 522]
click at [701, 192] on span "26 Aug 2025" at bounding box center [686, 190] width 29 height 12
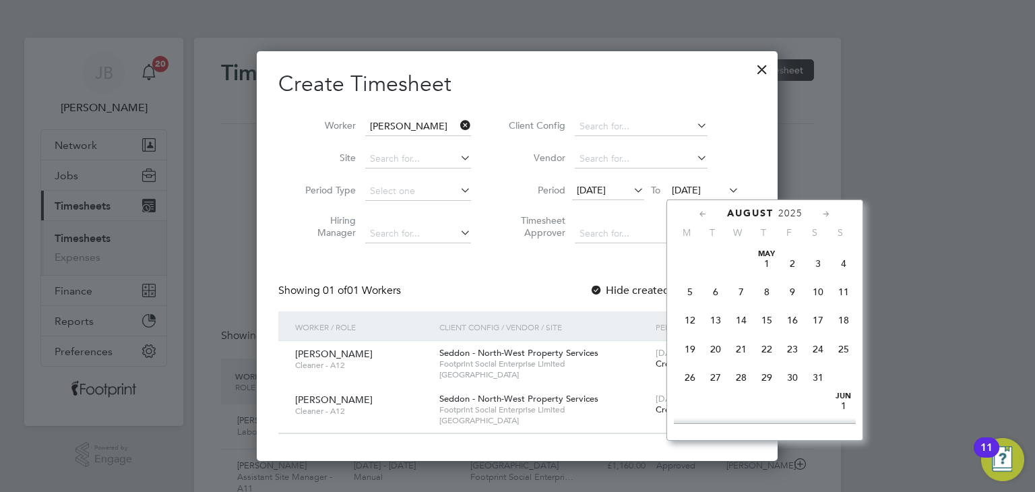
scroll to position [528, 0]
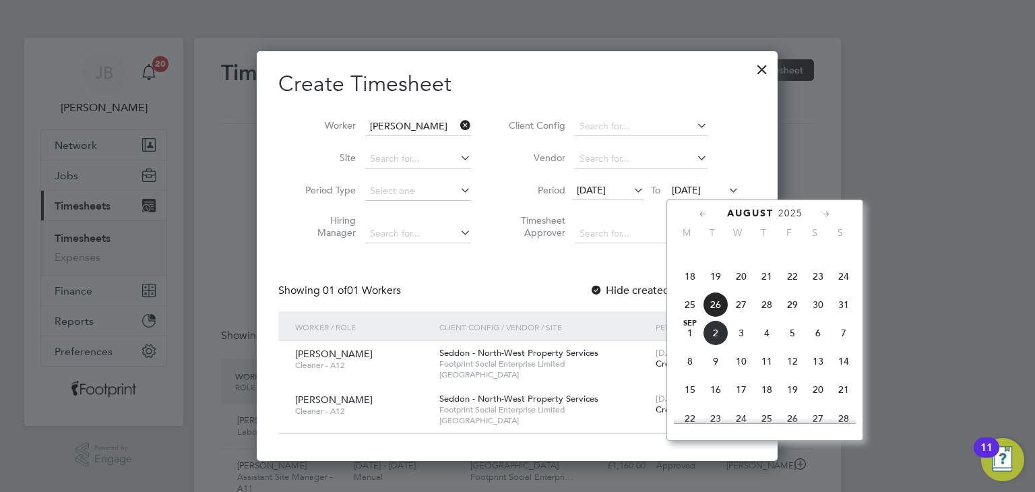
click at [694, 346] on span "Sep 1" at bounding box center [690, 333] width 26 height 26
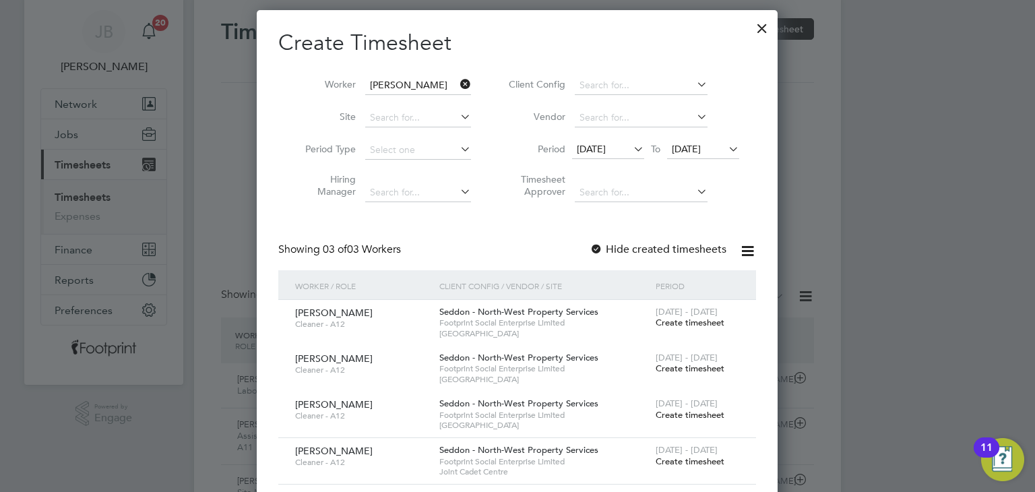
scroll to position [0, 0]
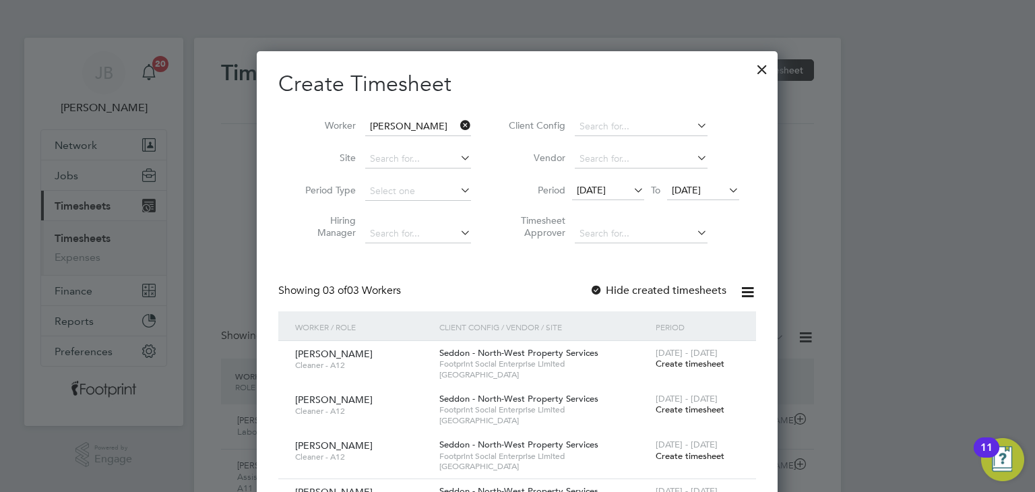
click at [600, 289] on div at bounding box center [596, 290] width 13 height 13
click at [761, 67] on div at bounding box center [762, 66] width 24 height 24
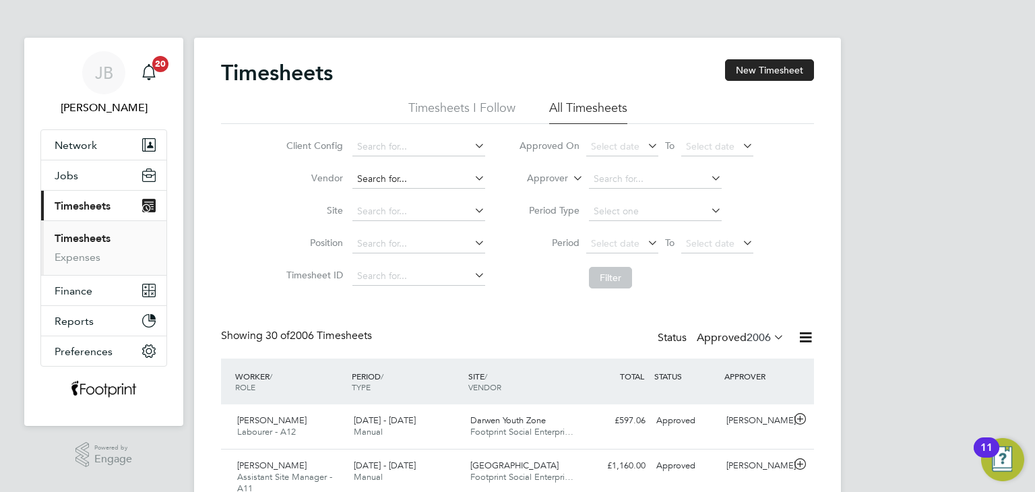
scroll to position [6, 7]
click at [404, 214] on input at bounding box center [418, 211] width 133 height 19
click at [392, 226] on li "Joint Cadet Centre" at bounding box center [418, 229] width 133 height 18
type input "Joint Cadet Centre"
click at [598, 276] on button "Filter" at bounding box center [610, 278] width 43 height 22
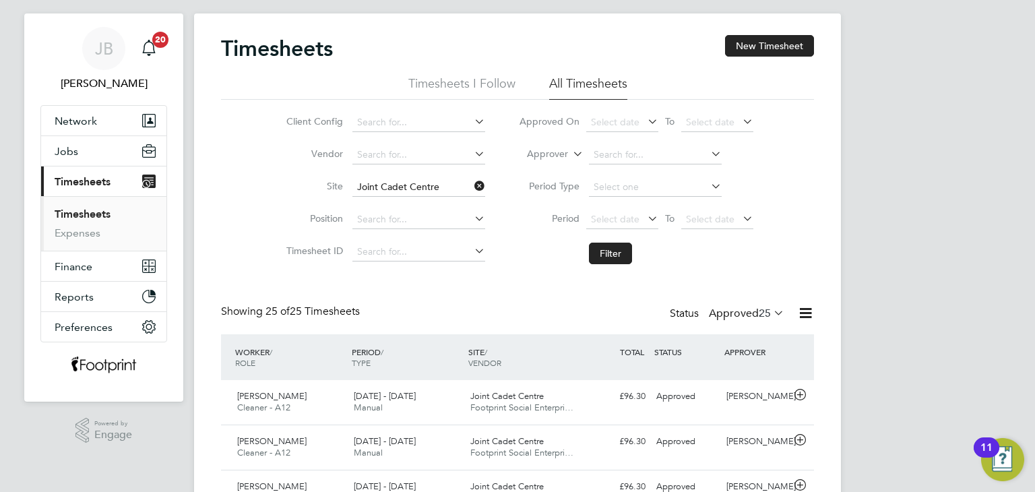
click at [735, 318] on label "Approved 25" at bounding box center [746, 313] width 75 height 13
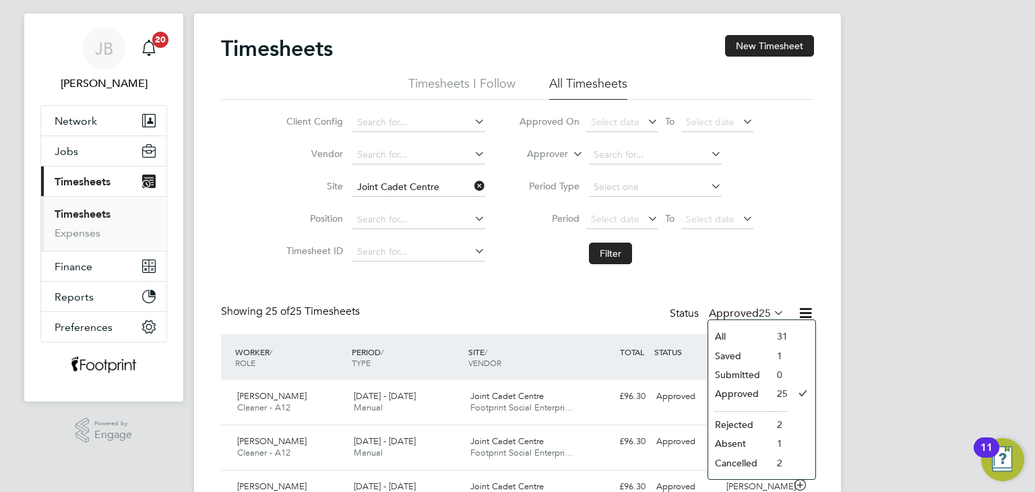
click at [744, 351] on li "Saved" at bounding box center [739, 355] width 62 height 19
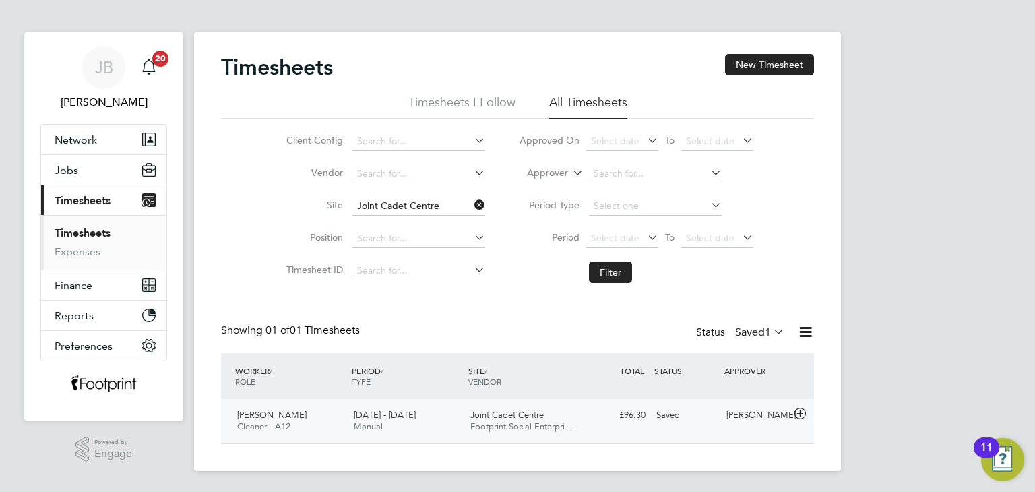
click at [725, 425] on div "Christopher Stanton" at bounding box center [756, 415] width 70 height 22
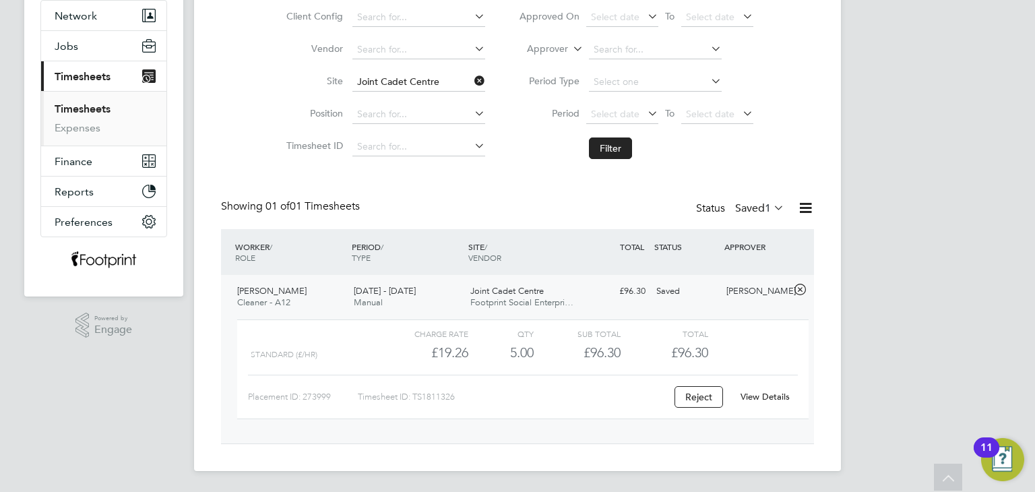
click at [768, 400] on link "View Details" at bounding box center [765, 396] width 49 height 11
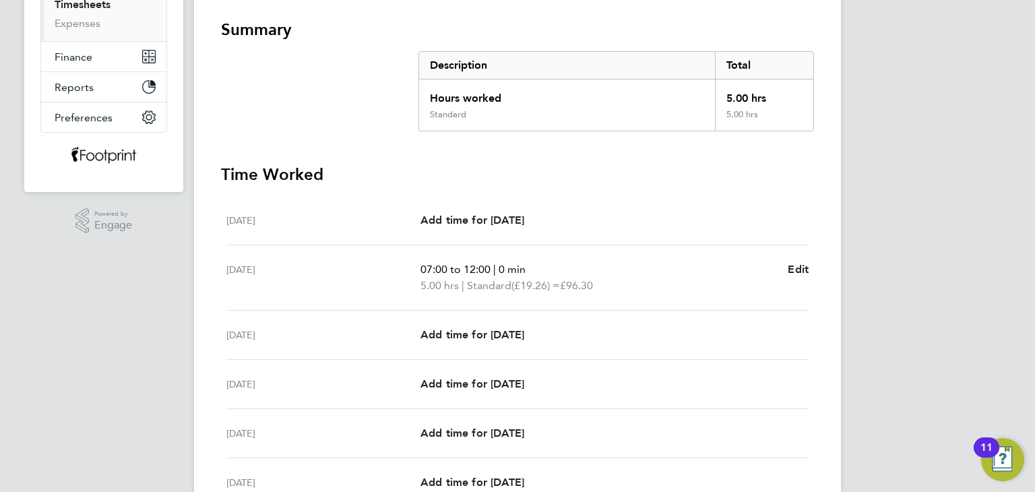
scroll to position [415, 0]
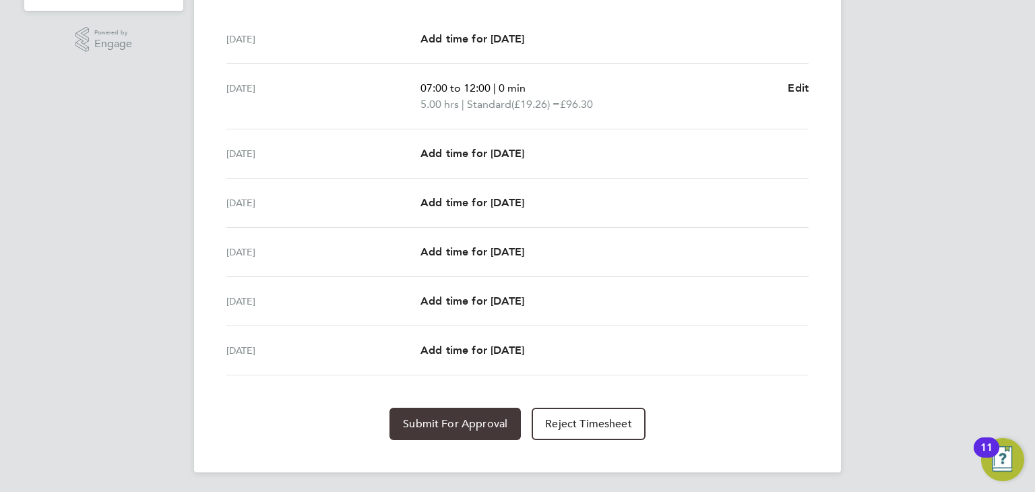
click at [472, 417] on span "Submit For Approval" at bounding box center [455, 423] width 104 height 13
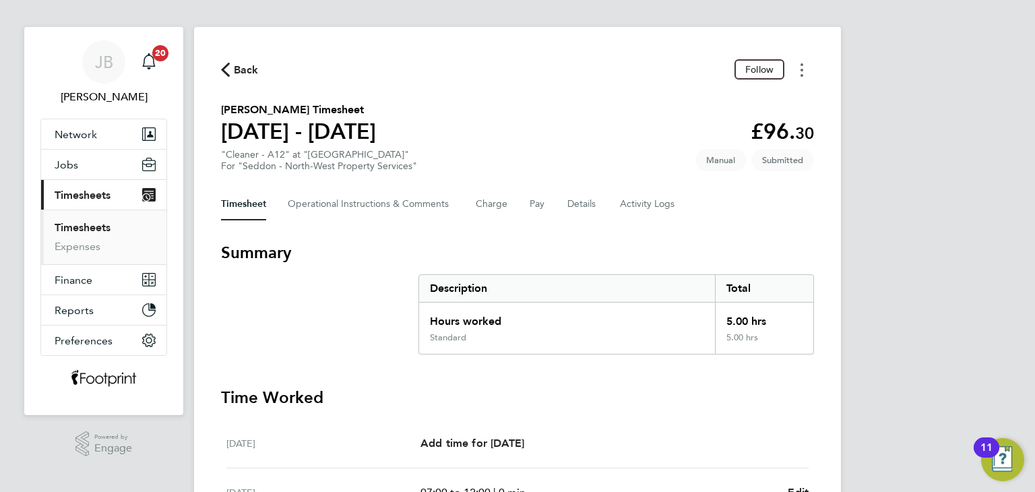
click at [800, 73] on button "Timesheets Menu" at bounding box center [802, 69] width 24 height 21
click at [739, 129] on link "Download timesheet" at bounding box center [733, 126] width 162 height 27
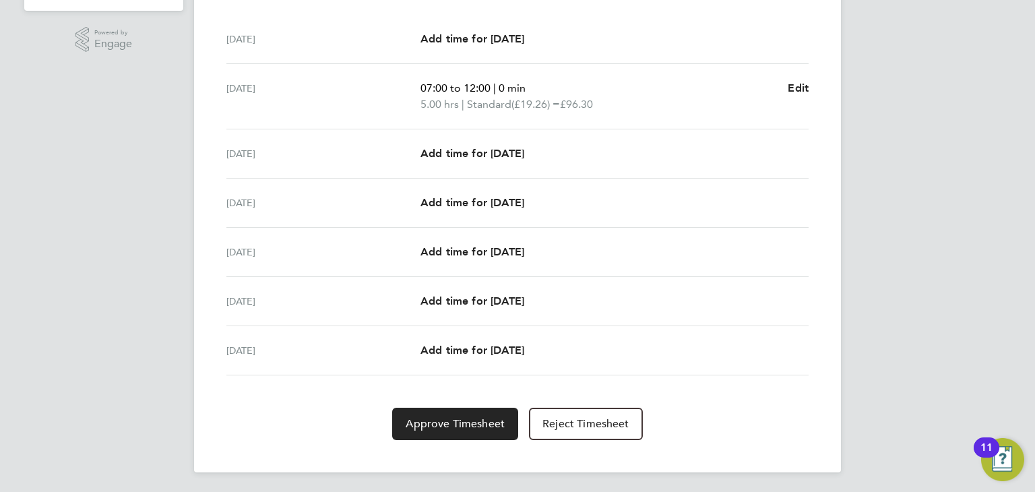
scroll to position [78, 0]
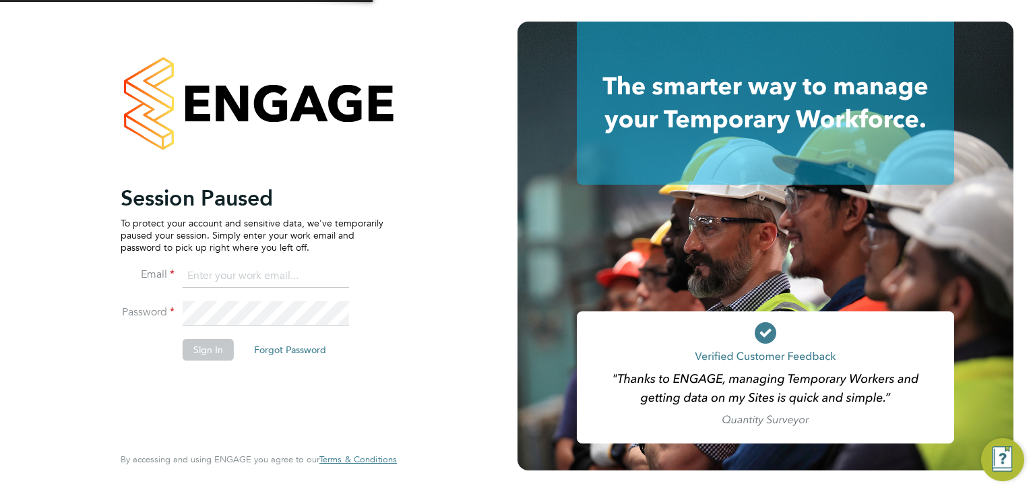
type input "[EMAIL_ADDRESS][PERSON_NAME][DOMAIN_NAME]"
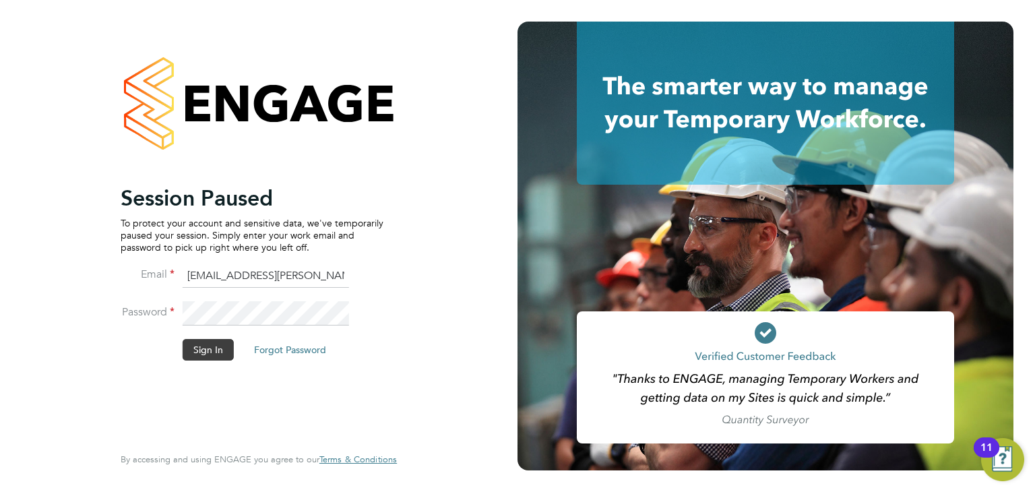
click at [210, 356] on button "Sign In" at bounding box center [208, 350] width 51 height 22
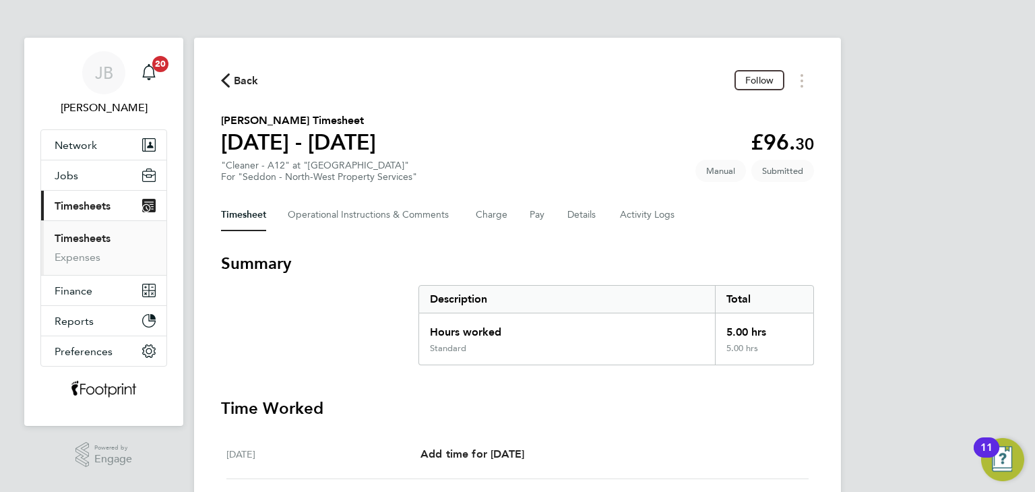
click at [247, 81] on span "Back" at bounding box center [246, 81] width 25 height 16
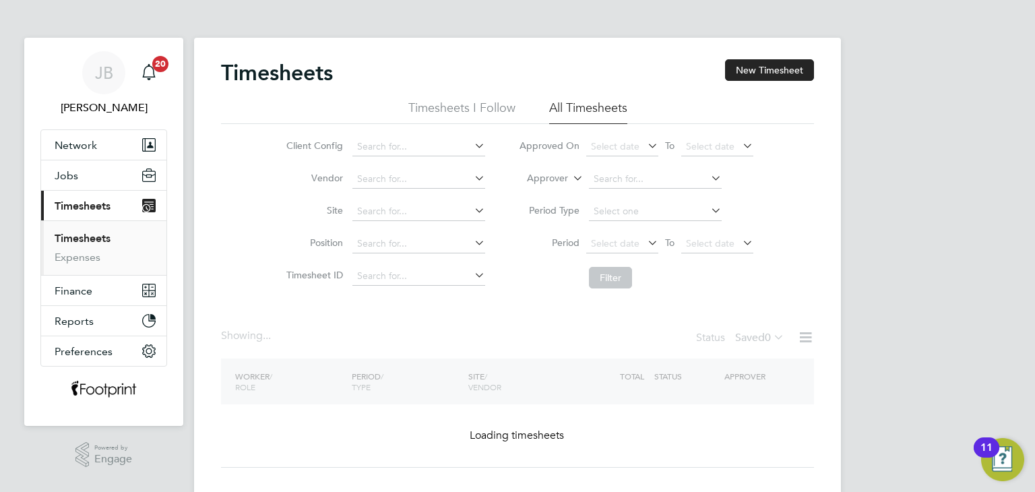
click at [749, 341] on label "Saved 0" at bounding box center [759, 337] width 49 height 13
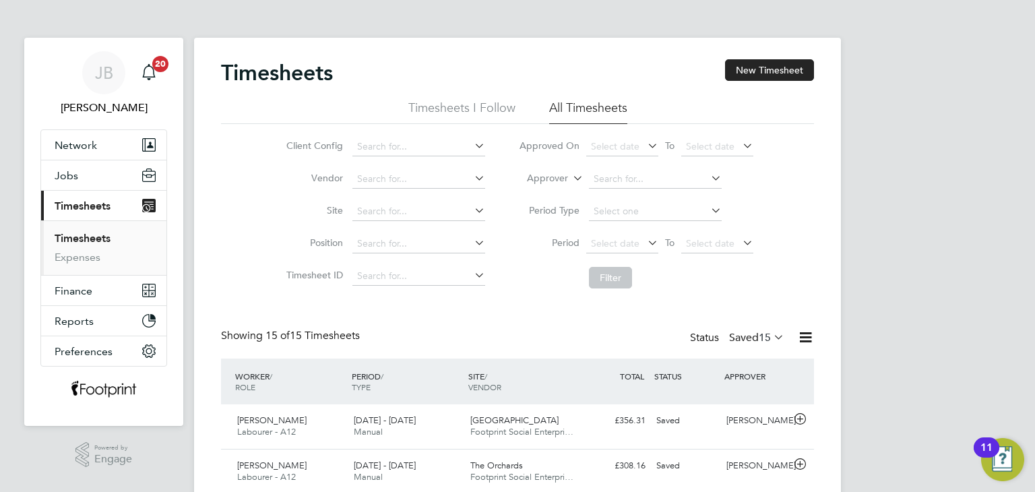
click at [749, 341] on label "Saved 15" at bounding box center [756, 337] width 55 height 13
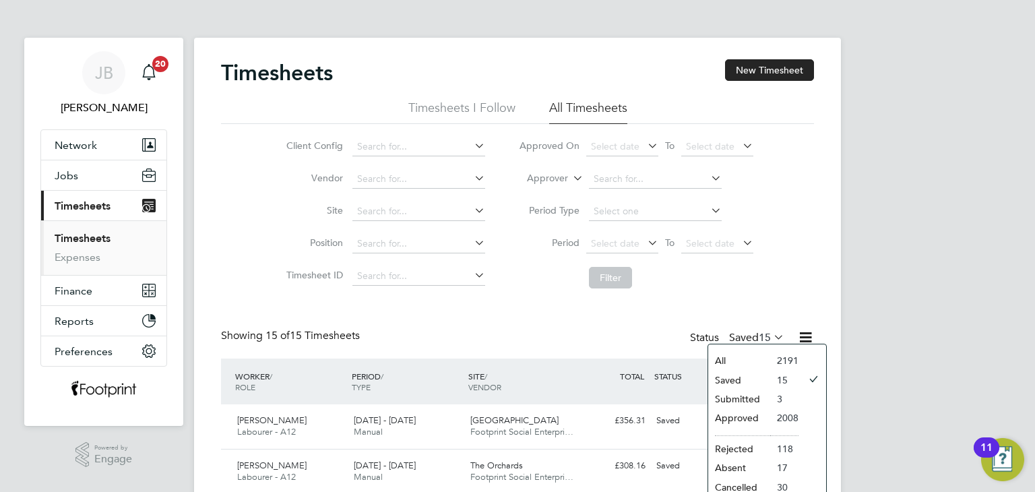
click at [754, 414] on li "Approved" at bounding box center [739, 417] width 62 height 19
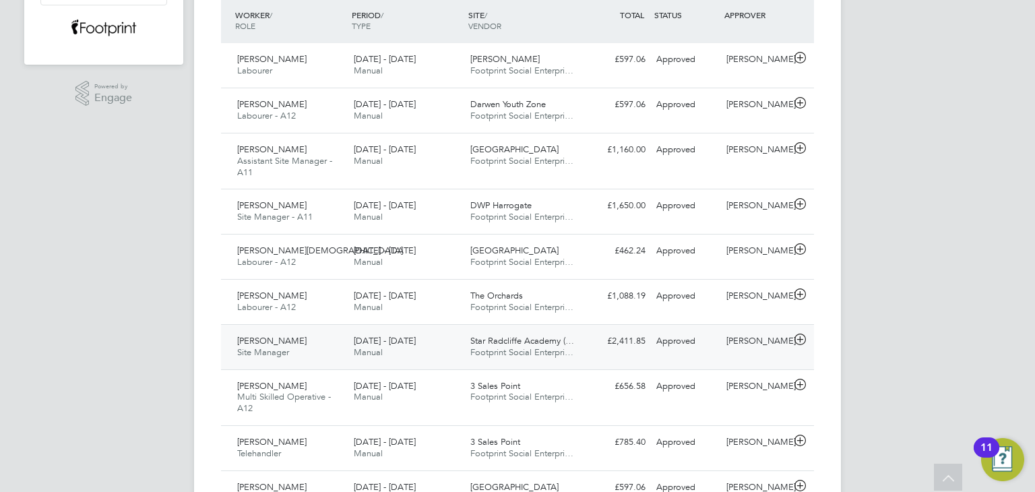
click at [556, 335] on span "Star Radcliffe Academy (…" at bounding box center [522, 340] width 104 height 11
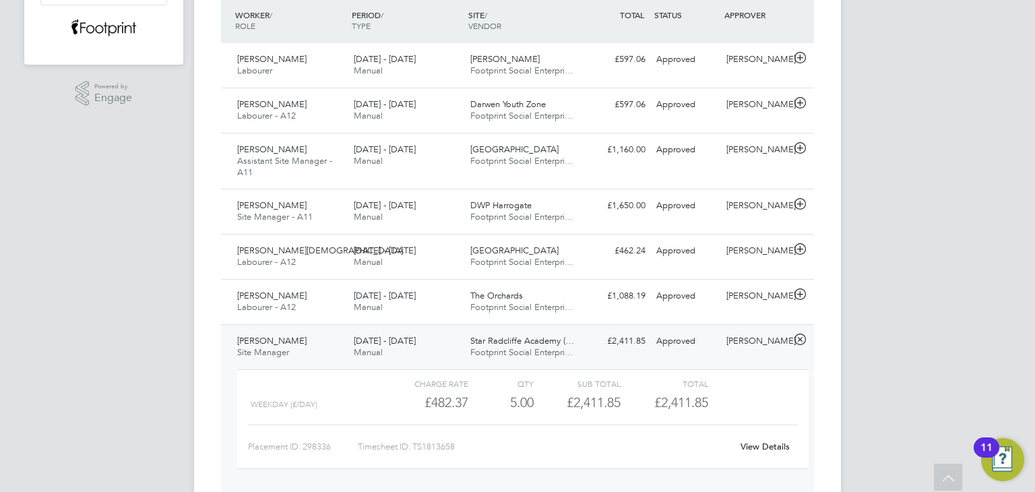
click at [774, 442] on link "View Details" at bounding box center [765, 446] width 49 height 11
click at [447, 59] on div "[DATE] - [DATE] Manual" at bounding box center [406, 66] width 117 height 34
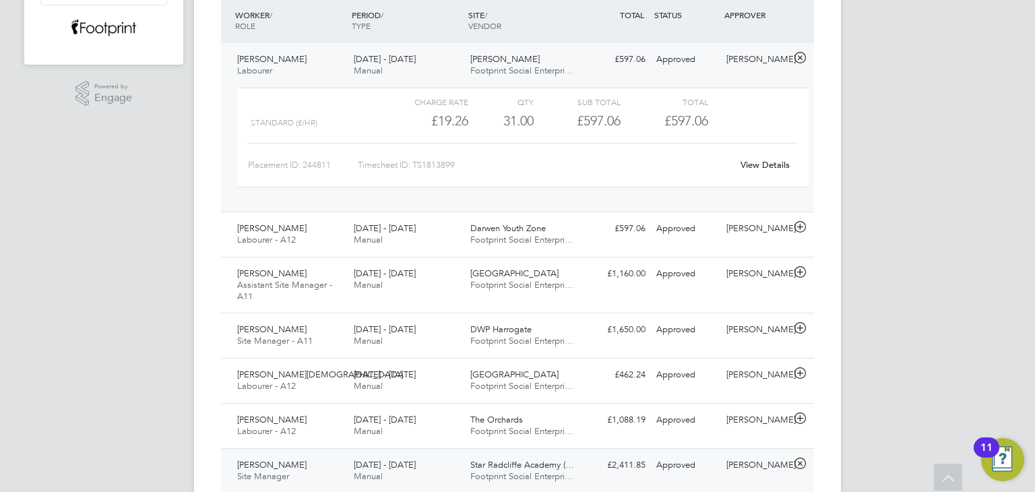
click at [772, 170] on div "View Details" at bounding box center [765, 165] width 66 height 22
click at [767, 166] on link "View Details" at bounding box center [765, 164] width 49 height 11
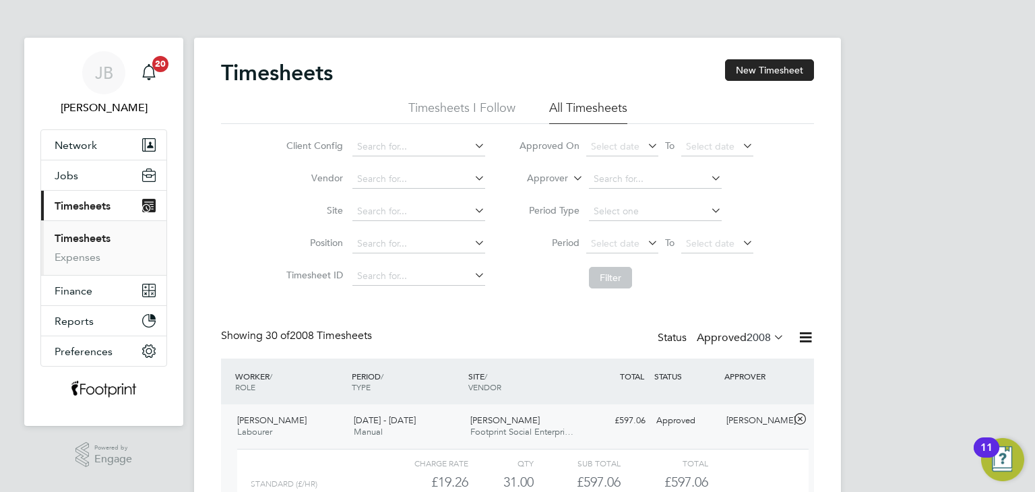
click at [731, 335] on label "Approved 2008" at bounding box center [741, 337] width 88 height 13
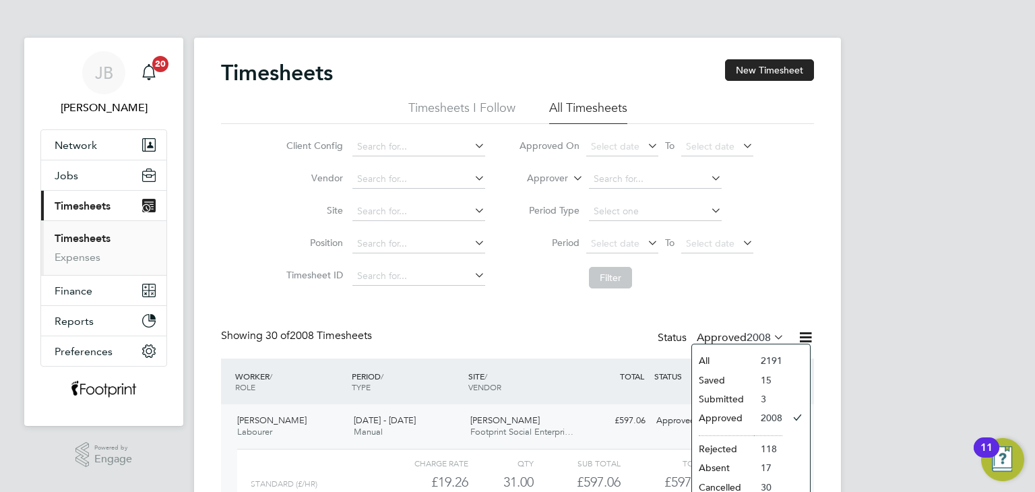
click at [736, 398] on li "Submitted" at bounding box center [723, 399] width 62 height 19
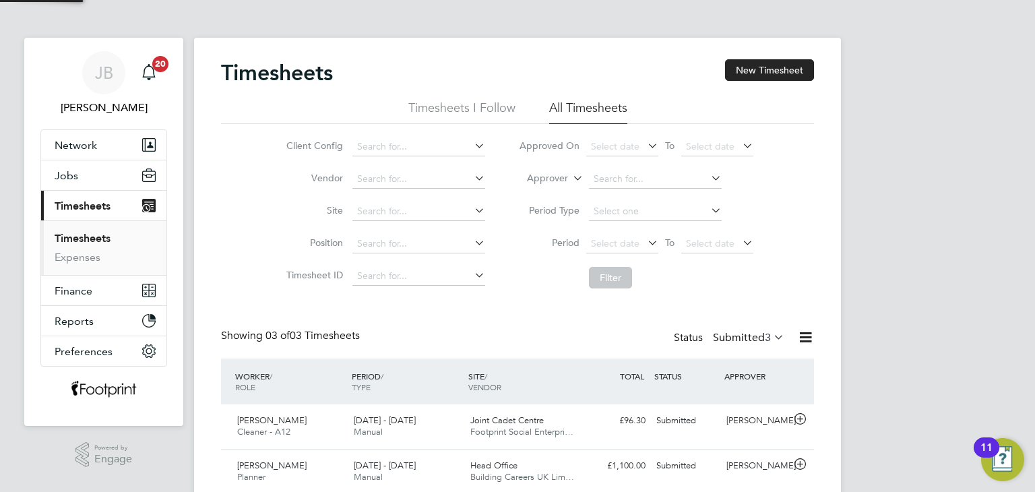
scroll to position [34, 117]
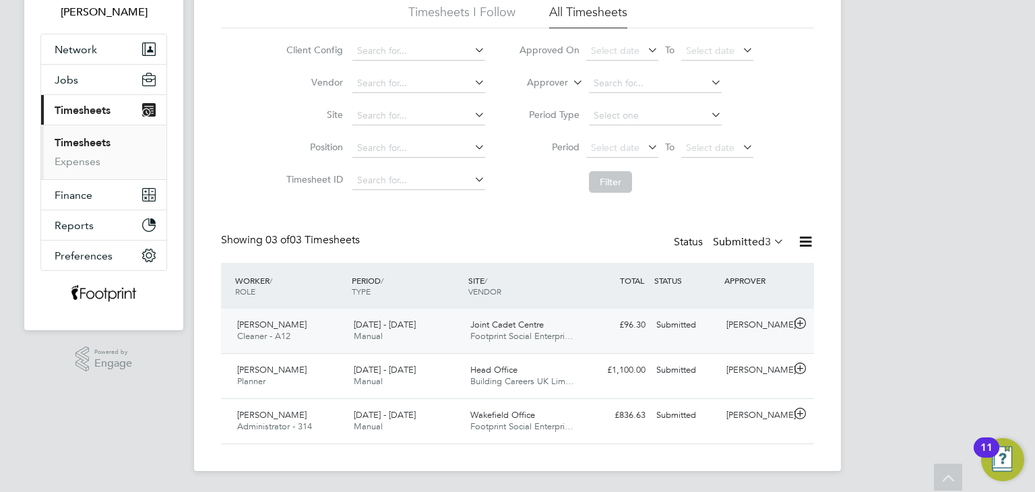
click at [480, 319] on span "Joint Cadet Centre" at bounding box center [506, 324] width 73 height 11
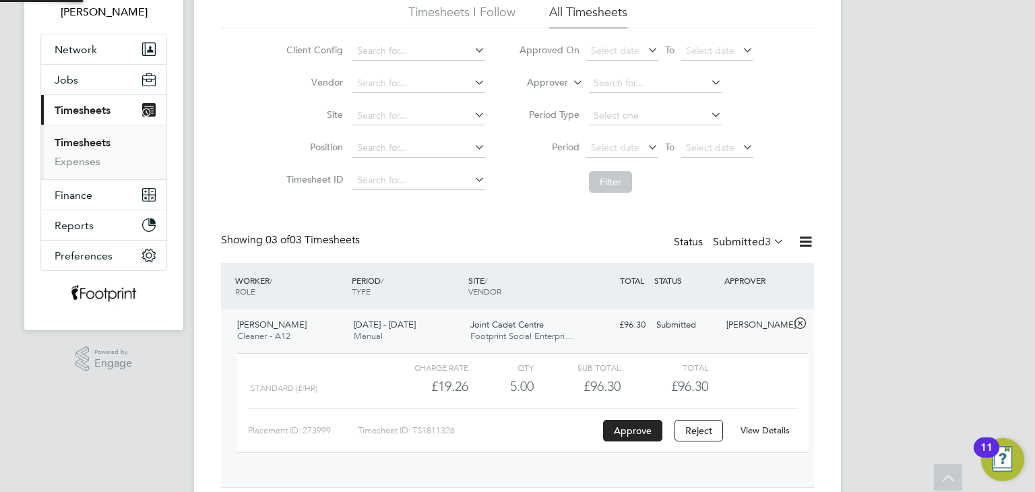
scroll to position [22, 131]
click at [757, 429] on link "View Details" at bounding box center [765, 430] width 49 height 11
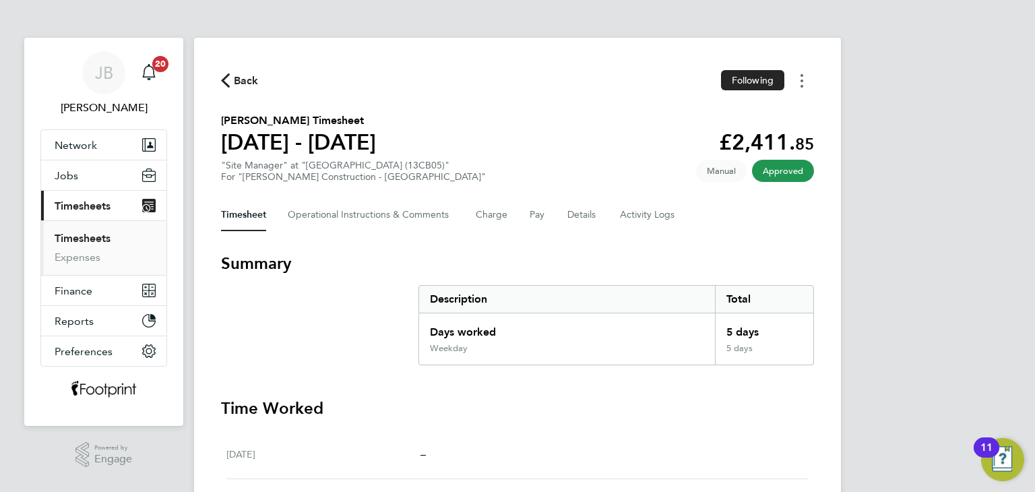
click at [801, 78] on icon "Timesheets Menu" at bounding box center [802, 80] width 3 height 13
click at [775, 110] on link "Download timesheet" at bounding box center [733, 110] width 162 height 27
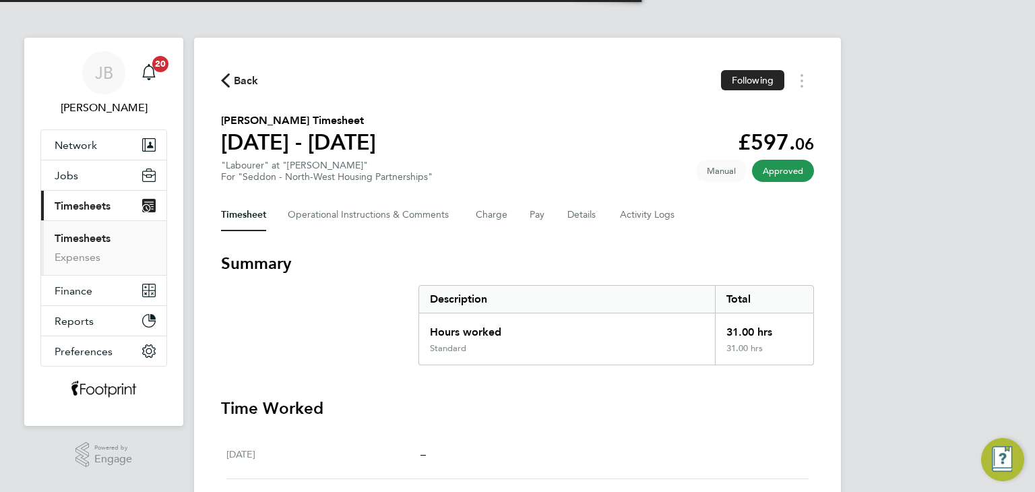
click at [645, 75] on div "Back Following" at bounding box center [517, 80] width 593 height 21
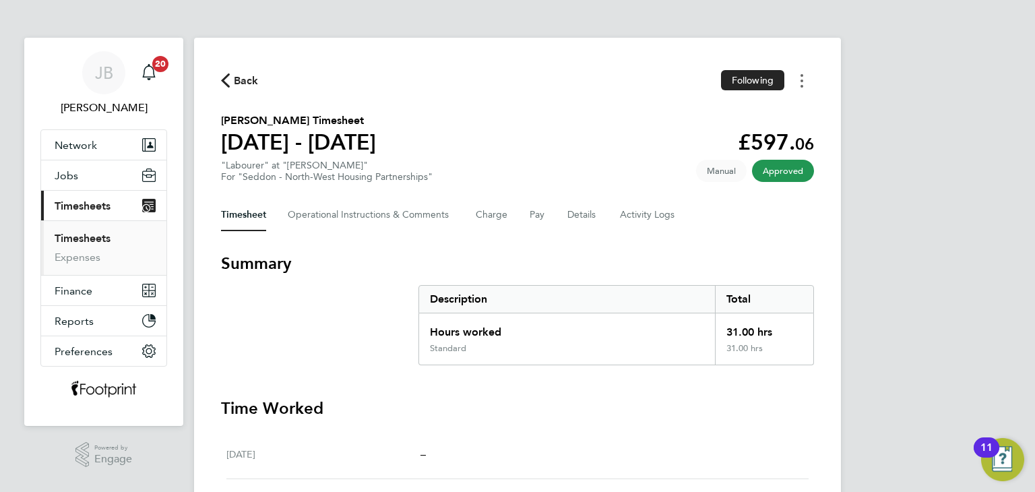
drag, startPoint x: 803, startPoint y: 78, endPoint x: 790, endPoint y: 89, distance: 17.3
click at [803, 78] on button "Timesheets Menu" at bounding box center [802, 80] width 24 height 21
click at [751, 111] on link "Download timesheet" at bounding box center [733, 110] width 162 height 27
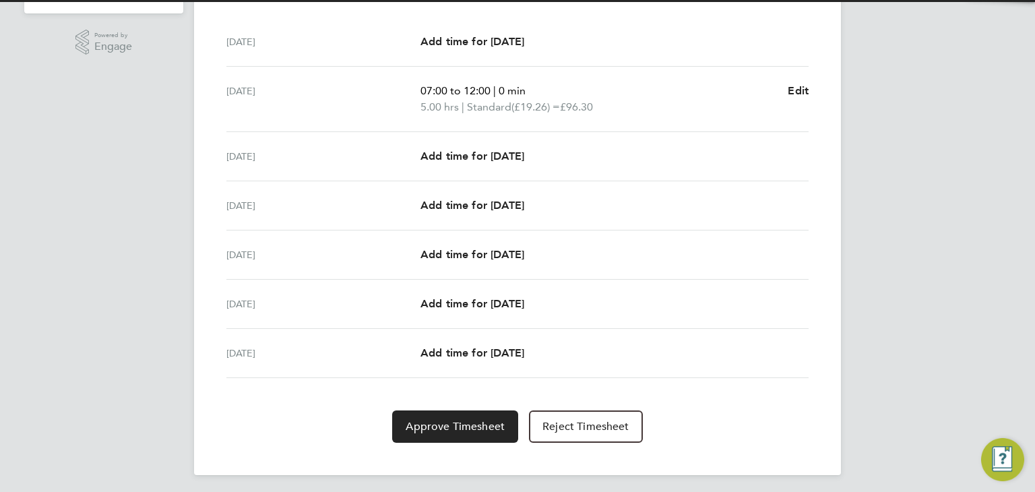
scroll to position [415, 0]
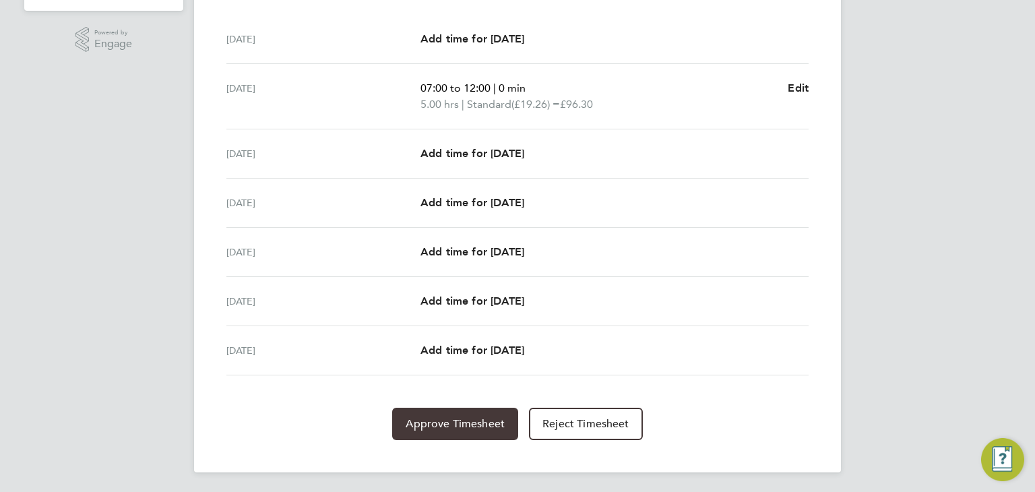
click at [447, 432] on button "Approve Timesheet" at bounding box center [455, 424] width 126 height 32
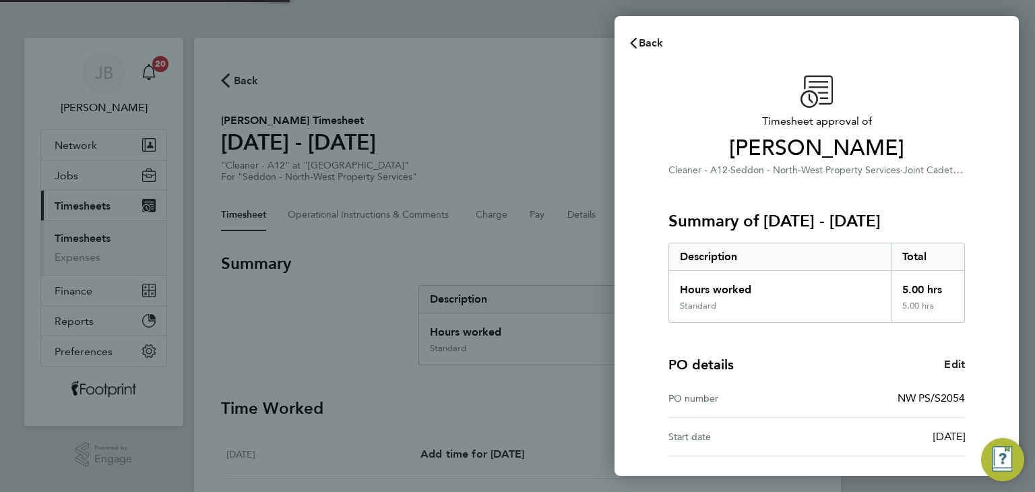
scroll to position [115, 0]
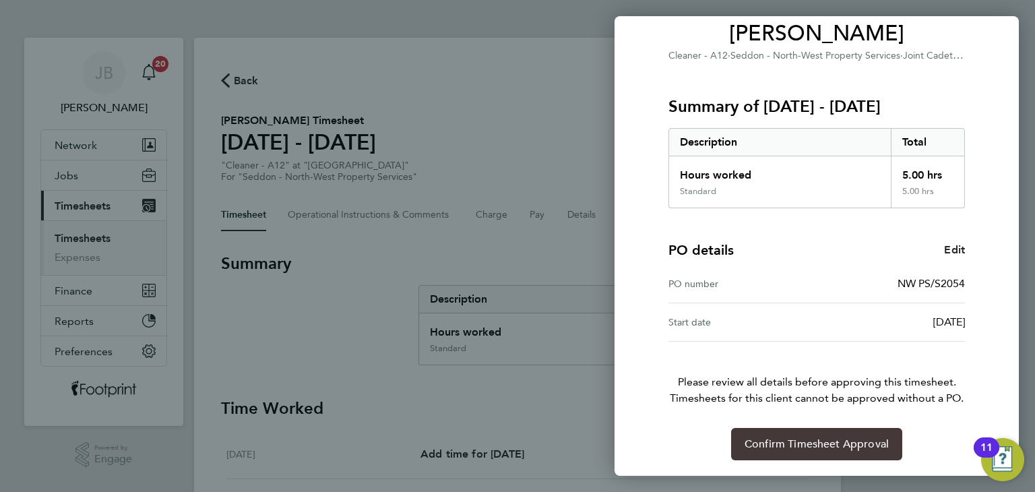
click at [775, 440] on span "Confirm Timesheet Approval" at bounding box center [817, 443] width 144 height 13
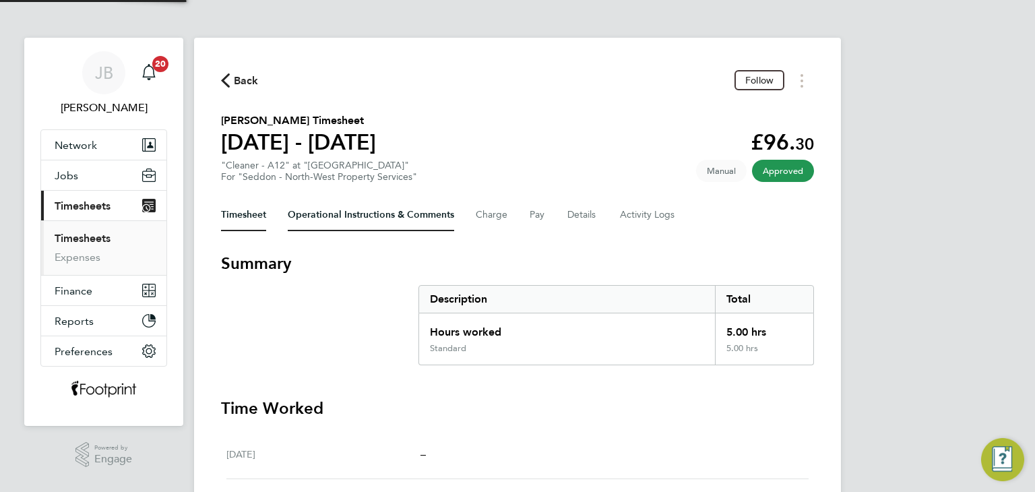
click at [348, 223] on Comments-tab "Operational Instructions & Comments" at bounding box center [371, 215] width 166 height 32
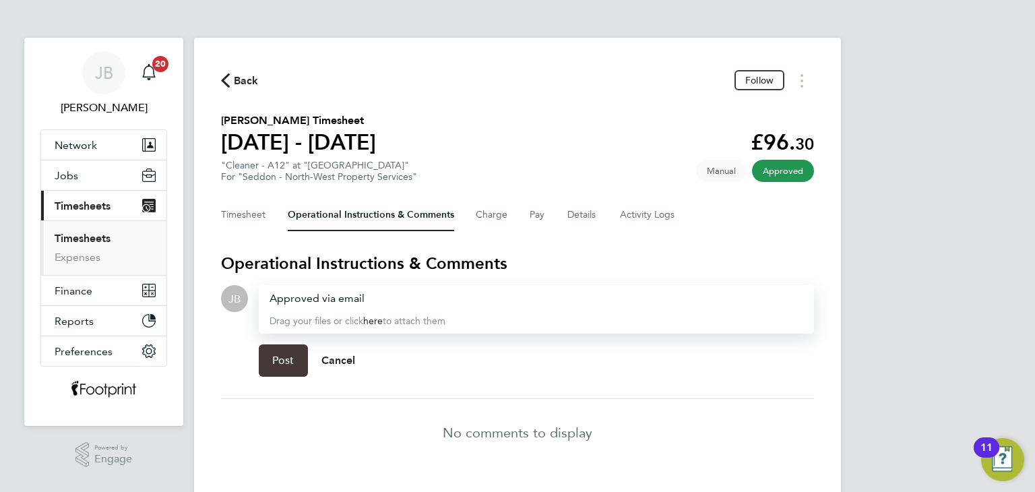
click at [280, 367] on button "Post" at bounding box center [283, 360] width 49 height 32
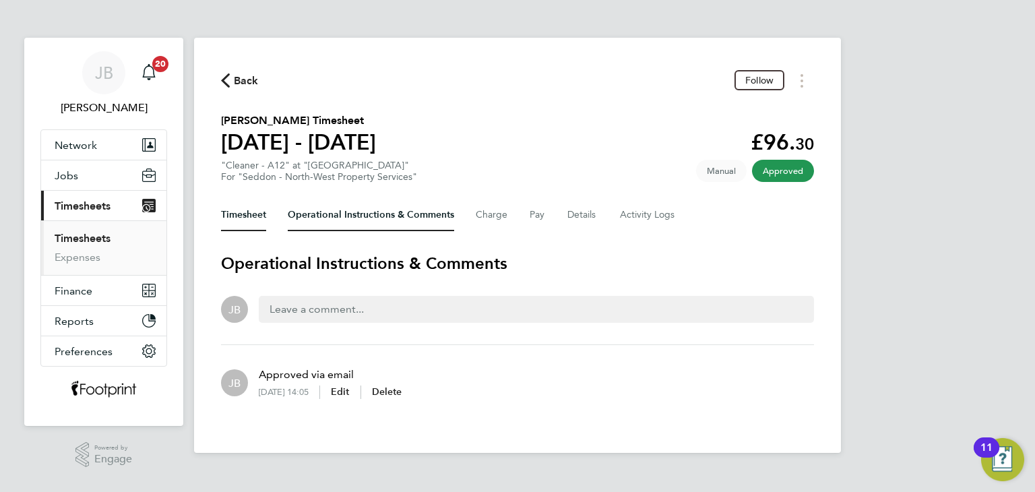
click at [247, 228] on button "Timesheet" at bounding box center [243, 215] width 45 height 32
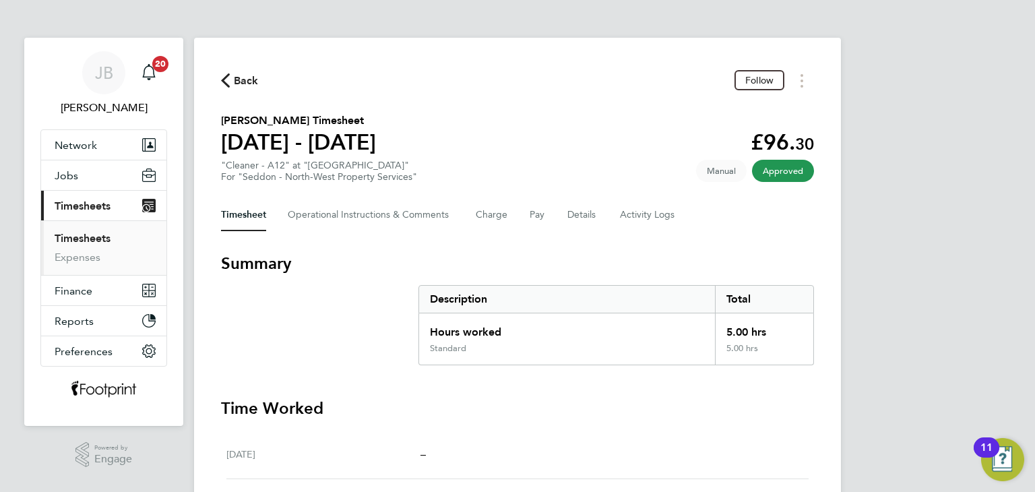
click at [236, 76] on span "Back" at bounding box center [246, 81] width 25 height 16
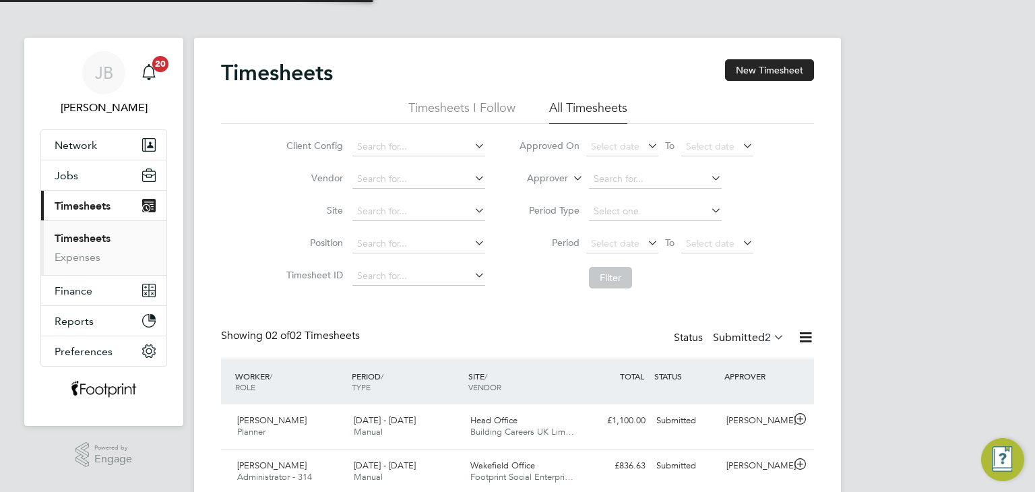
scroll to position [34, 117]
